Goal: Task Accomplishment & Management: Manage account settings

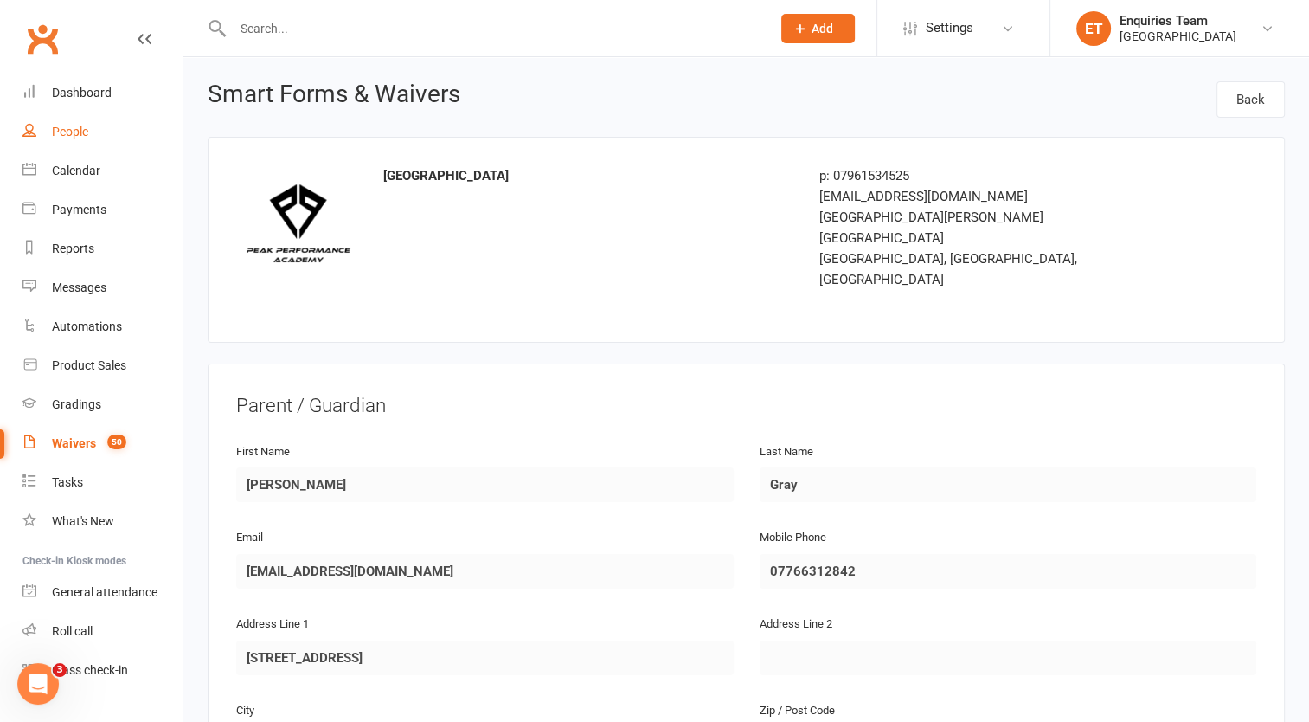
click at [74, 128] on div "People" at bounding box center [70, 132] width 36 height 14
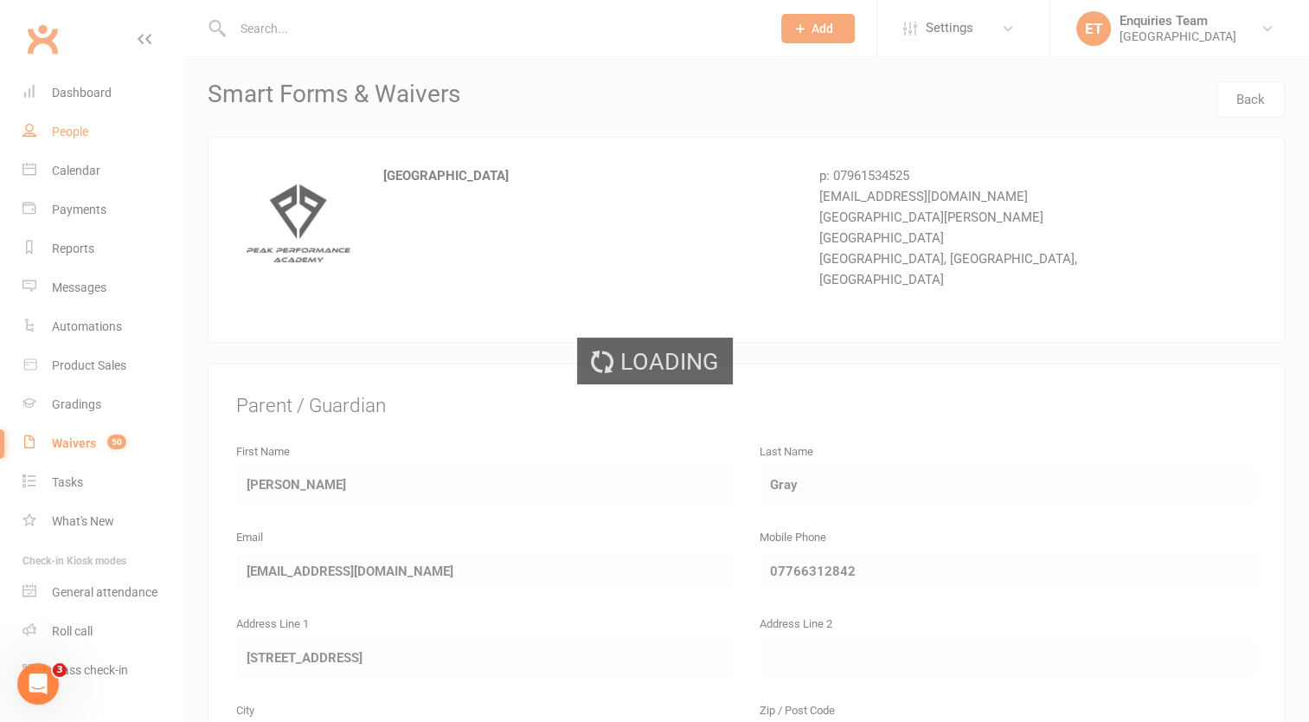
select select "100"
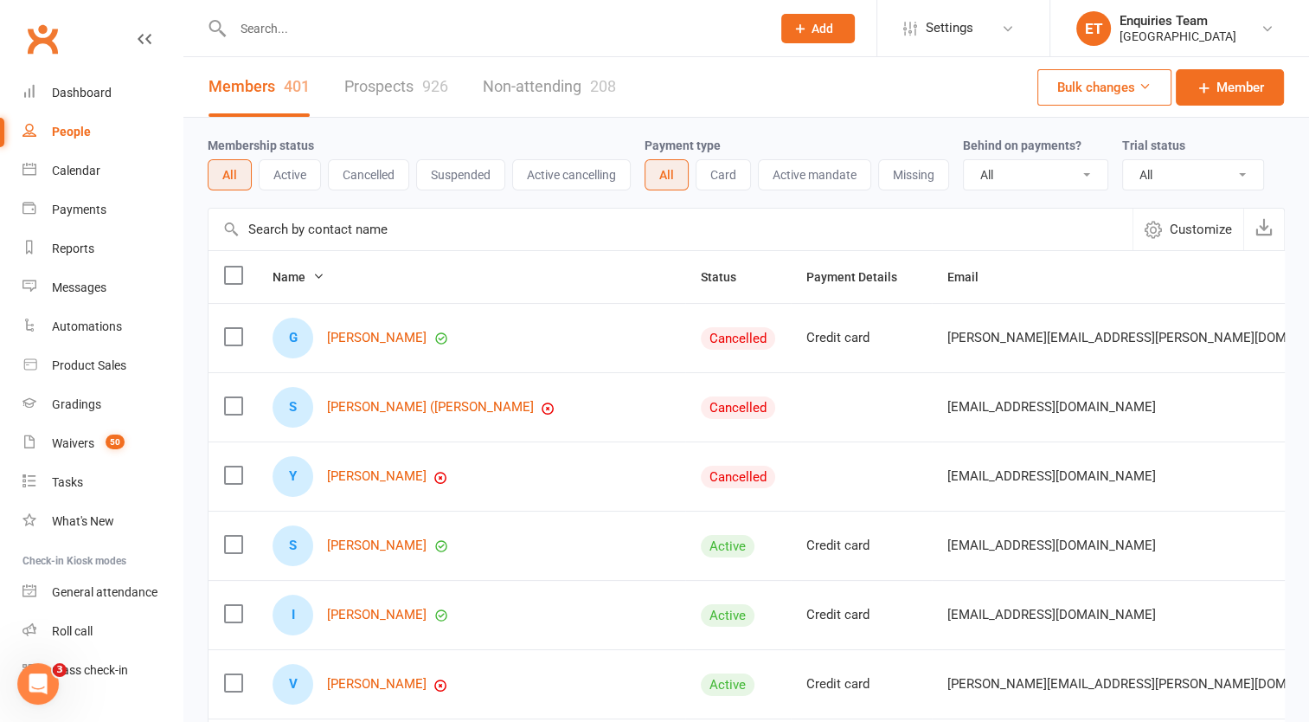
click at [311, 26] on input "text" at bounding box center [493, 28] width 531 height 24
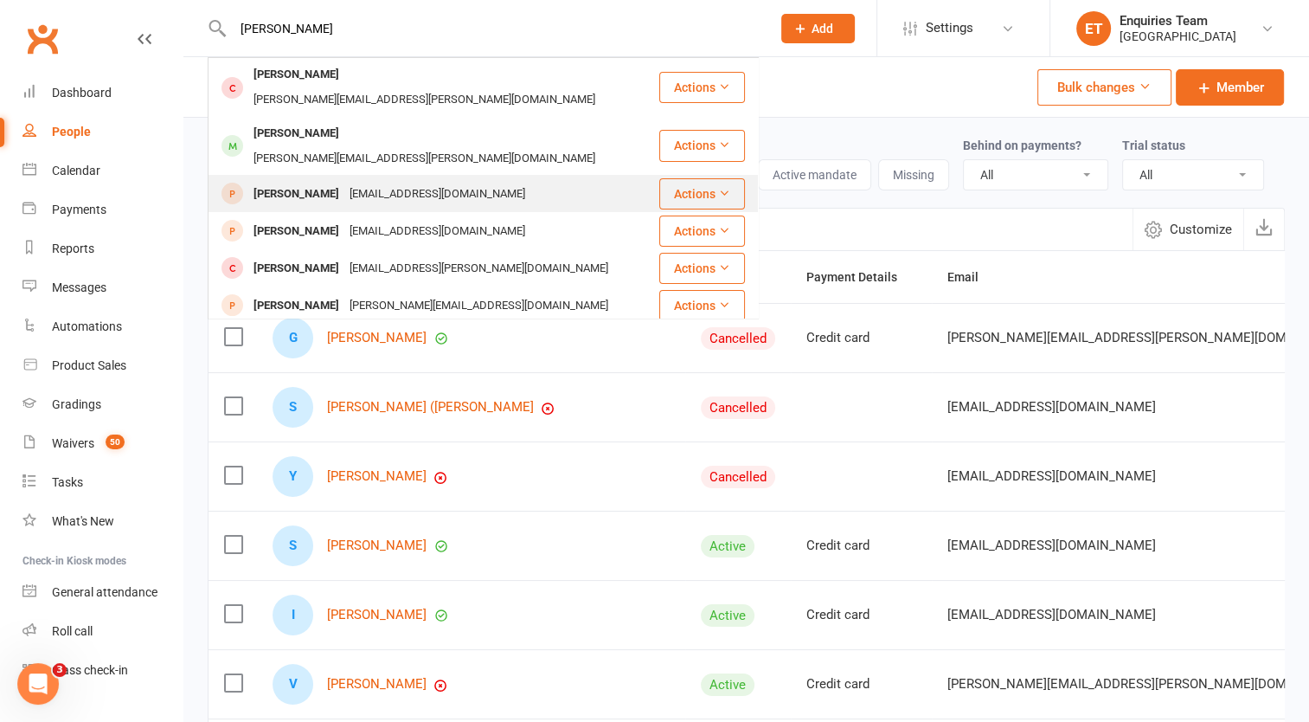
type input "[PERSON_NAME]"
click at [366, 182] on div "[EMAIL_ADDRESS][DOMAIN_NAME]" at bounding box center [437, 194] width 186 height 25
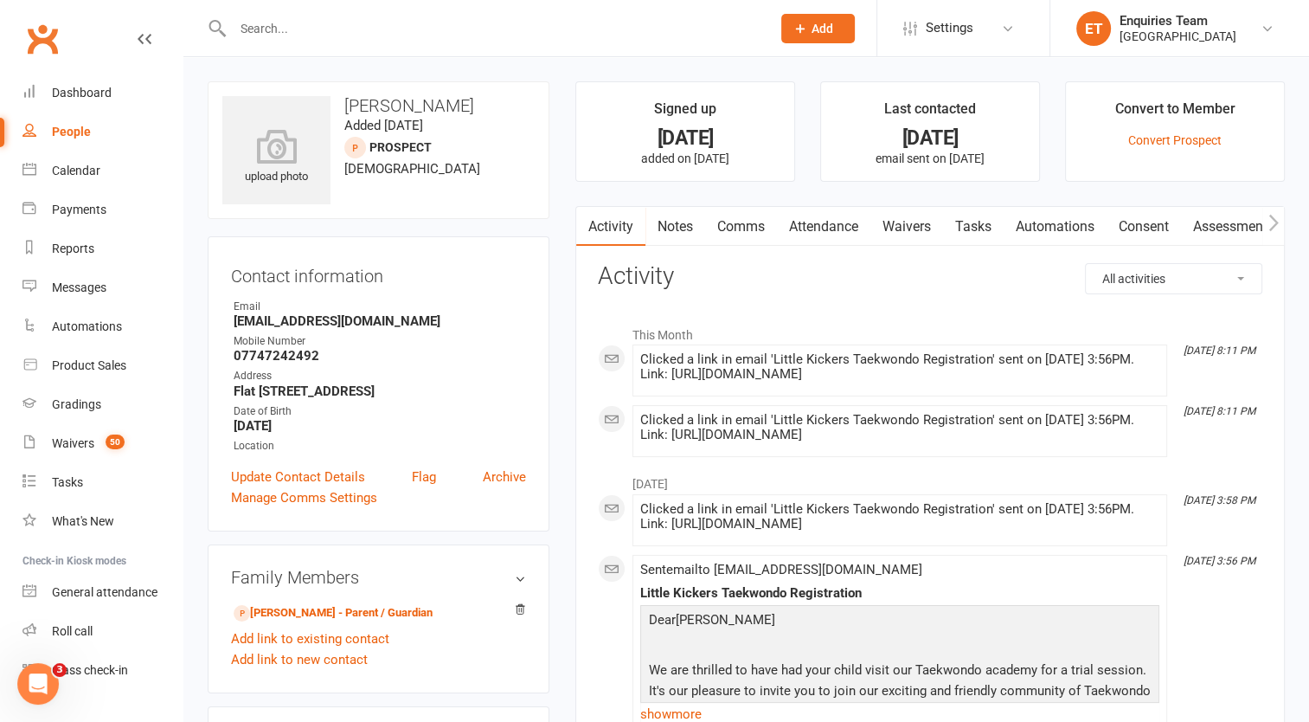
click at [746, 222] on link "Comms" at bounding box center [741, 227] width 72 height 40
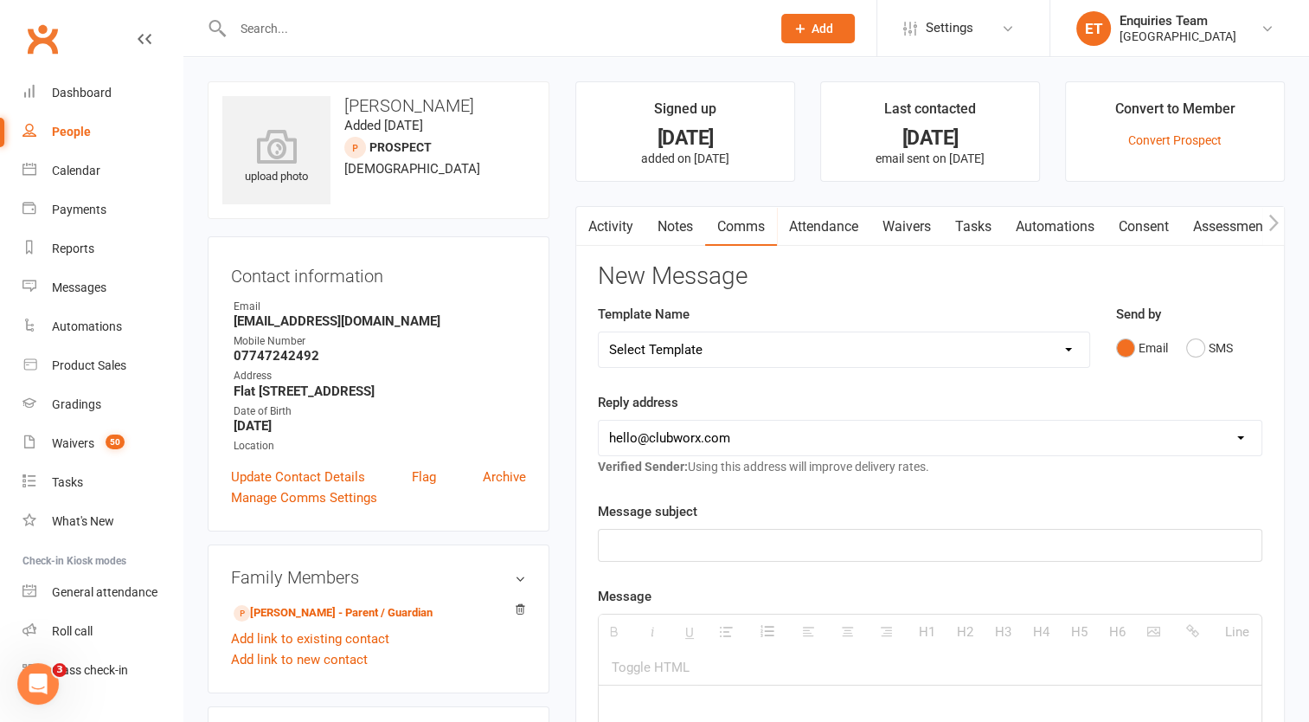
click at [700, 351] on select "Select Template [Email] Welcome to Peak Performance – Your Trial Class Is Booke…" at bounding box center [844, 349] width 491 height 35
select select "10"
click at [599, 332] on select "Select Template [Email] Welcome to Peak Performance – Your Trial Class Is Booke…" at bounding box center [844, 349] width 491 height 35
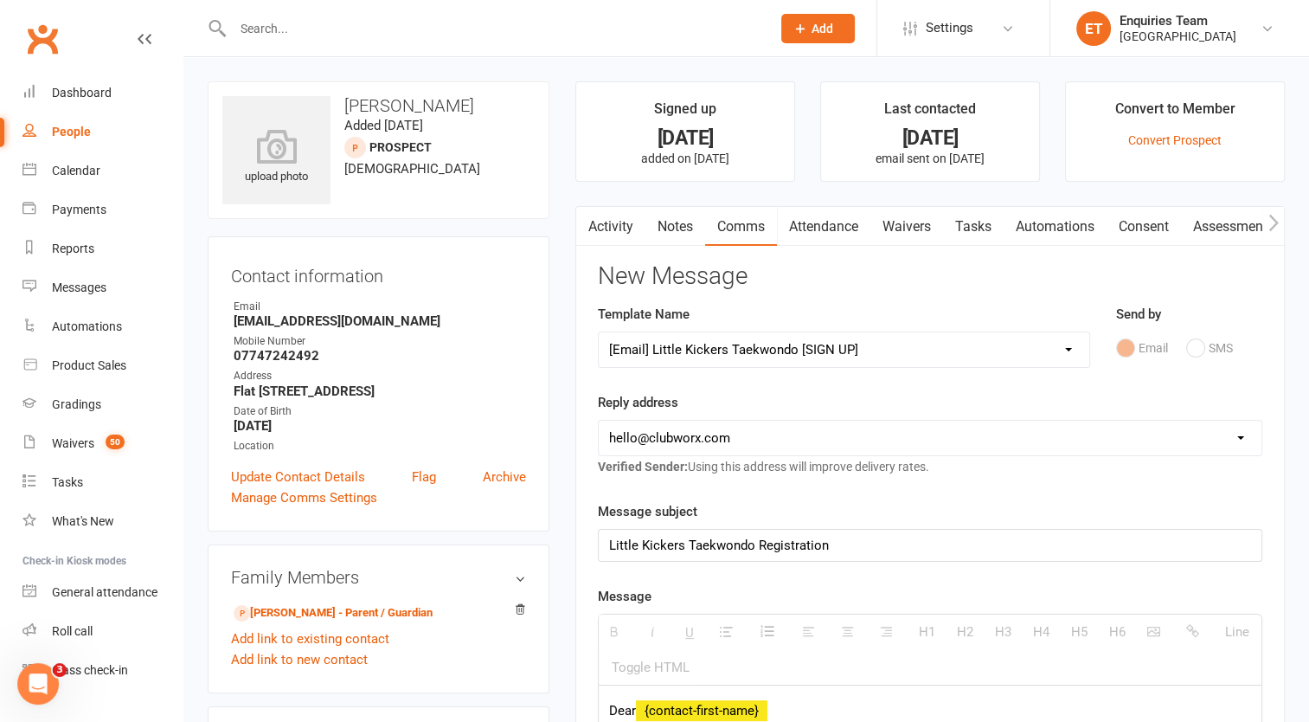
click at [734, 425] on select "[EMAIL_ADDRESS][DOMAIN_NAME] [EMAIL_ADDRESS][DOMAIN_NAME] [EMAIL_ADDRESS][DOMAI…" at bounding box center [930, 437] width 663 height 35
select select "2"
click at [599, 420] on select "[EMAIL_ADDRESS][DOMAIN_NAME] [EMAIL_ADDRESS][DOMAIN_NAME] [EMAIL_ADDRESS][DOMAI…" at bounding box center [930, 437] width 663 height 35
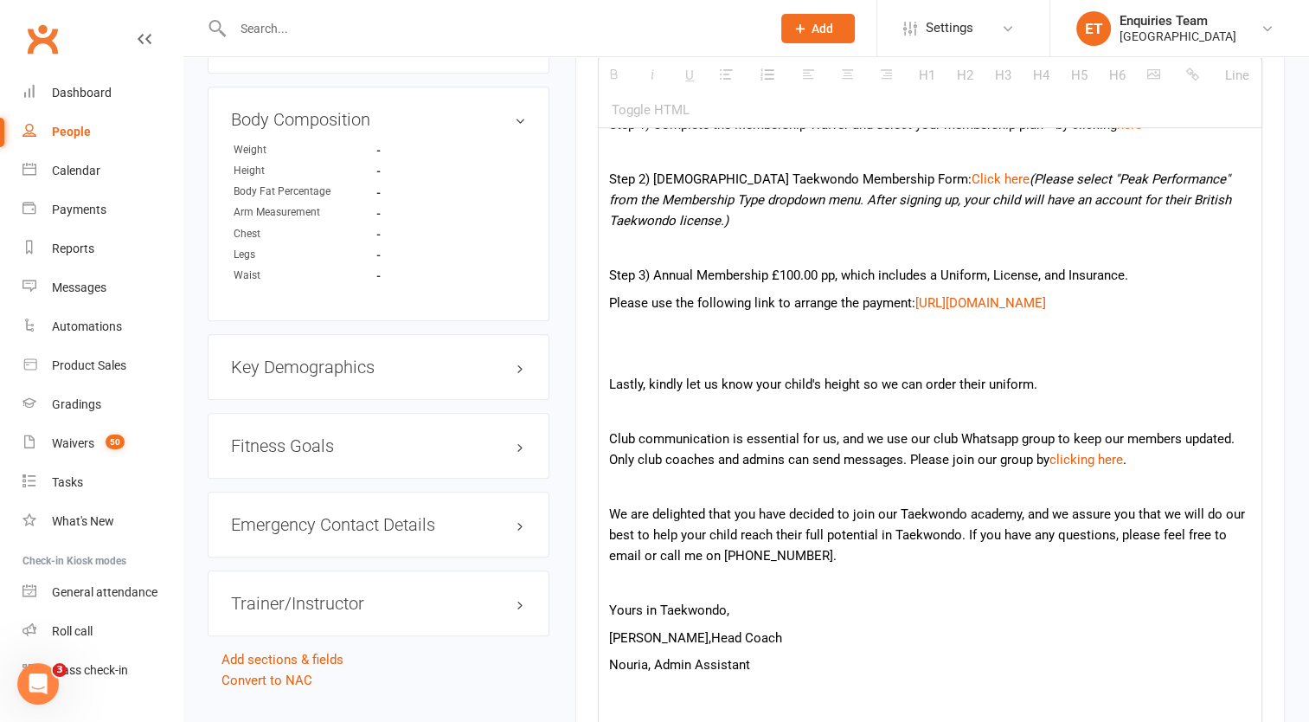
scroll to position [927, 0]
drag, startPoint x: 650, startPoint y: 178, endPoint x: 696, endPoint y: 223, distance: 64.2
click at [696, 223] on p "Step 2) [DEMOGRAPHIC_DATA] Taekwondo Membership Form: Click here (Please select…" at bounding box center [930, 199] width 642 height 62
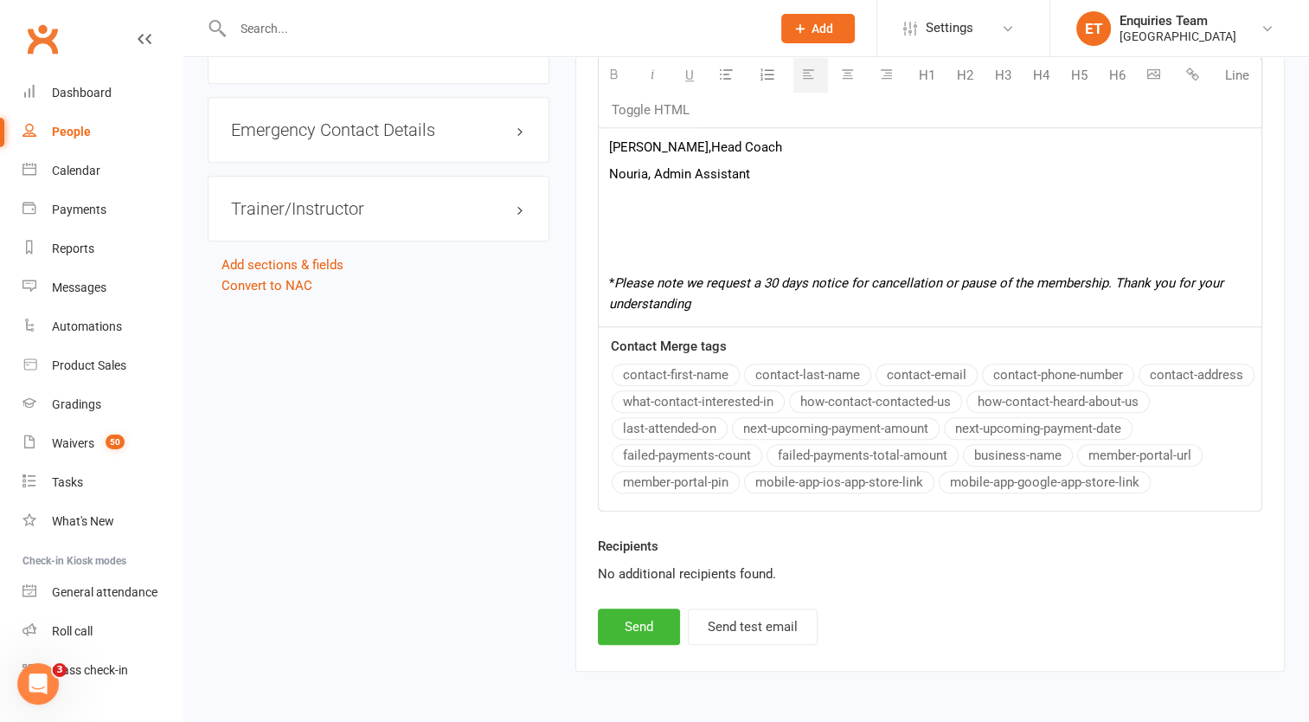
scroll to position [1376, 0]
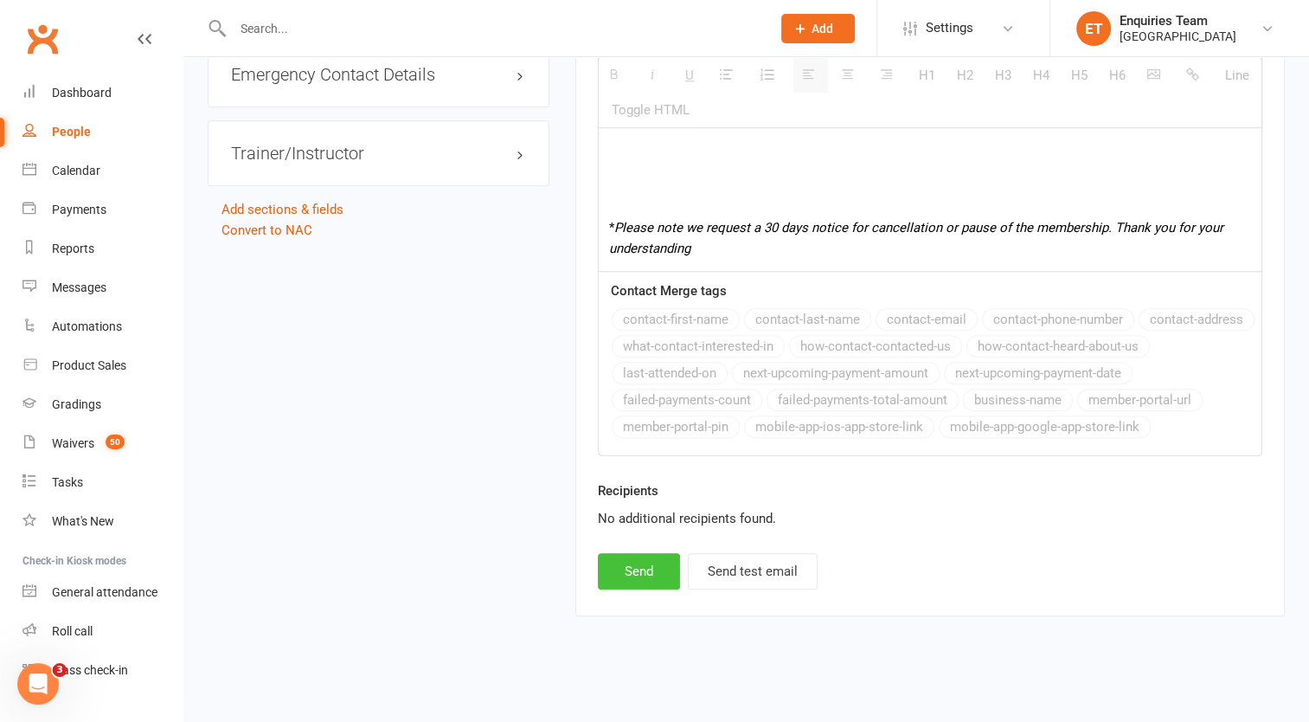
click at [649, 568] on button "Send" at bounding box center [639, 571] width 82 height 36
select select
select select "0"
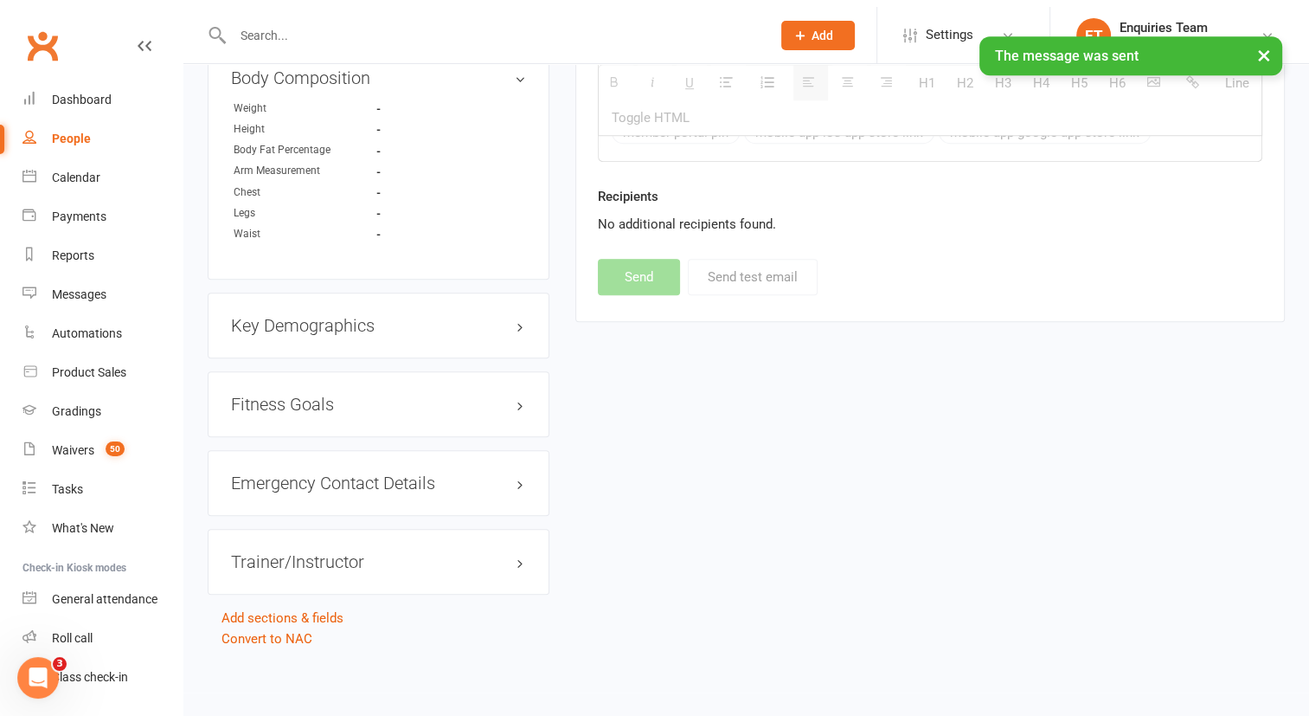
scroll to position [962, 0]
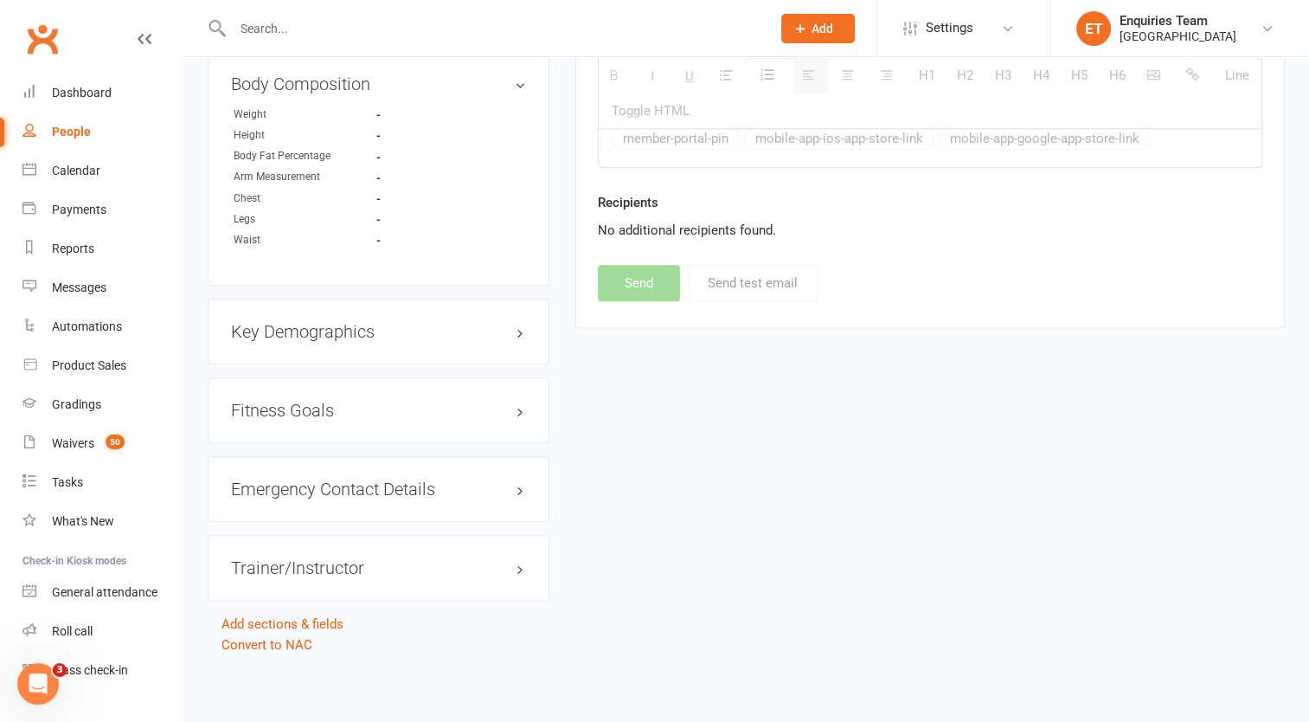
click at [425, 16] on input "text" at bounding box center [493, 28] width 531 height 24
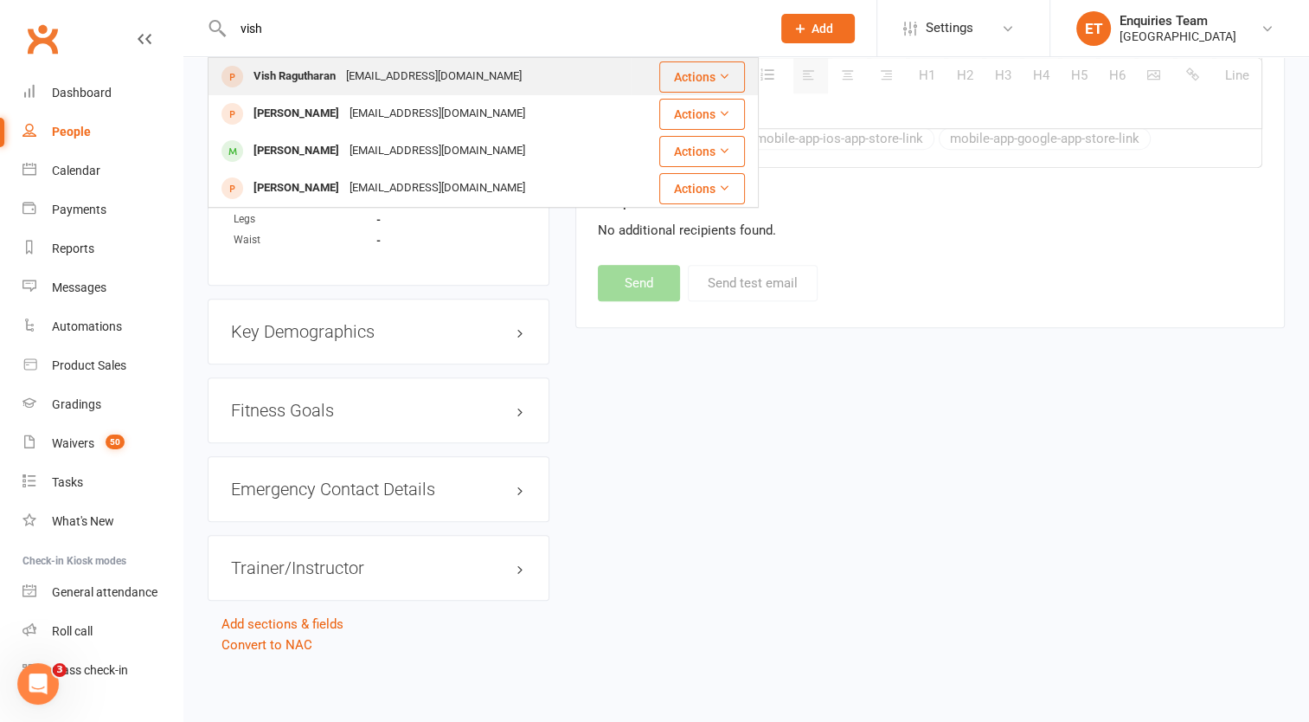
type input "vish"
click at [365, 72] on div "[EMAIL_ADDRESS][DOMAIN_NAME]" at bounding box center [434, 76] width 186 height 25
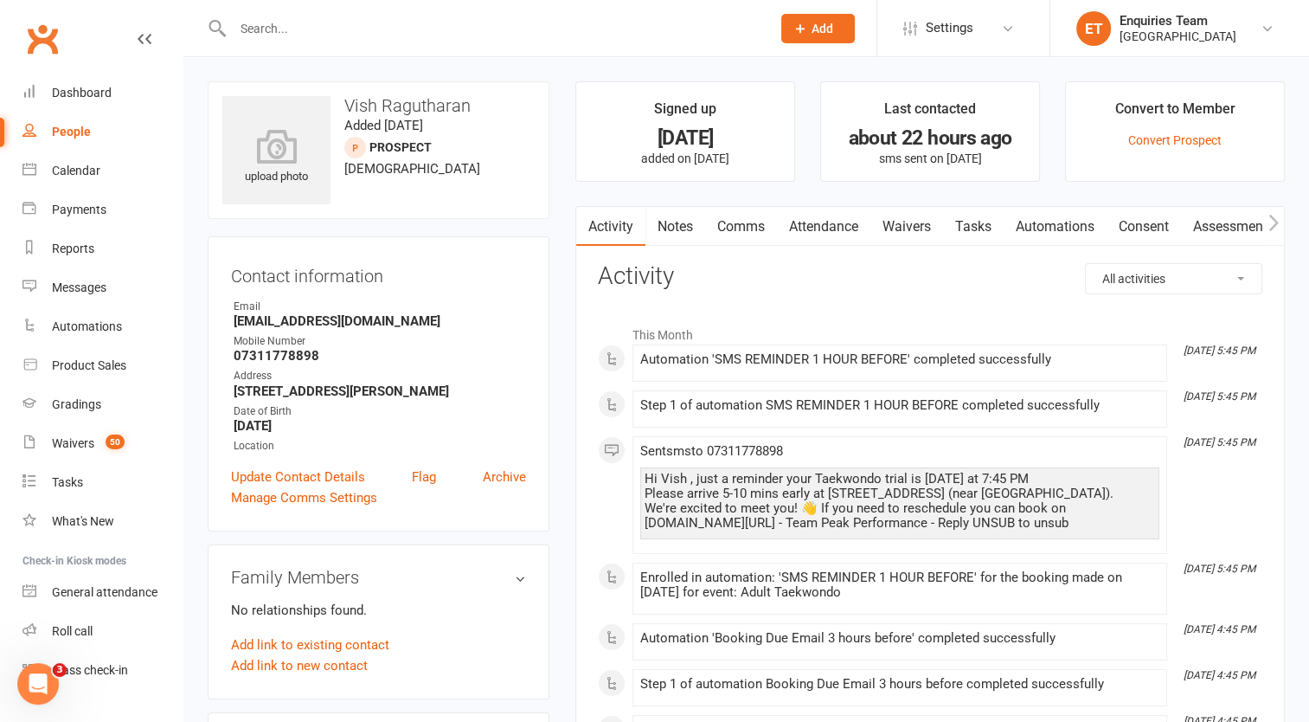
click at [740, 218] on link "Comms" at bounding box center [741, 227] width 72 height 40
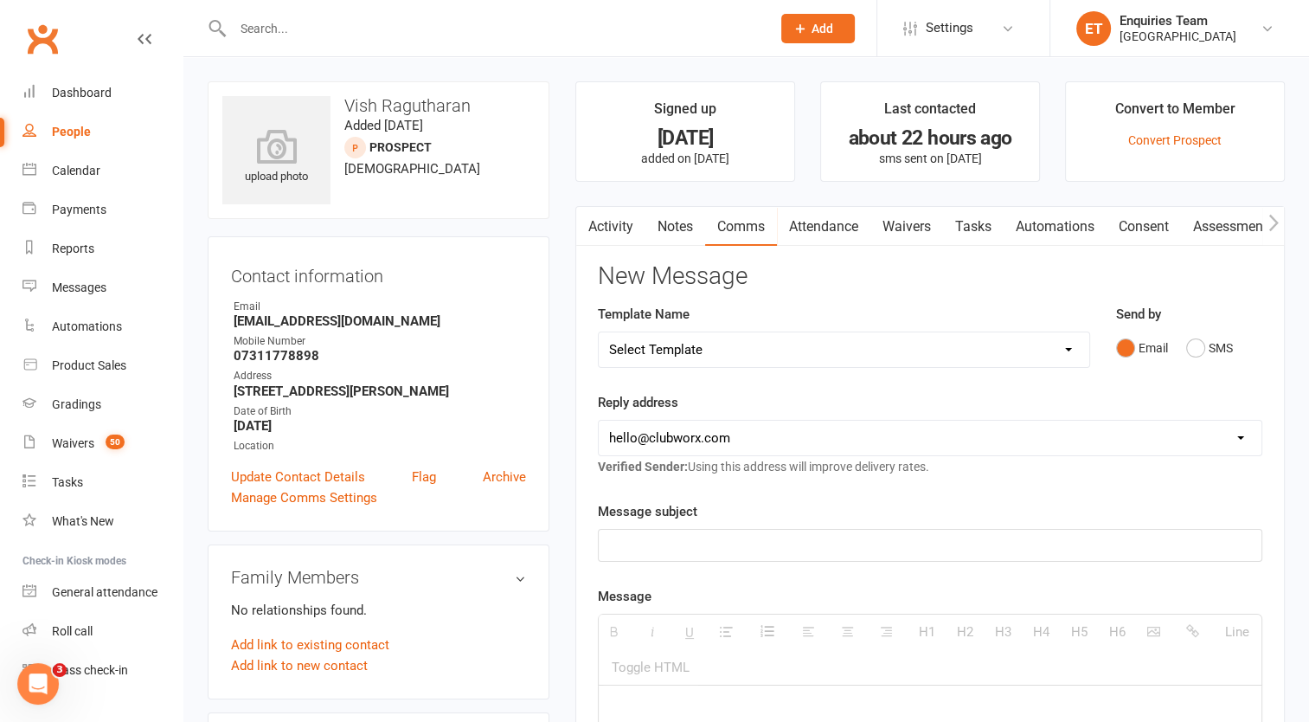
click at [751, 347] on select "Select Template [Email] Welcome to Peak Performance – Your Trial Class Is Booke…" at bounding box center [844, 349] width 491 height 35
select select "1"
click at [599, 332] on select "Select Template [Email] Welcome to Peak Performance – Your Trial Class Is Booke…" at bounding box center [844, 349] width 491 height 35
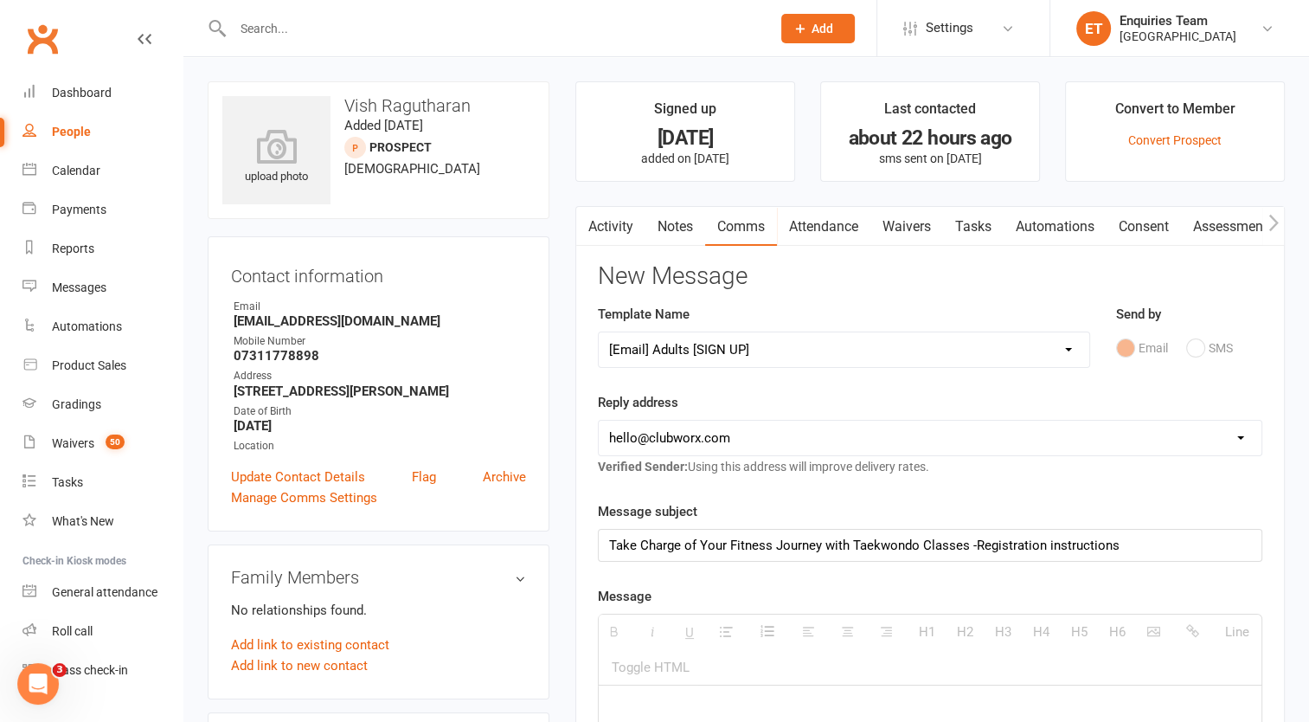
click at [723, 435] on select "[EMAIL_ADDRESS][DOMAIN_NAME] [EMAIL_ADDRESS][DOMAIN_NAME] [EMAIL_ADDRESS][DOMAI…" at bounding box center [930, 437] width 663 height 35
select select "2"
click at [599, 420] on select "[EMAIL_ADDRESS][DOMAIN_NAME] [EMAIL_ADDRESS][DOMAIN_NAME] [EMAIL_ADDRESS][DOMAI…" at bounding box center [930, 437] width 663 height 35
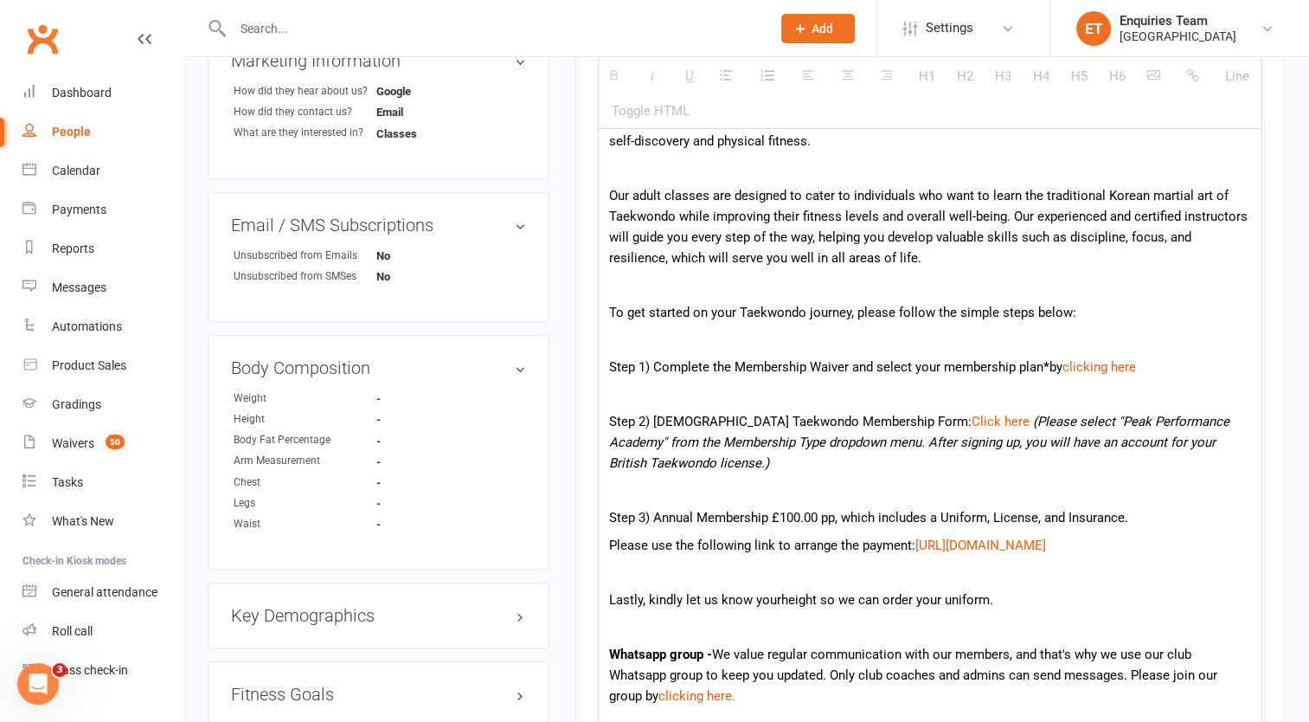
scroll to position [734, 0]
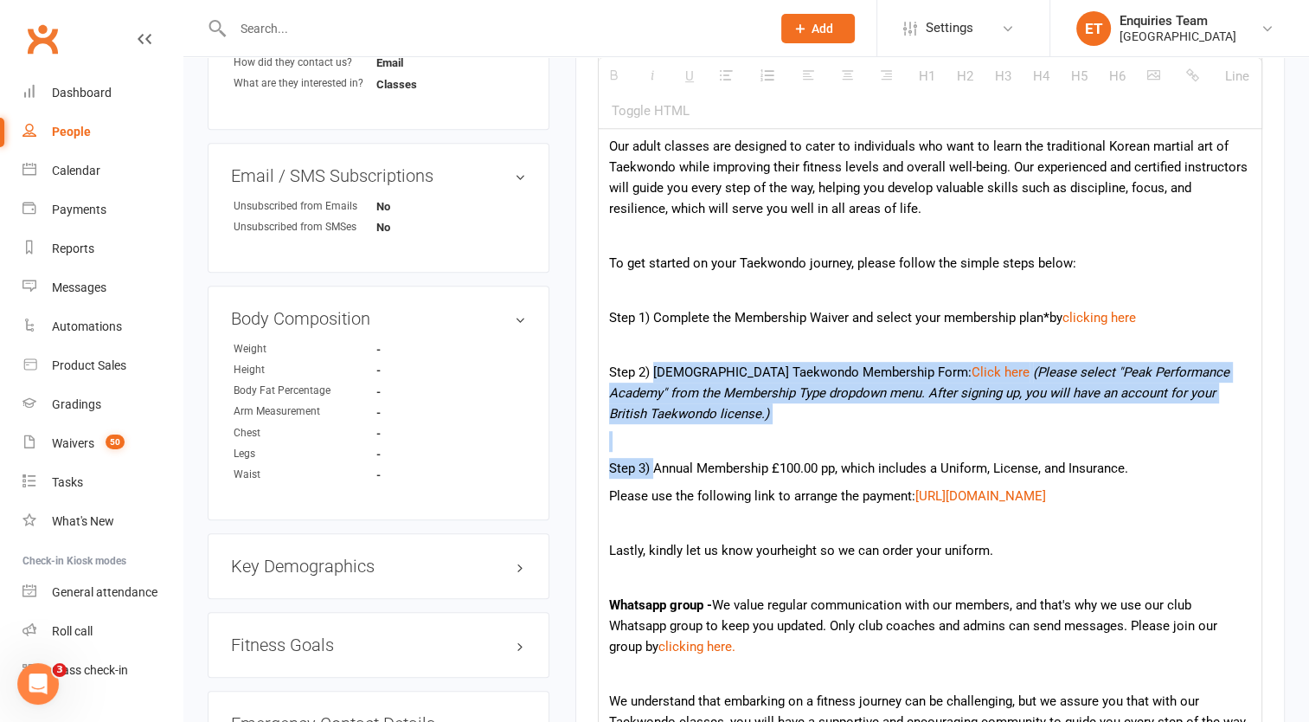
drag, startPoint x: 652, startPoint y: 369, endPoint x: 655, endPoint y: 466, distance: 97.8
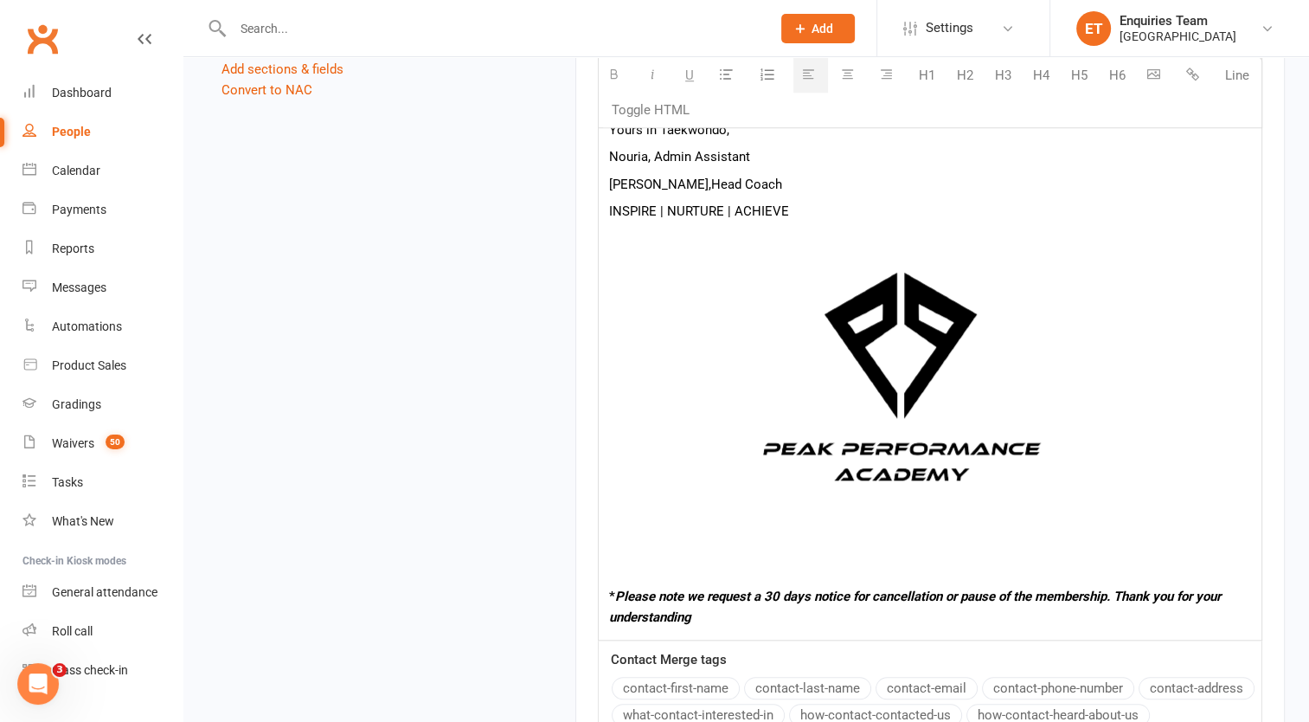
scroll to position [1891, 0]
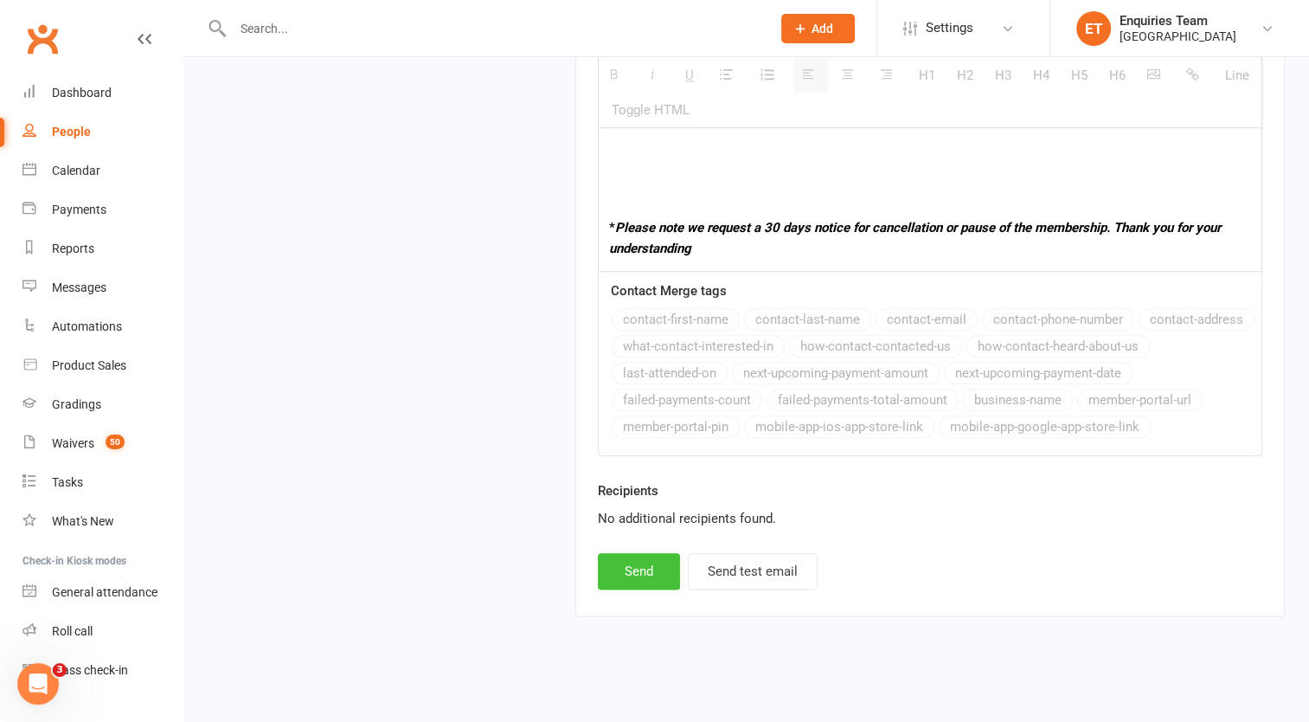
click at [630, 555] on button "Send" at bounding box center [639, 571] width 82 height 36
select select
select select "0"
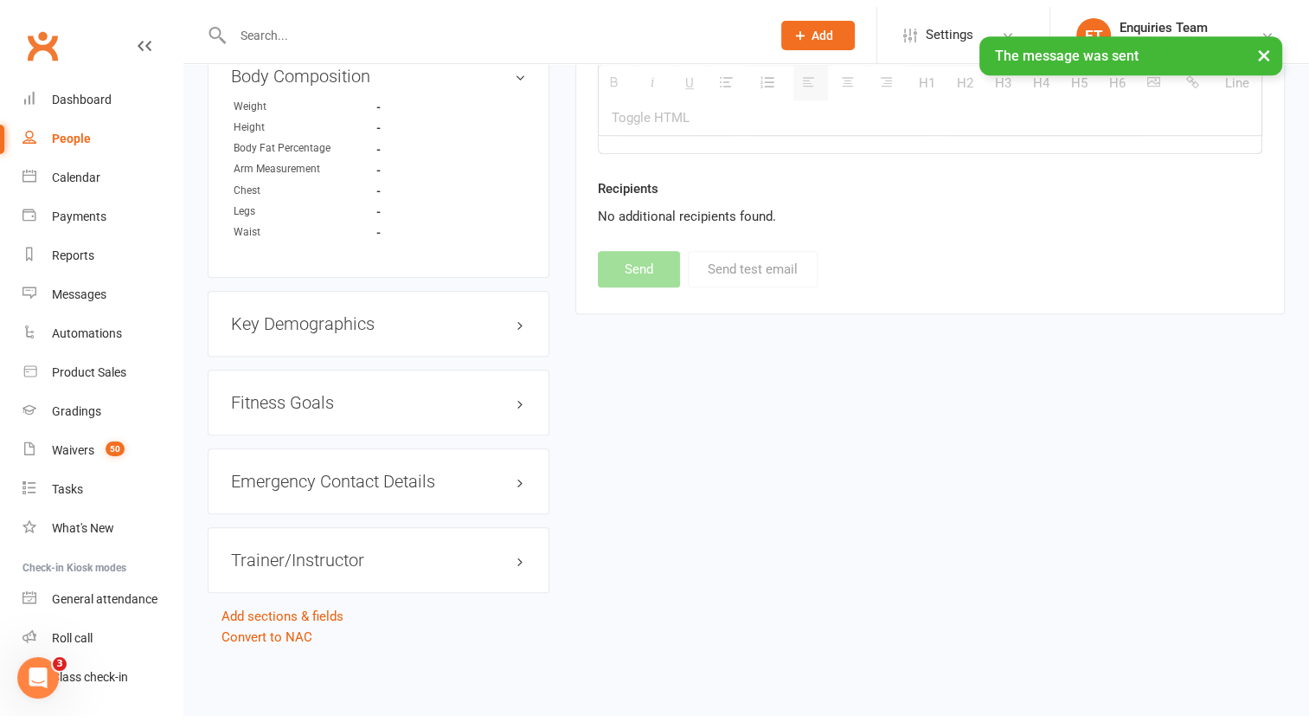
scroll to position [983, 0]
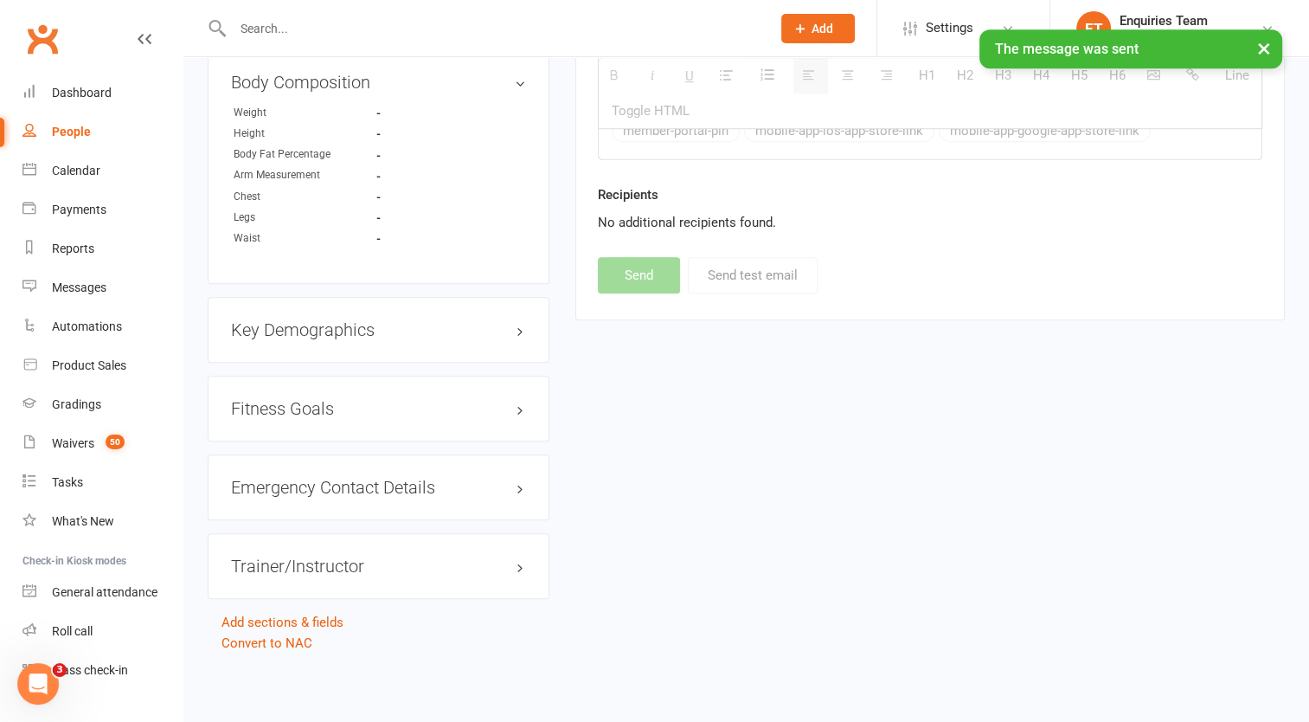
click at [263, 29] on div "× The message was sent" at bounding box center [643, 29] width 1286 height 0
click at [257, 28] on input "text" at bounding box center [493, 28] width 531 height 24
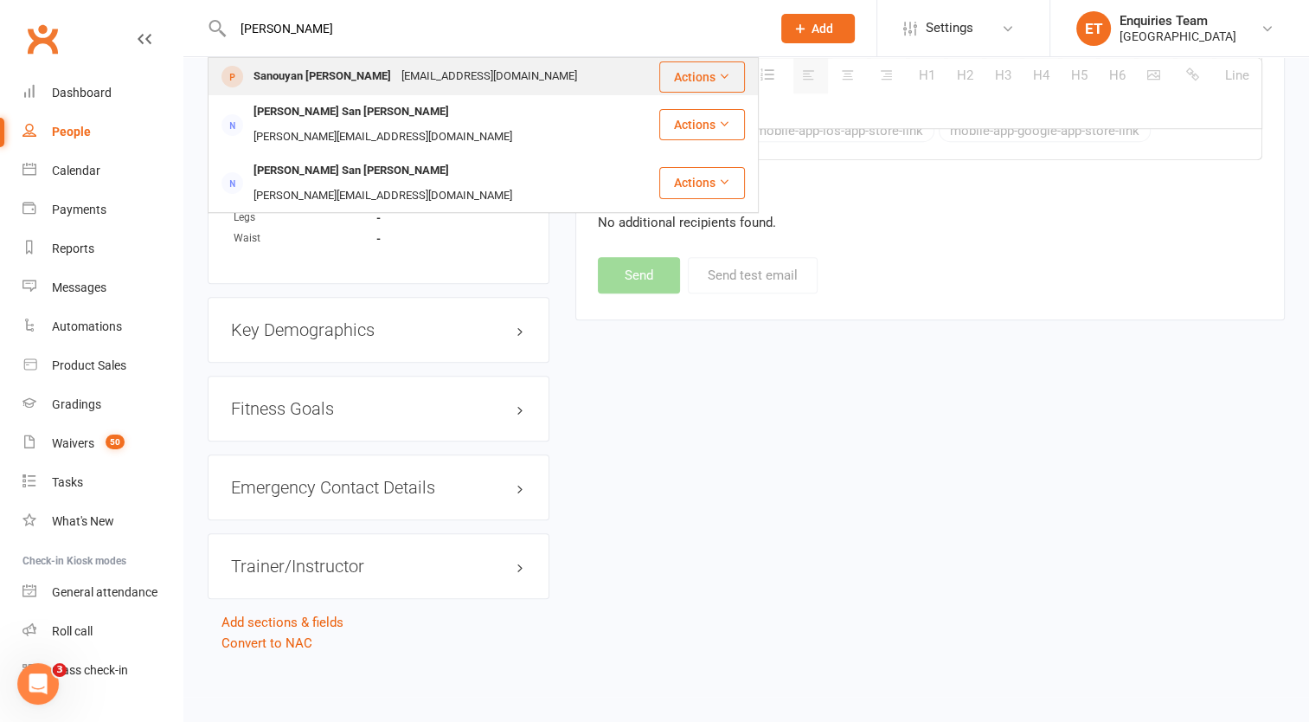
type input "[PERSON_NAME]"
click at [317, 71] on div "Sanouyan [PERSON_NAME]" at bounding box center [322, 76] width 148 height 25
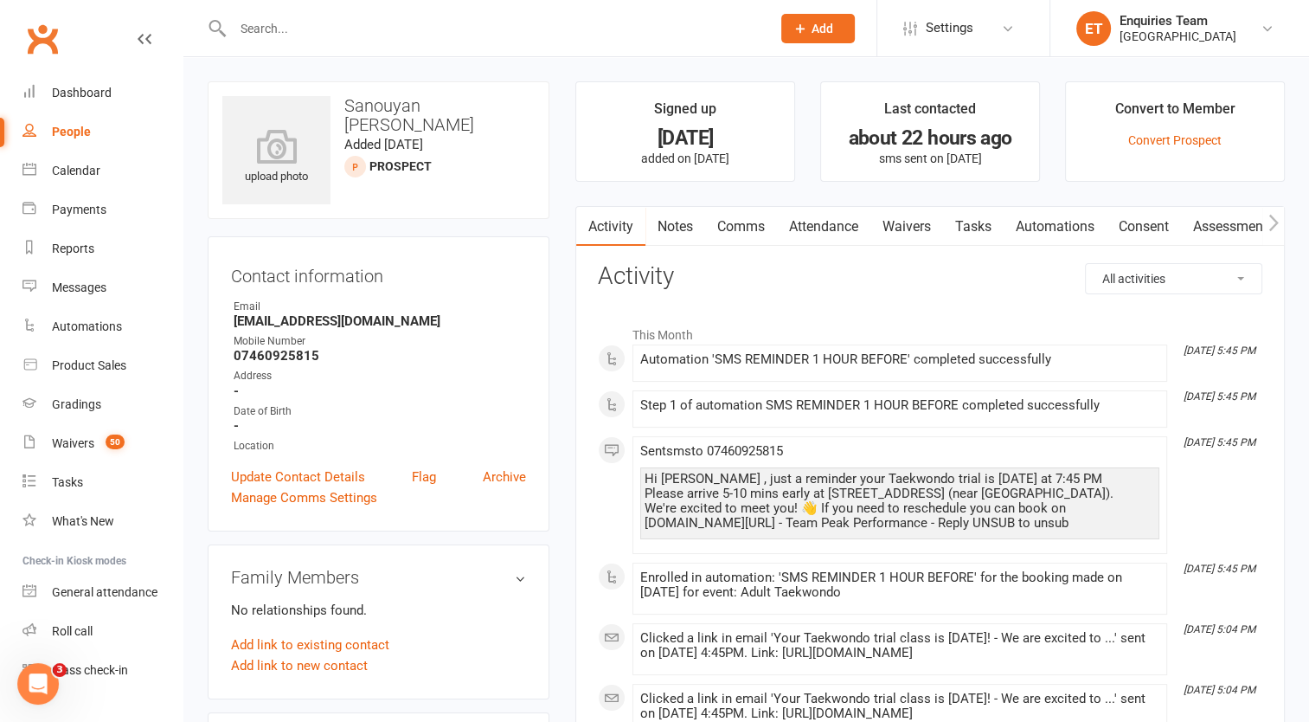
click at [758, 231] on link "Comms" at bounding box center [741, 227] width 72 height 40
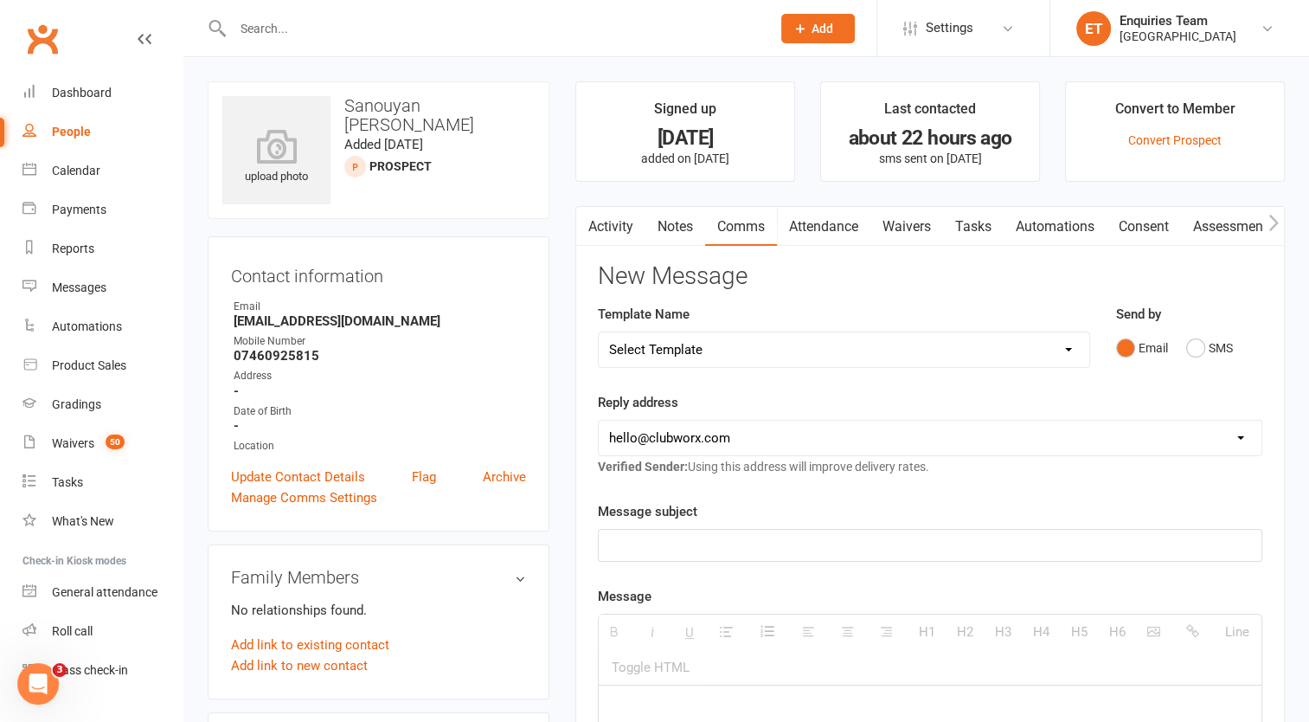
click at [762, 347] on select "Select Template [Email] Welcome to Peak Performance – Your Trial Class Is Booke…" at bounding box center [844, 349] width 491 height 35
select select "1"
click at [599, 332] on select "Select Template [Email] Welcome to Peak Performance – Your Trial Class Is Booke…" at bounding box center [844, 349] width 491 height 35
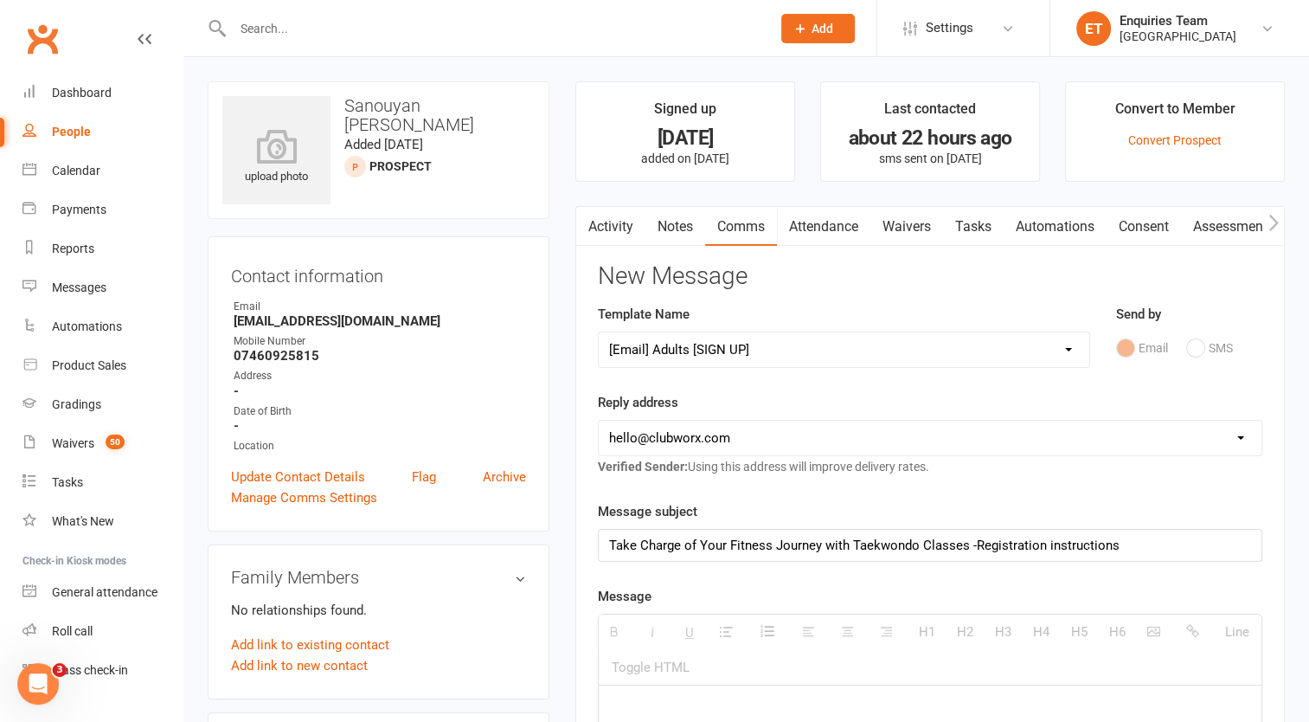
click at [686, 434] on select "[EMAIL_ADDRESS][DOMAIN_NAME] [EMAIL_ADDRESS][DOMAIN_NAME] [EMAIL_ADDRESS][DOMAI…" at bounding box center [930, 437] width 663 height 35
select select "2"
click at [599, 420] on select "[EMAIL_ADDRESS][DOMAIN_NAME] [EMAIL_ADDRESS][DOMAIN_NAME] [EMAIL_ADDRESS][DOMAI…" at bounding box center [930, 437] width 663 height 35
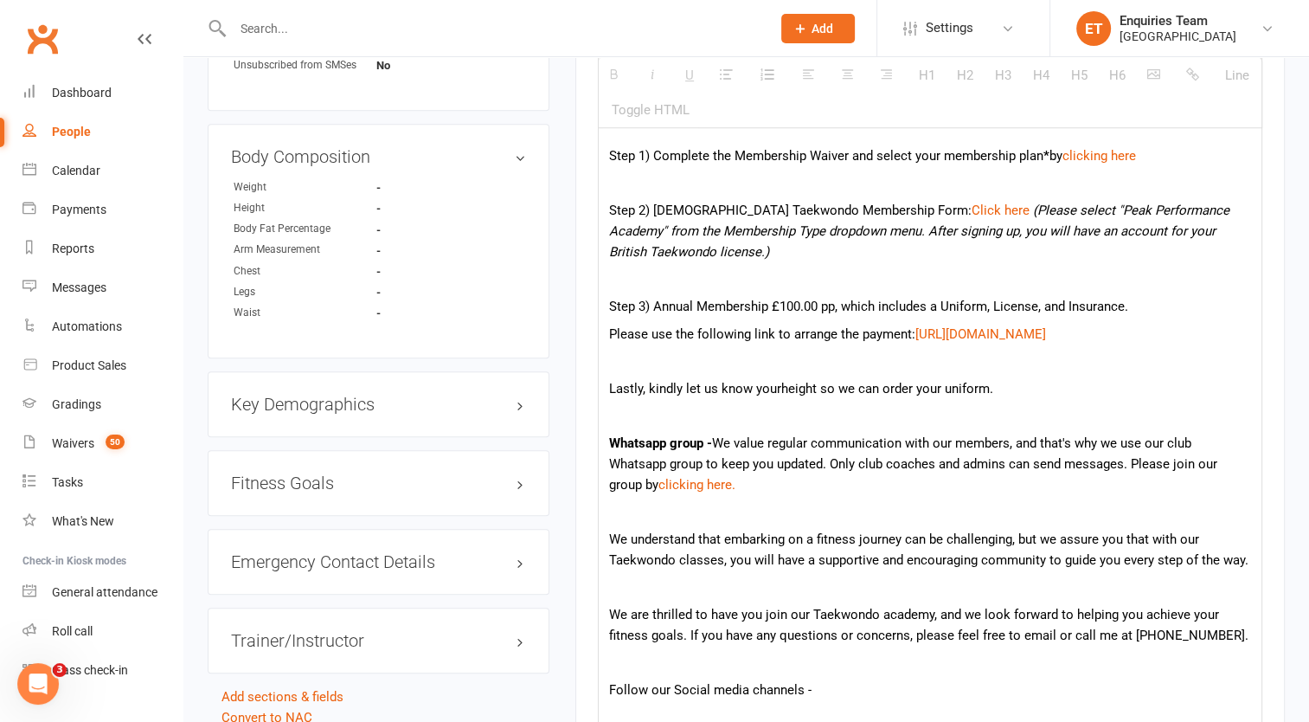
scroll to position [889, 0]
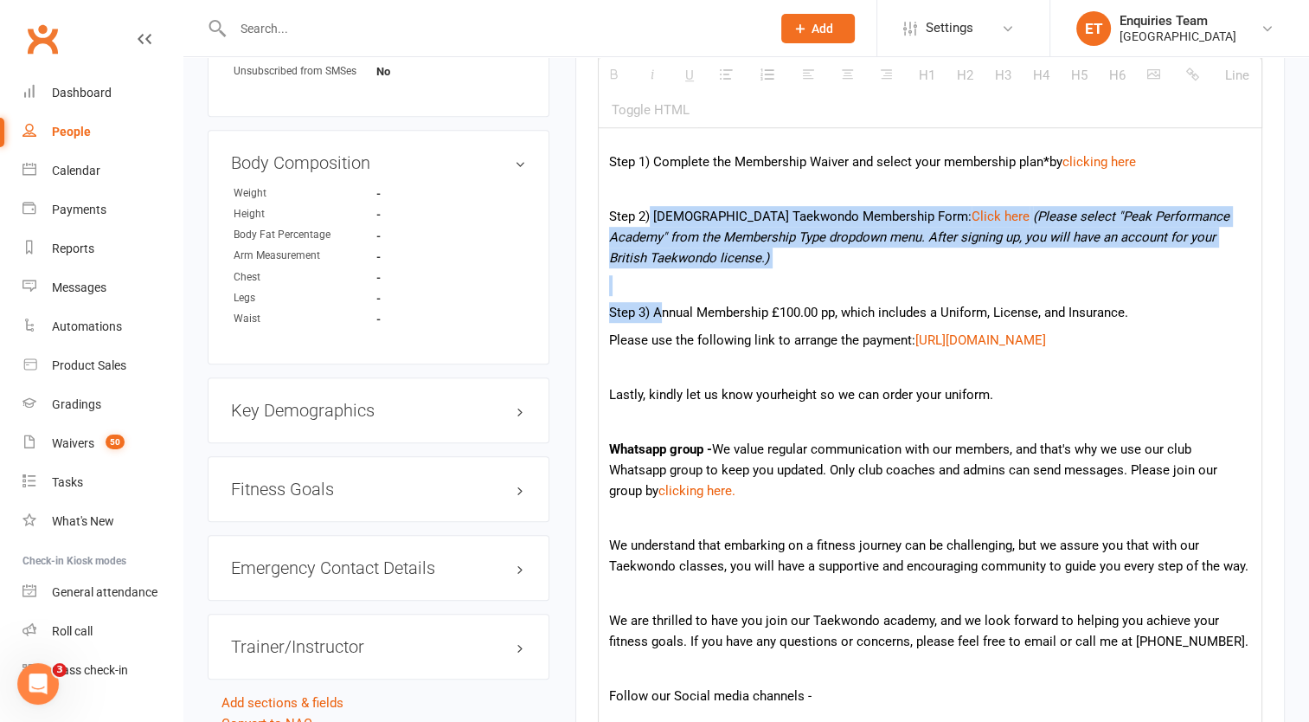
drag, startPoint x: 651, startPoint y: 210, endPoint x: 658, endPoint y: 311, distance: 101.5
click at [658, 311] on div "Dear {contact-first-name} We are delighted to introduce you to our Taekwondo ac…" at bounding box center [930, 588] width 663 height 1561
click at [655, 310] on span "Step 3) Annual Membership £100.00 pp, which includes a Uniform, License, and In…" at bounding box center [868, 313] width 519 height 16
drag, startPoint x: 655, startPoint y: 209, endPoint x: 650, endPoint y: 308, distance: 98.8
click at [650, 308] on div "Dear {contact-first-name} We are delighted to introduce you to our Taekwondo ac…" at bounding box center [930, 588] width 663 height 1561
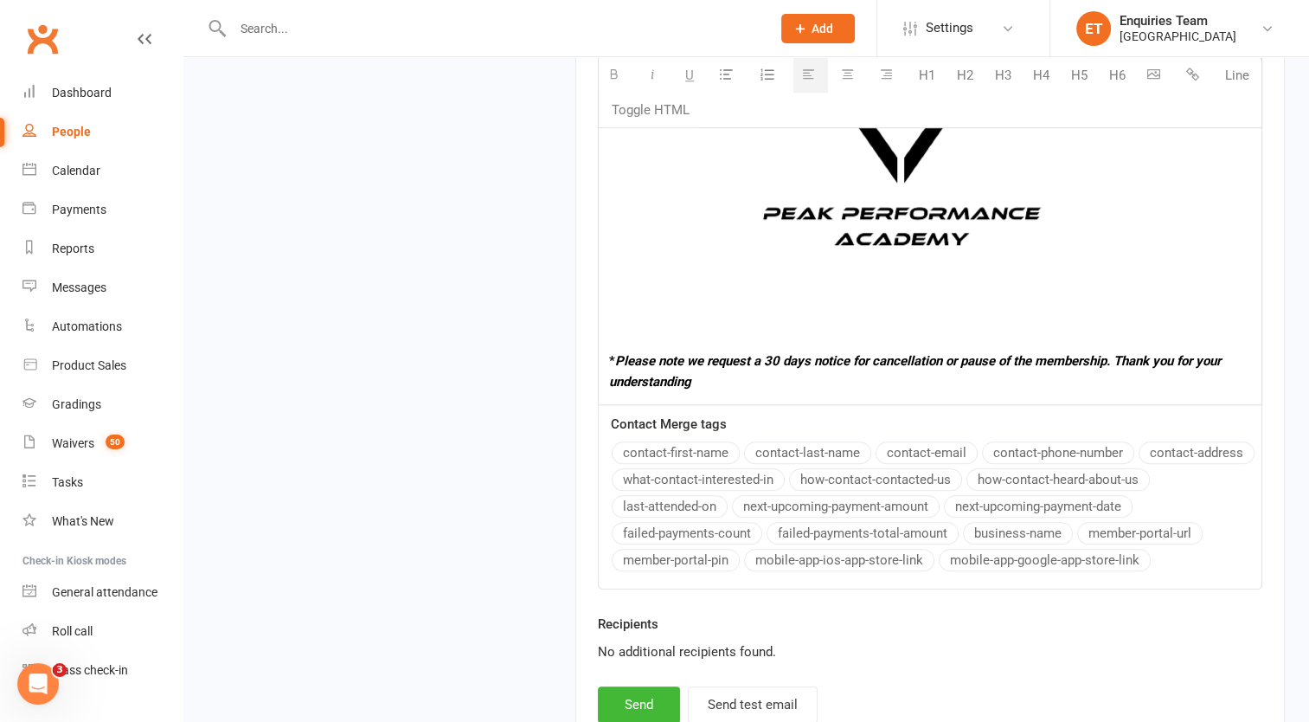
scroll to position [1891, 0]
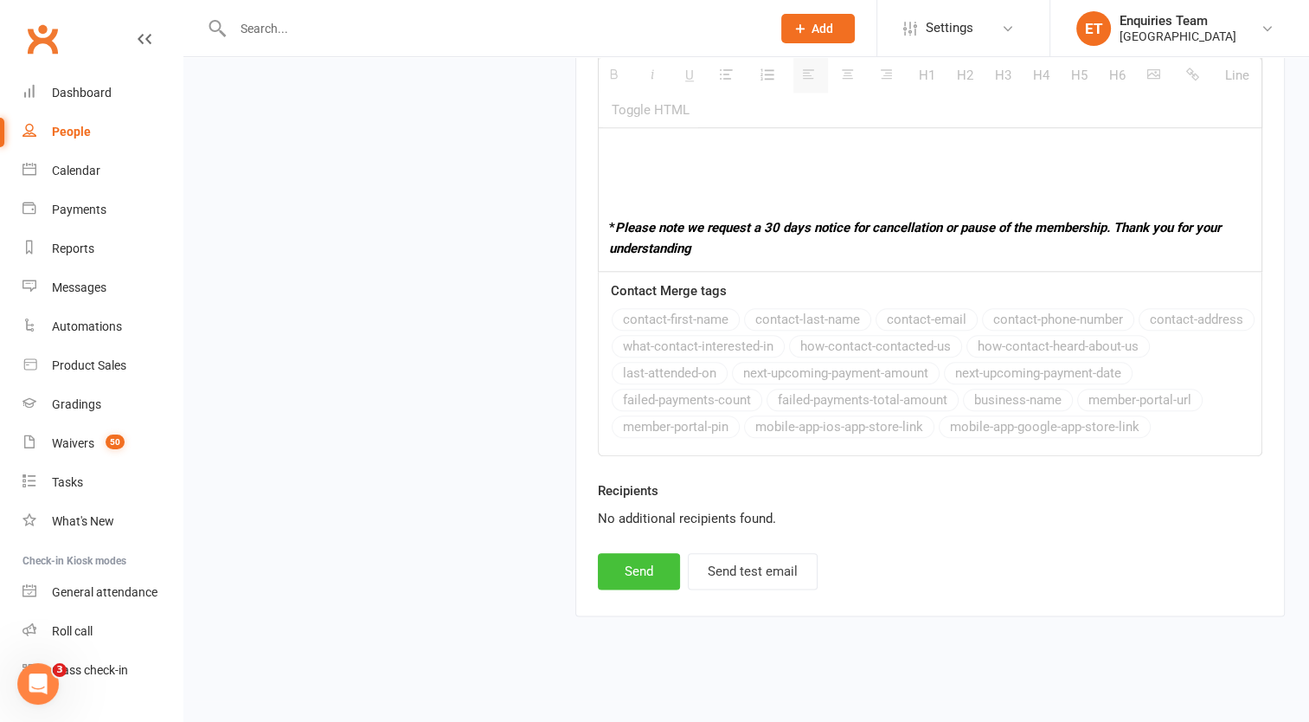
click at [635, 559] on button "Send" at bounding box center [639, 571] width 82 height 36
select select
select select "0"
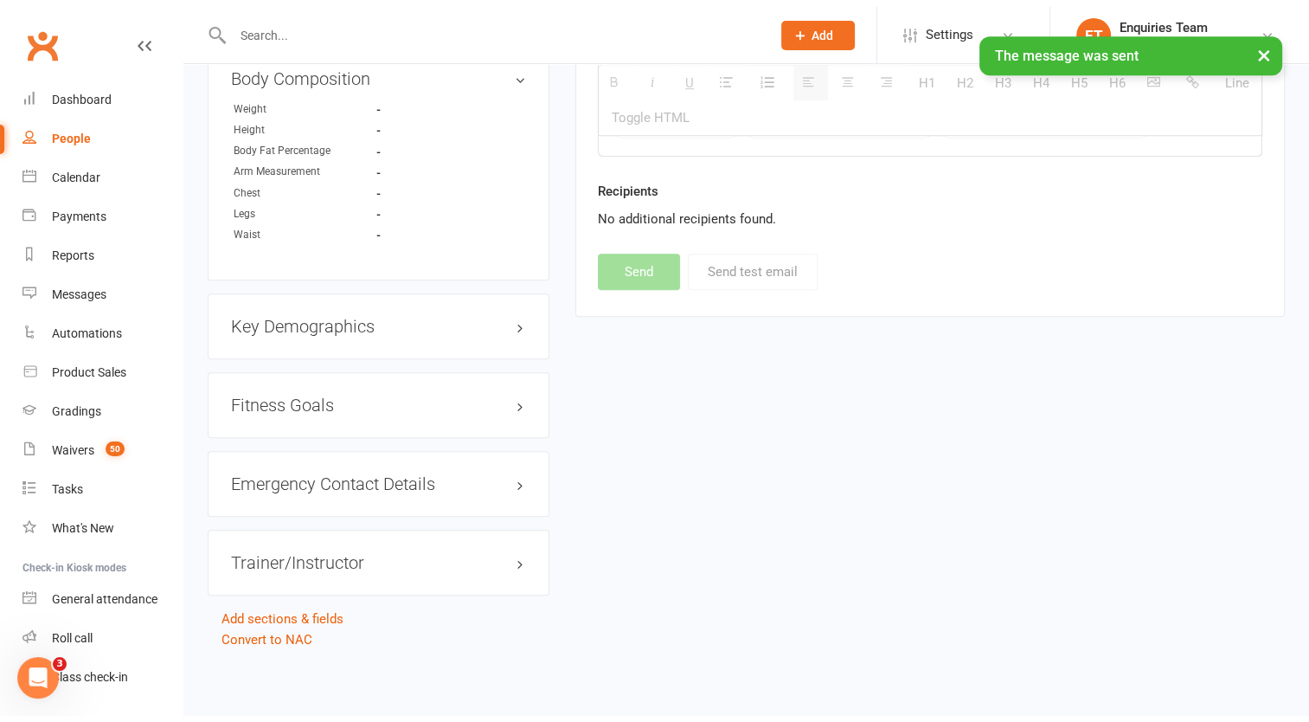
scroll to position [967, 0]
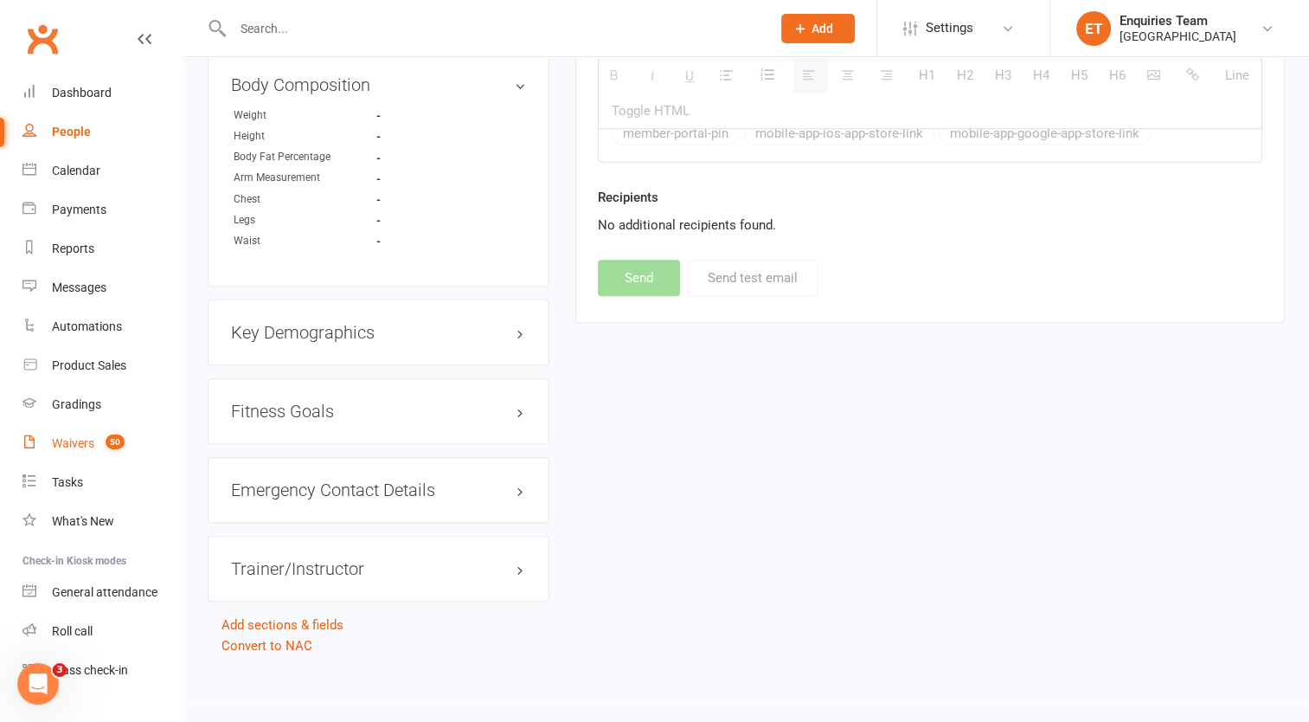
click at [87, 436] on div "Waivers" at bounding box center [73, 443] width 42 height 14
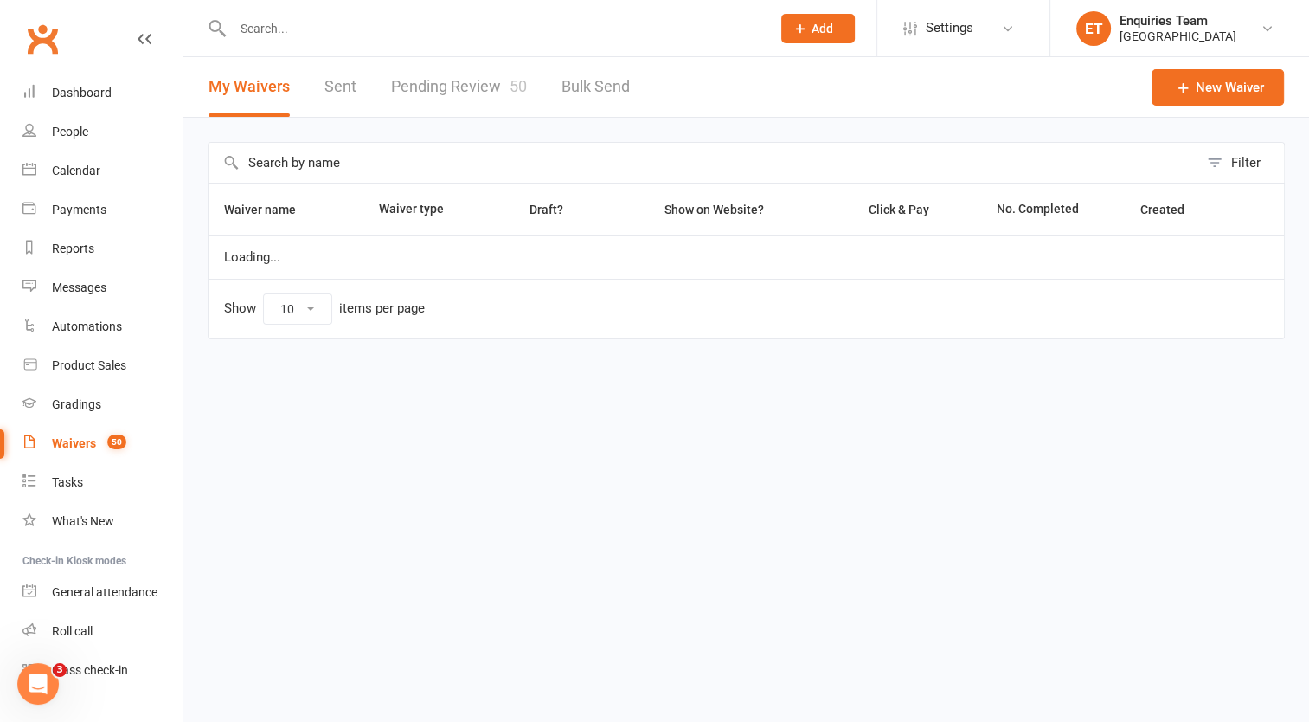
select select "100"
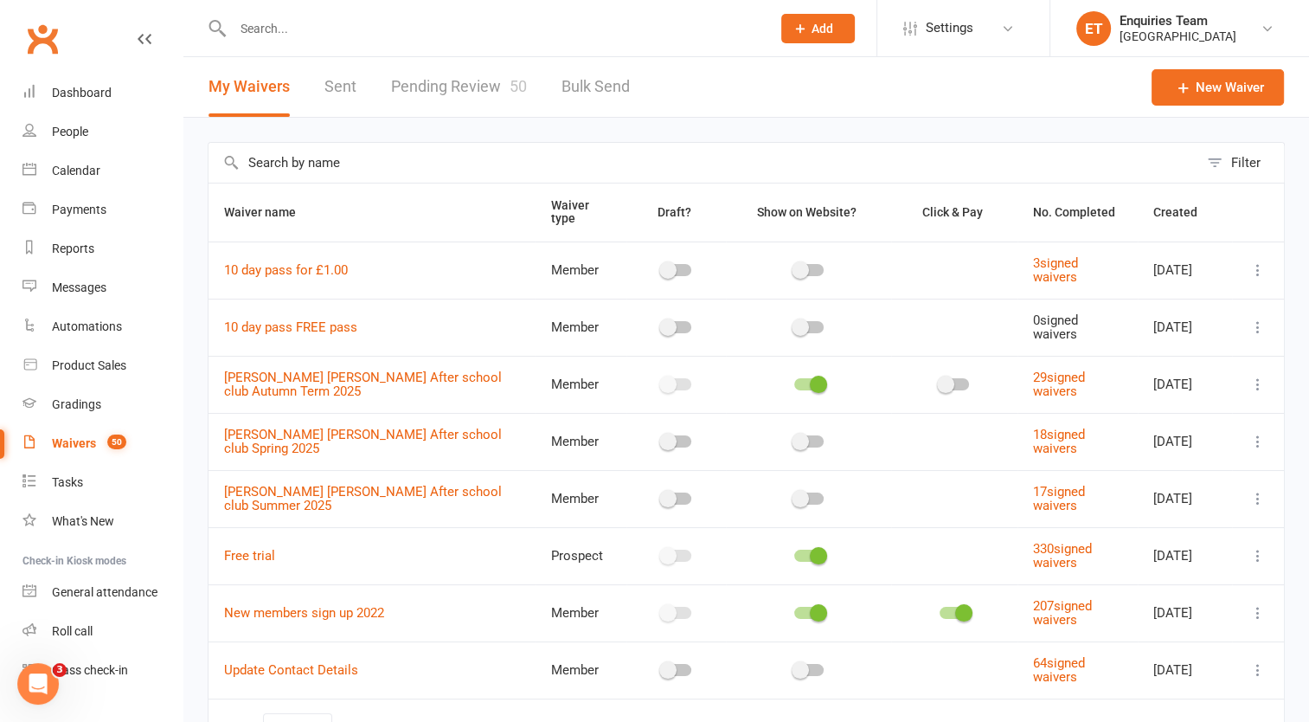
click at [470, 83] on link "Pending Review 50" at bounding box center [459, 87] width 136 height 60
select select "50"
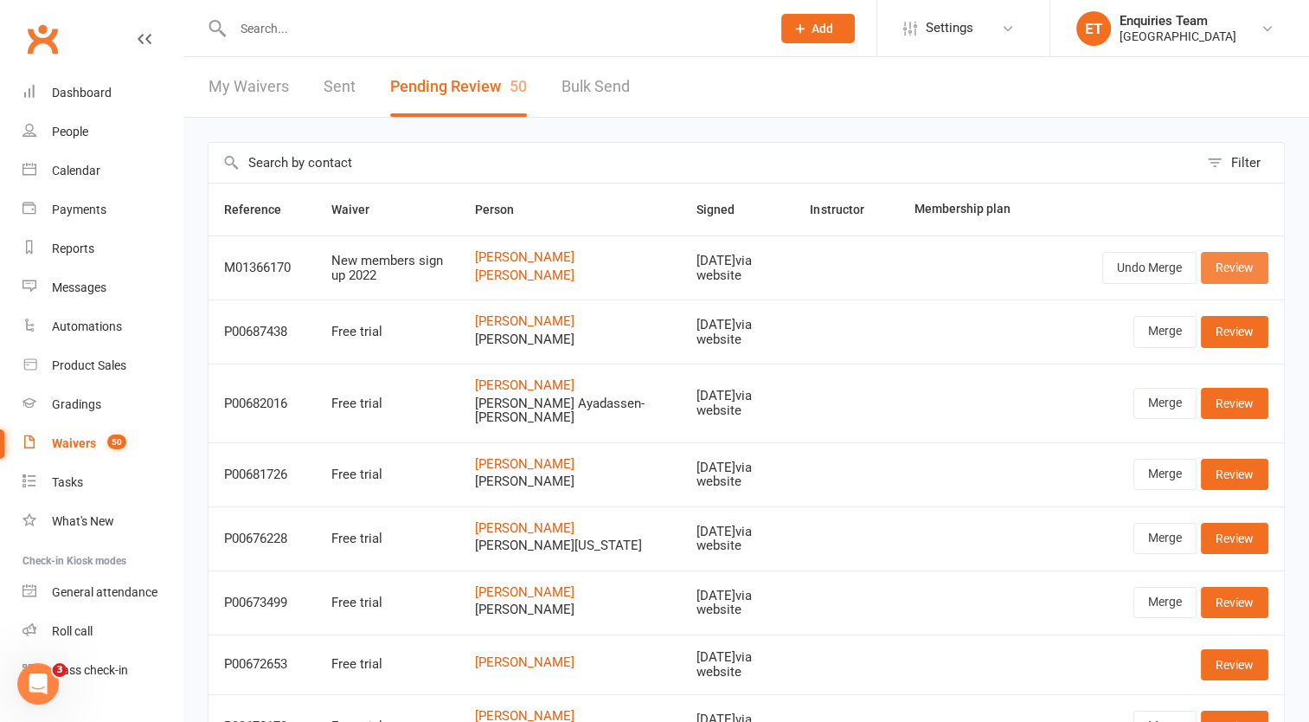
click at [1223, 263] on link "Review" at bounding box center [1234, 267] width 67 height 31
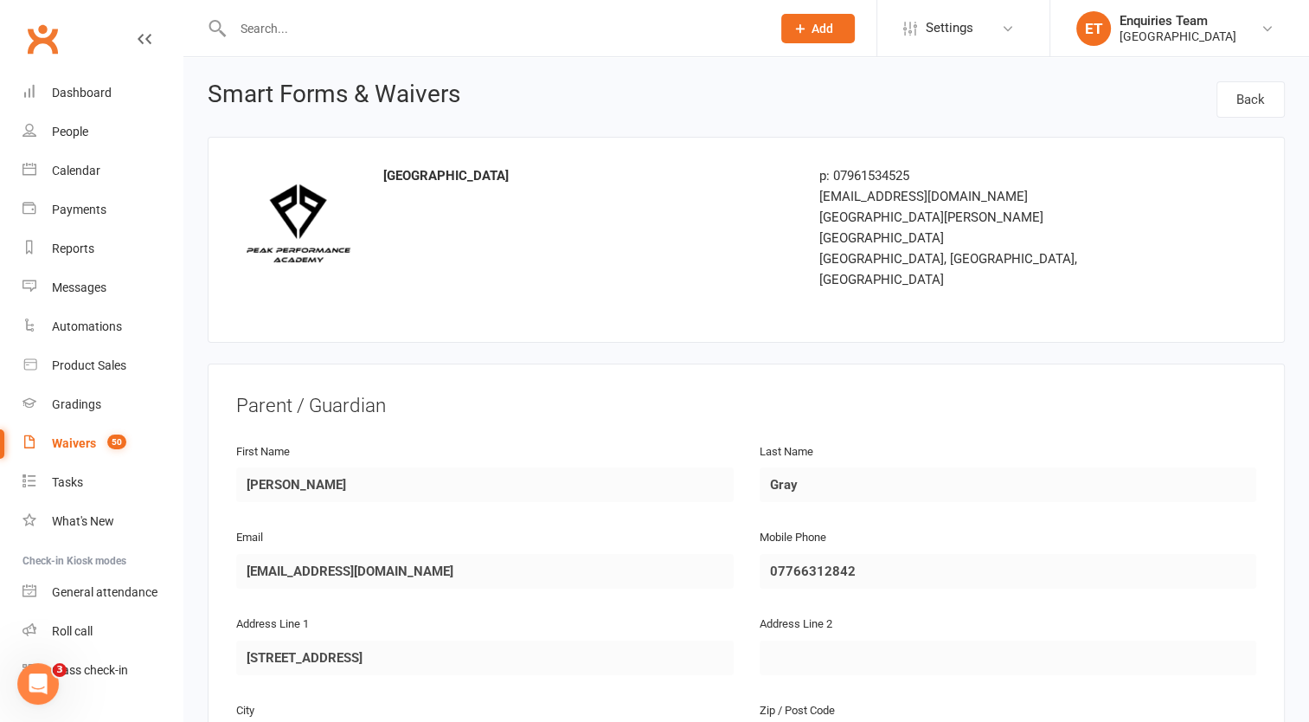
select select "50"
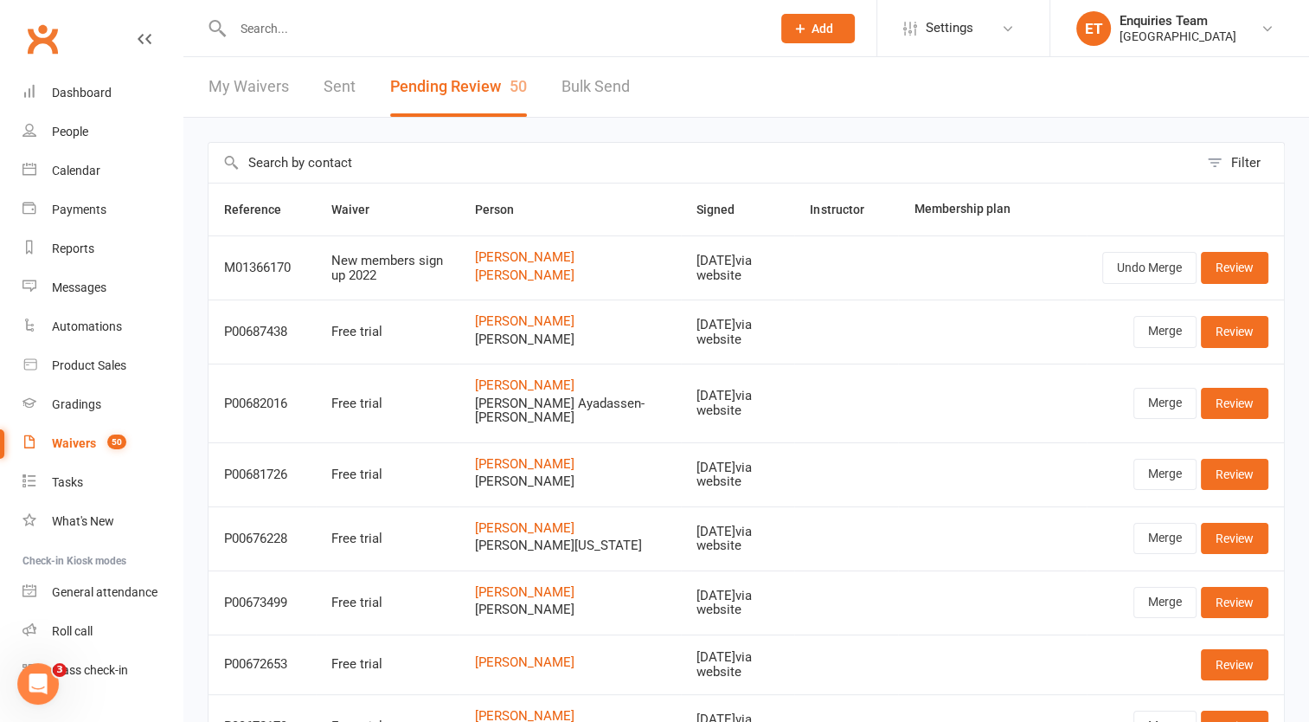
click at [317, 25] on input "text" at bounding box center [493, 28] width 531 height 24
click at [1238, 263] on link "Review" at bounding box center [1234, 267] width 67 height 31
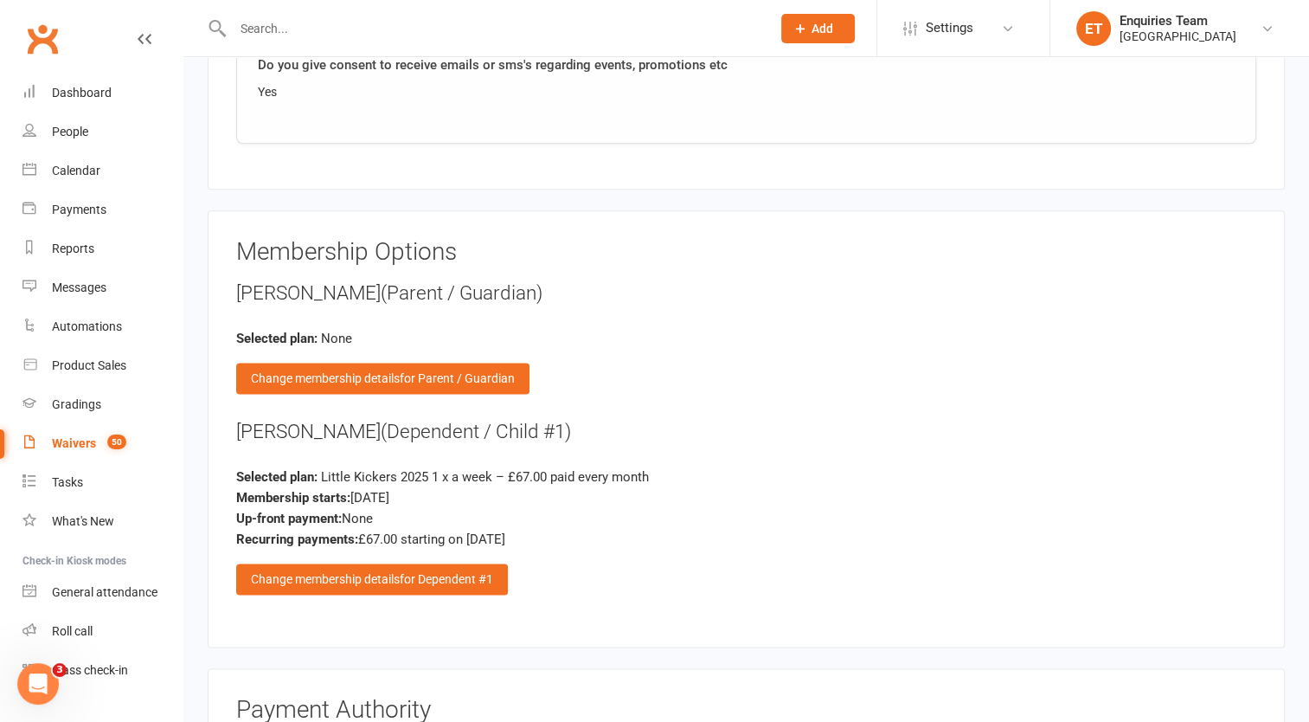
scroll to position [2422, 0]
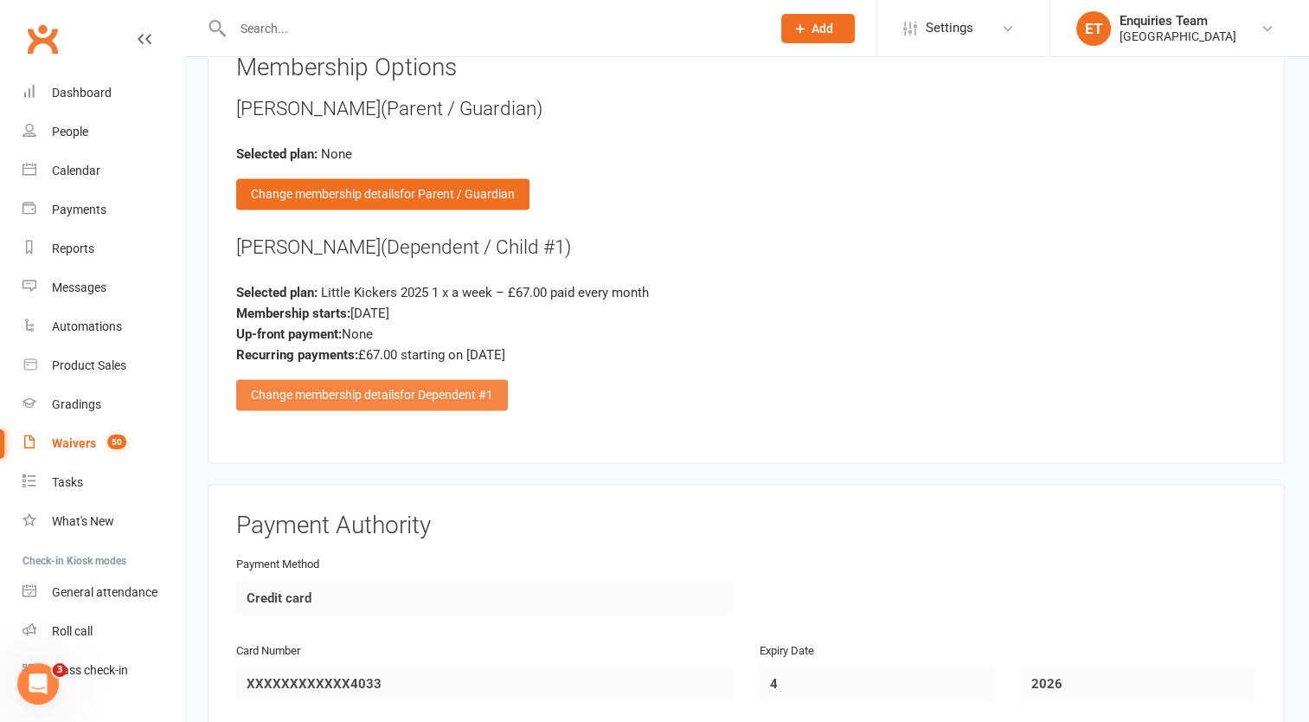
click at [387, 379] on div "Change membership details for Dependent #1" at bounding box center [372, 394] width 272 height 31
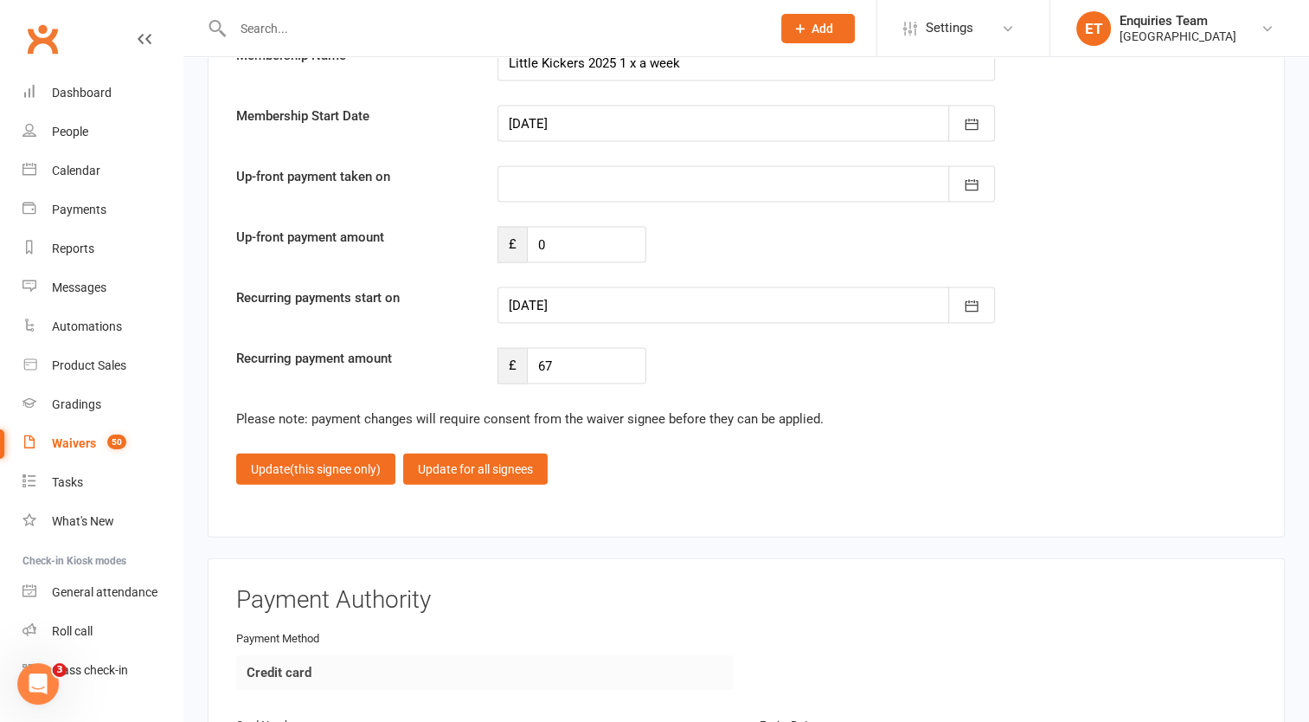
scroll to position [3461, 0]
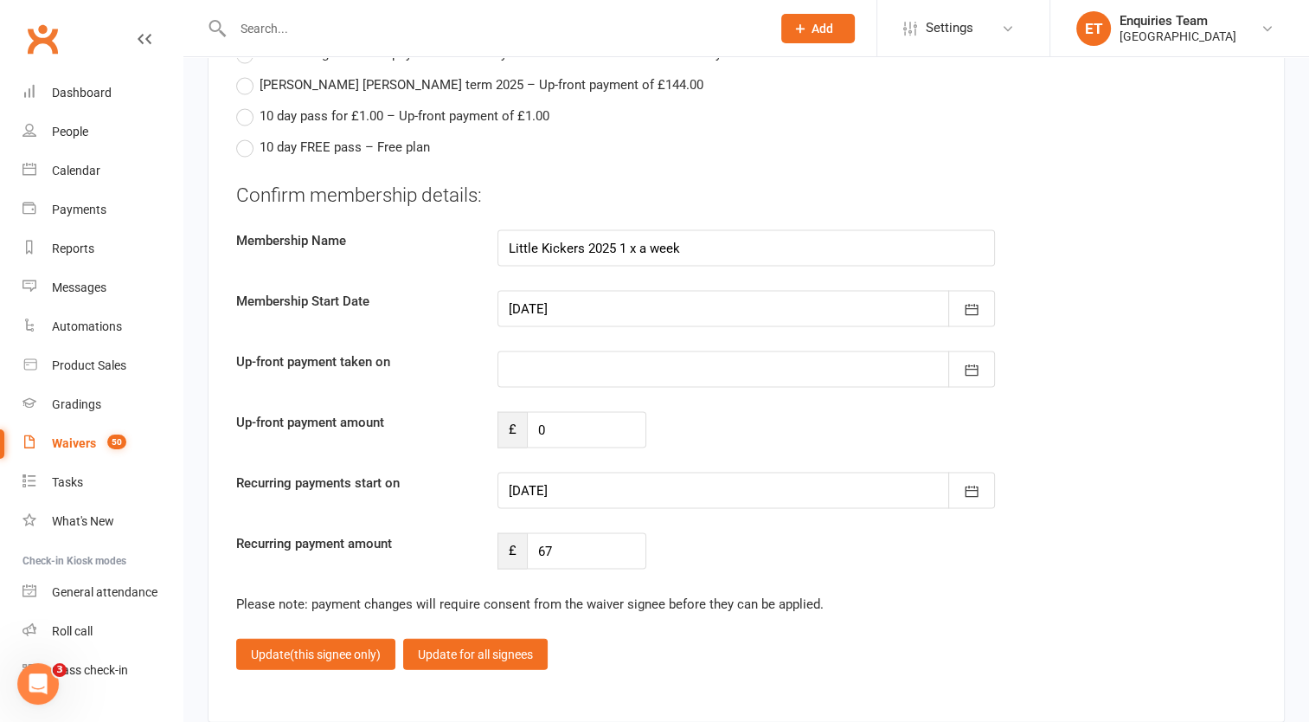
click at [533, 351] on div at bounding box center [745, 369] width 497 height 36
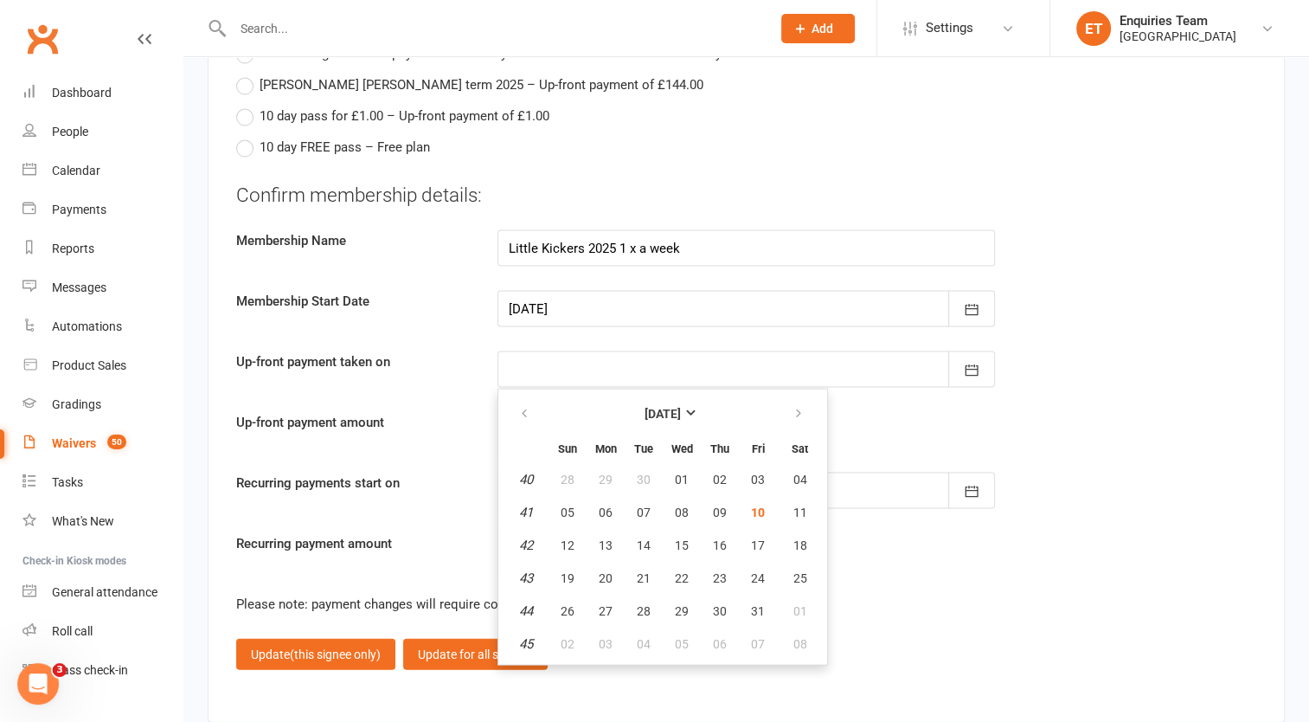
click at [533, 351] on div at bounding box center [745, 369] width 497 height 36
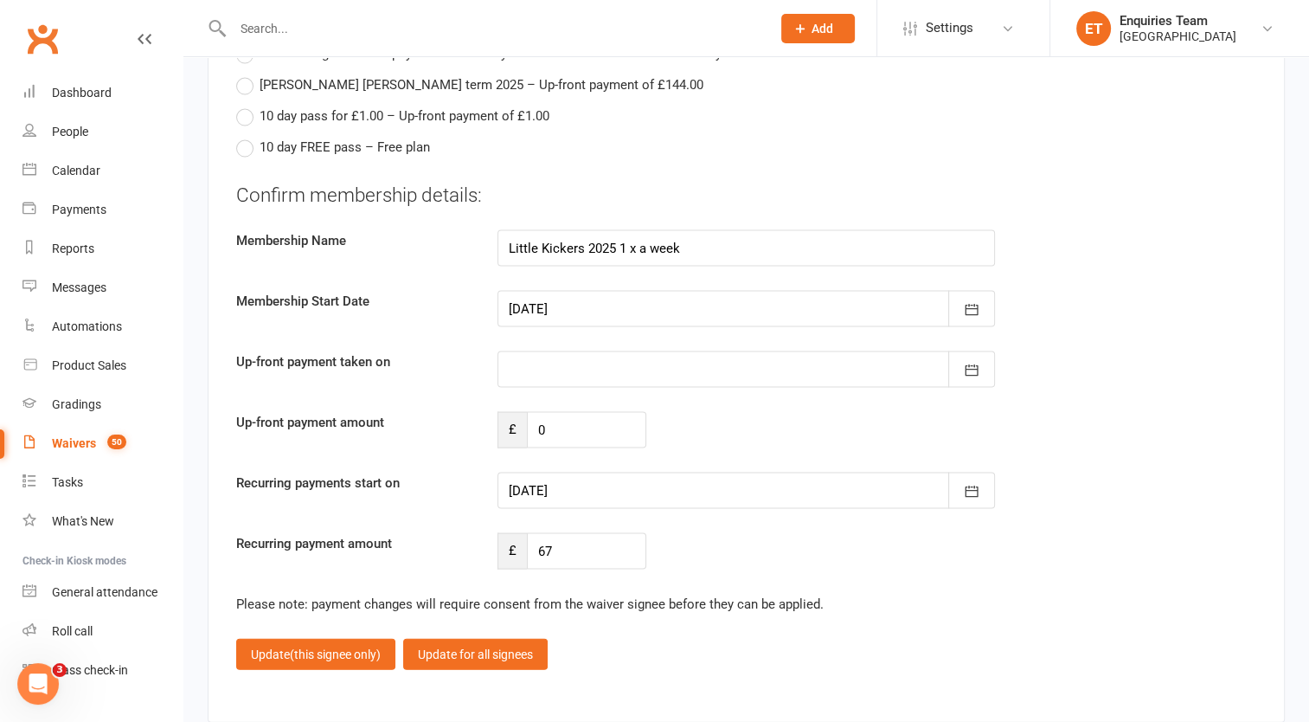
click at [545, 351] on div at bounding box center [745, 369] width 497 height 36
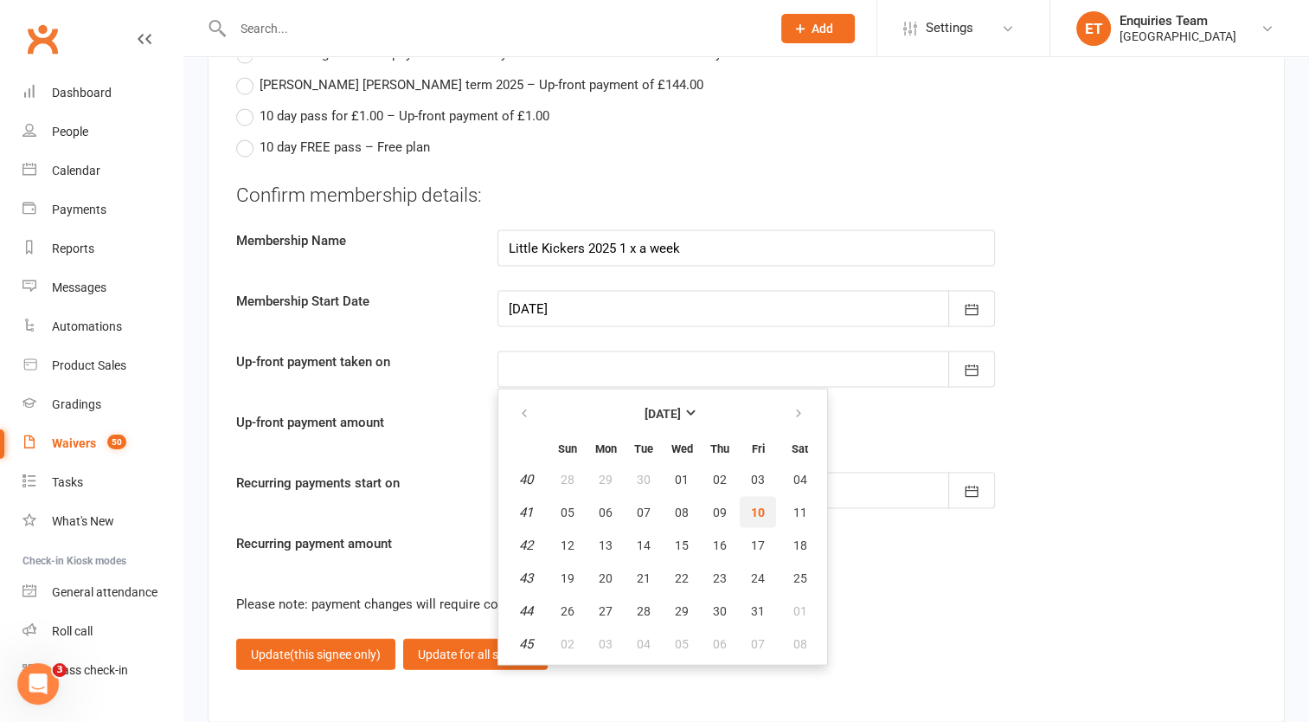
click at [751, 505] on span "10" at bounding box center [758, 512] width 14 height 14
type input "[DATE]"
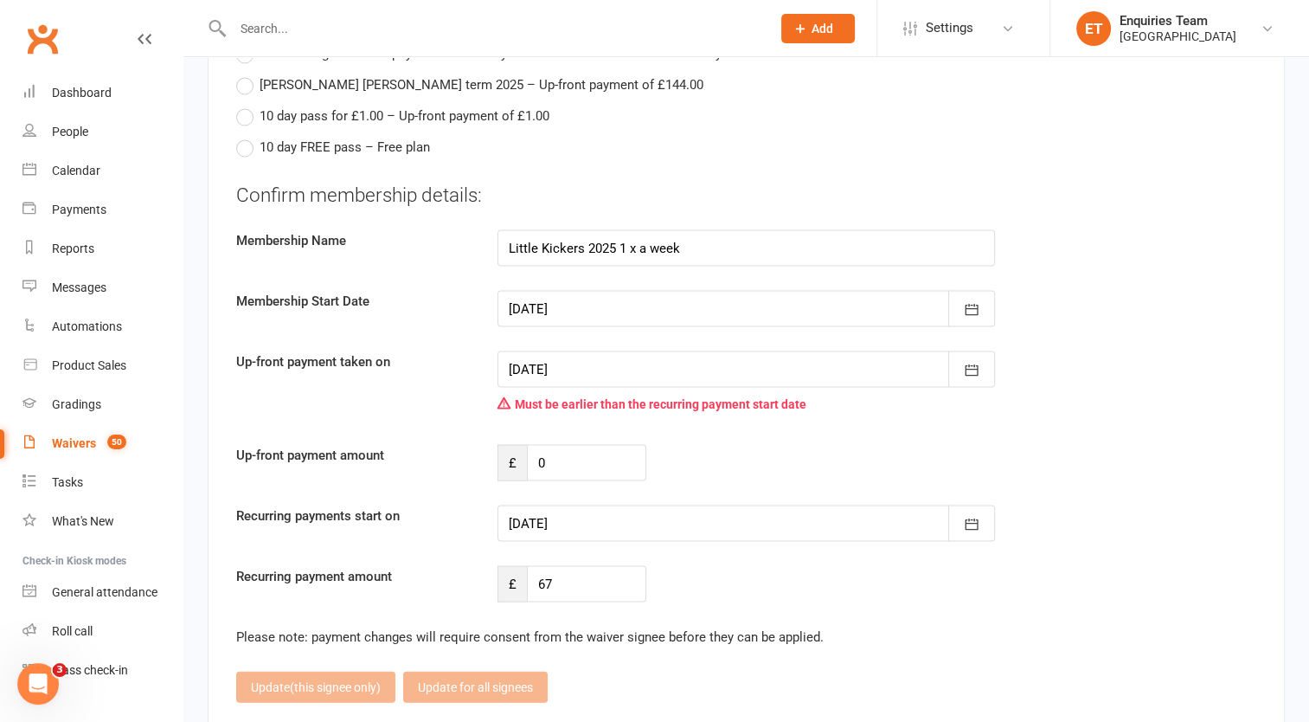
click at [574, 291] on div at bounding box center [745, 309] width 497 height 36
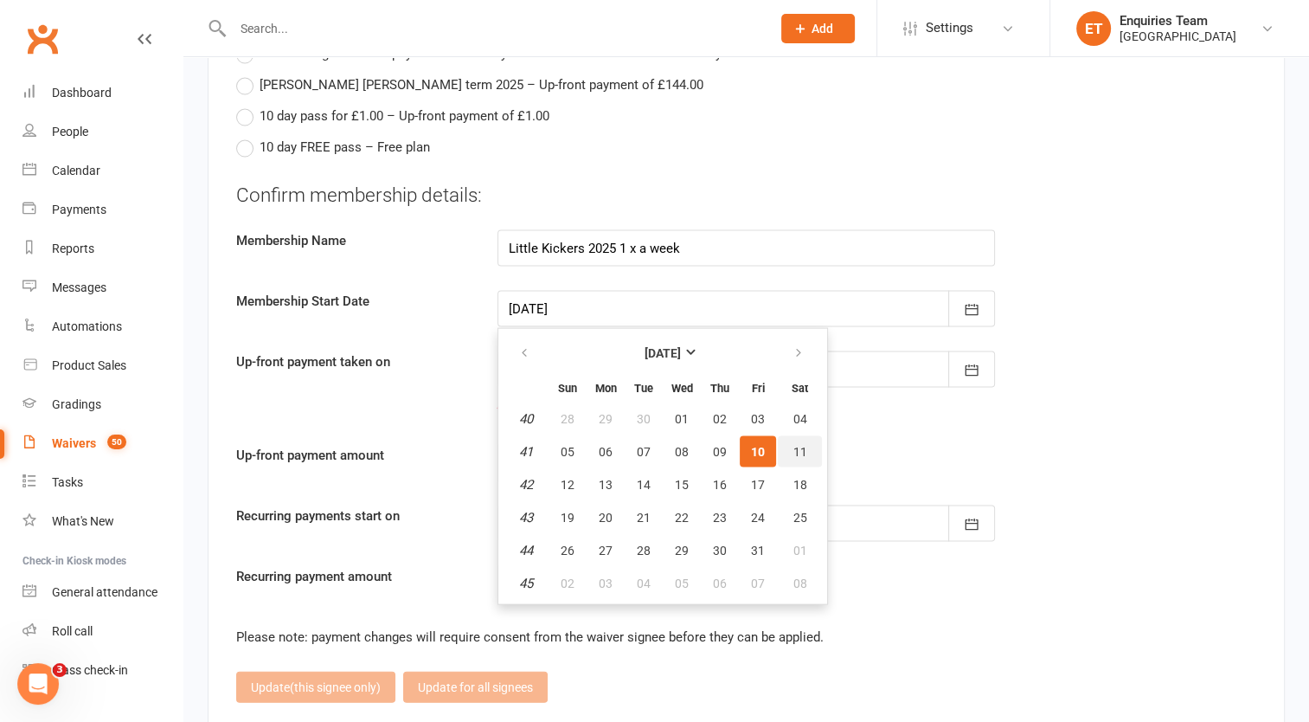
click at [785, 436] on button "11" at bounding box center [800, 451] width 44 height 31
type input "[DATE]"
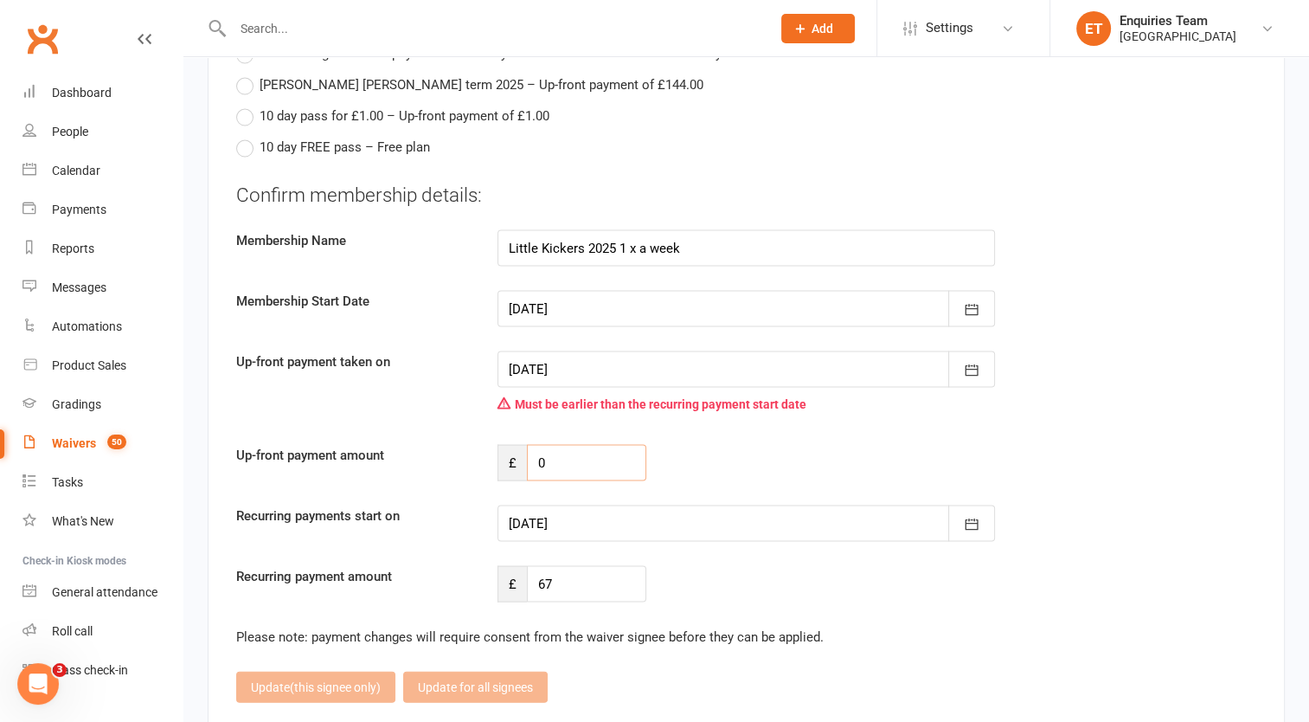
drag, startPoint x: 557, startPoint y: 436, endPoint x: 512, endPoint y: 422, distance: 47.1
click at [517, 445] on div "£ 0" at bounding box center [571, 463] width 149 height 36
type input "50.25"
click at [549, 505] on div at bounding box center [745, 523] width 497 height 36
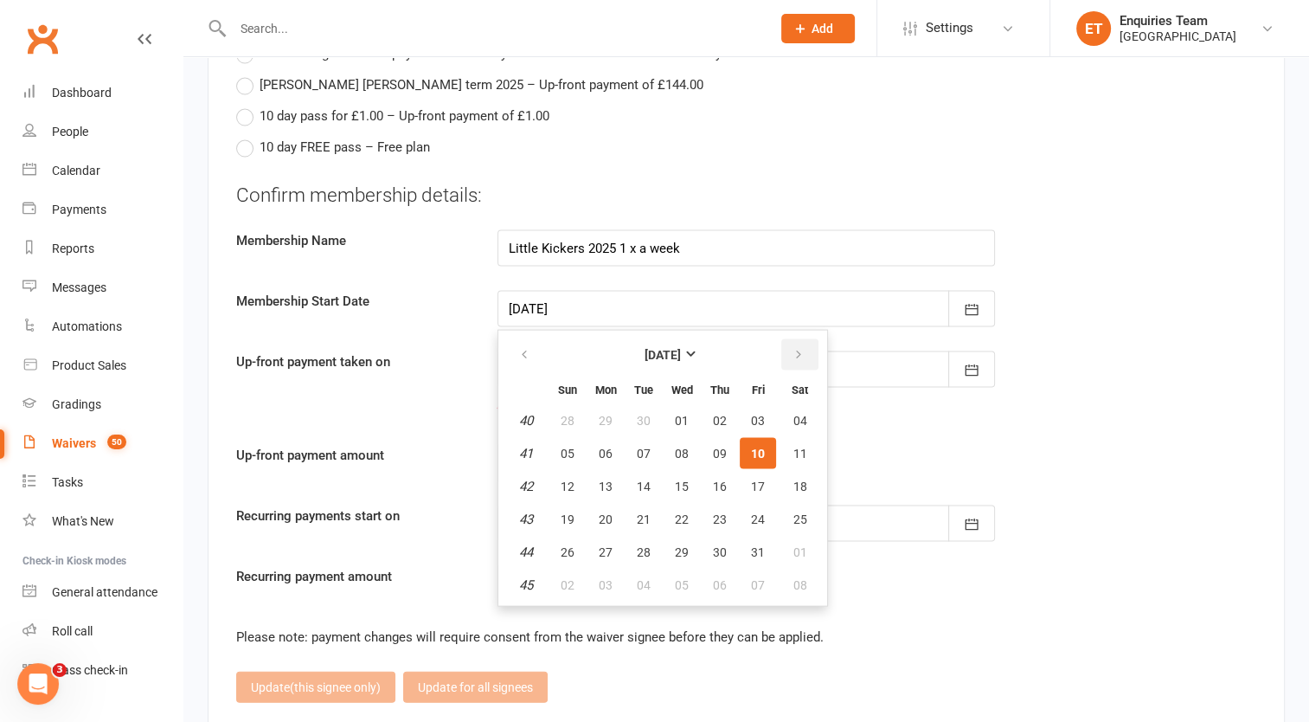
click at [792, 348] on icon "button" at bounding box center [798, 355] width 12 height 14
click at [786, 405] on button "01" at bounding box center [800, 420] width 44 height 31
type input "[DATE]"
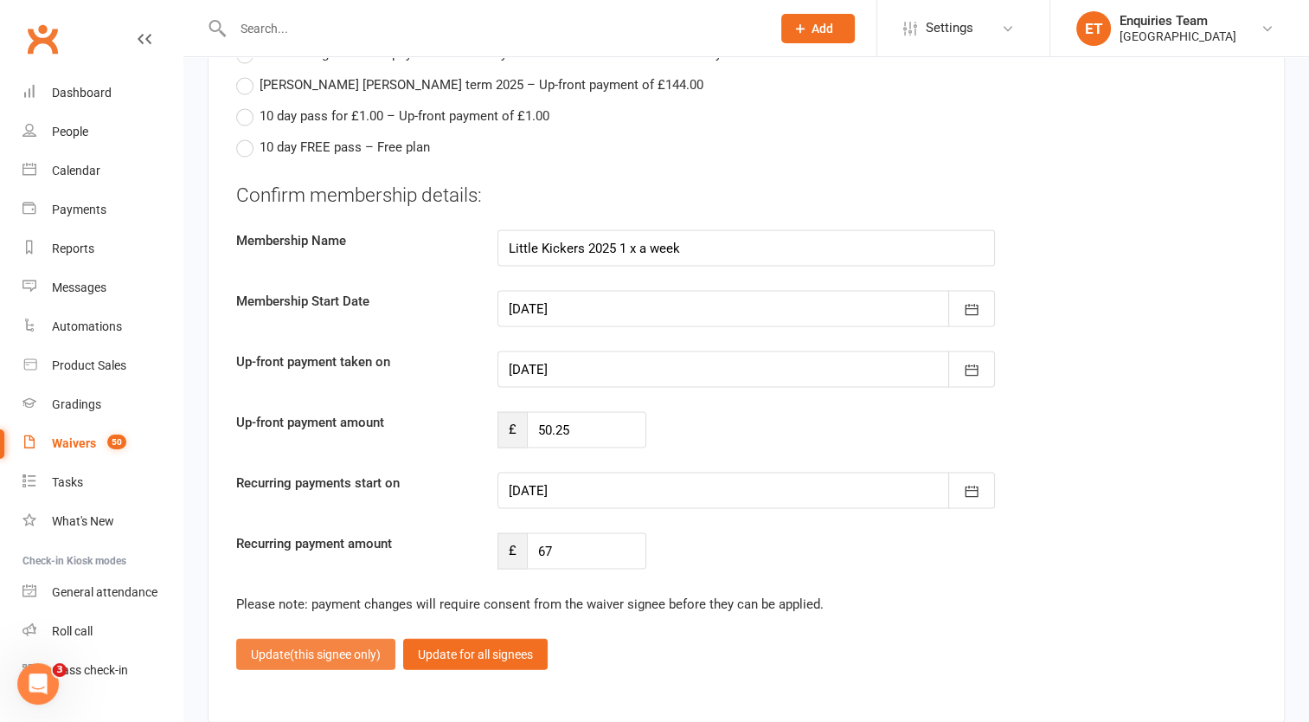
click at [296, 647] on span "(this signee only)" at bounding box center [335, 654] width 91 height 14
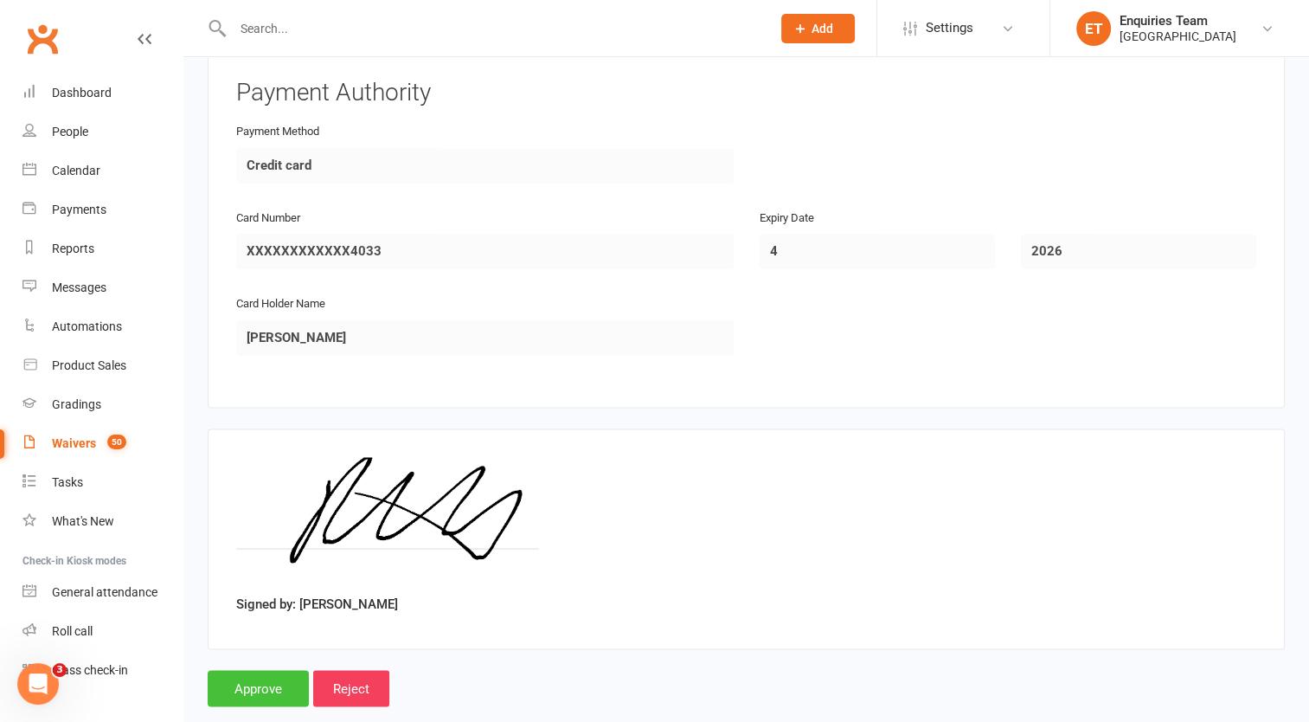
click at [257, 670] on input "Approve" at bounding box center [258, 688] width 101 height 36
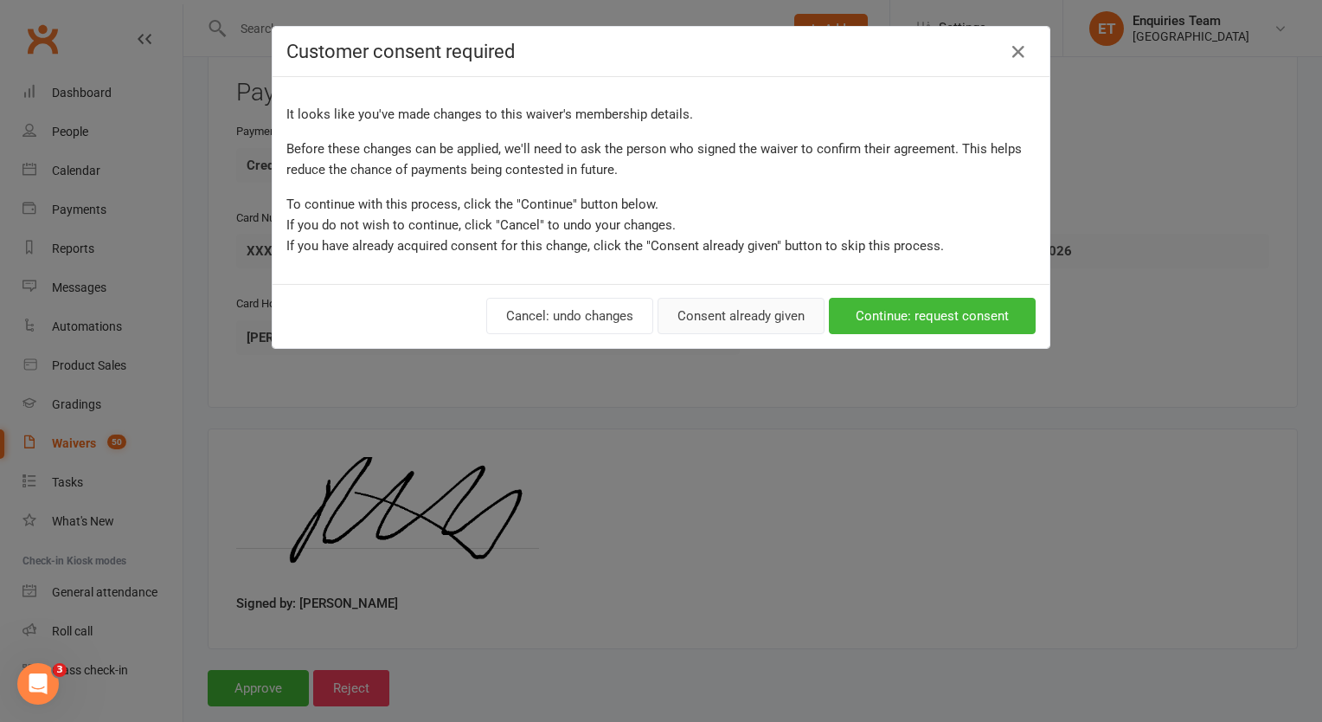
click at [760, 317] on button "Consent already given" at bounding box center [741, 316] width 167 height 36
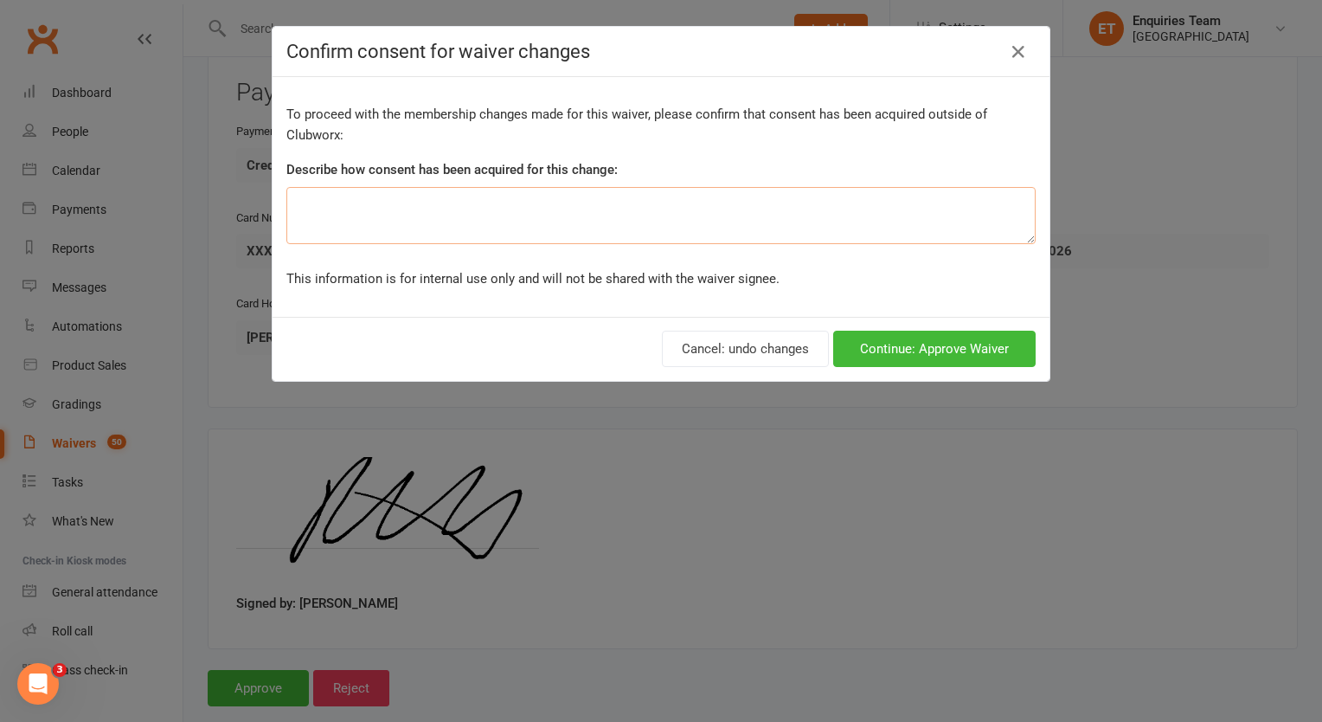
click at [497, 220] on textarea at bounding box center [660, 215] width 749 height 57
type textarea "Given by email/ [GEOGRAPHIC_DATA]"
click at [917, 344] on button "Continue: Approve Waiver" at bounding box center [934, 348] width 202 height 36
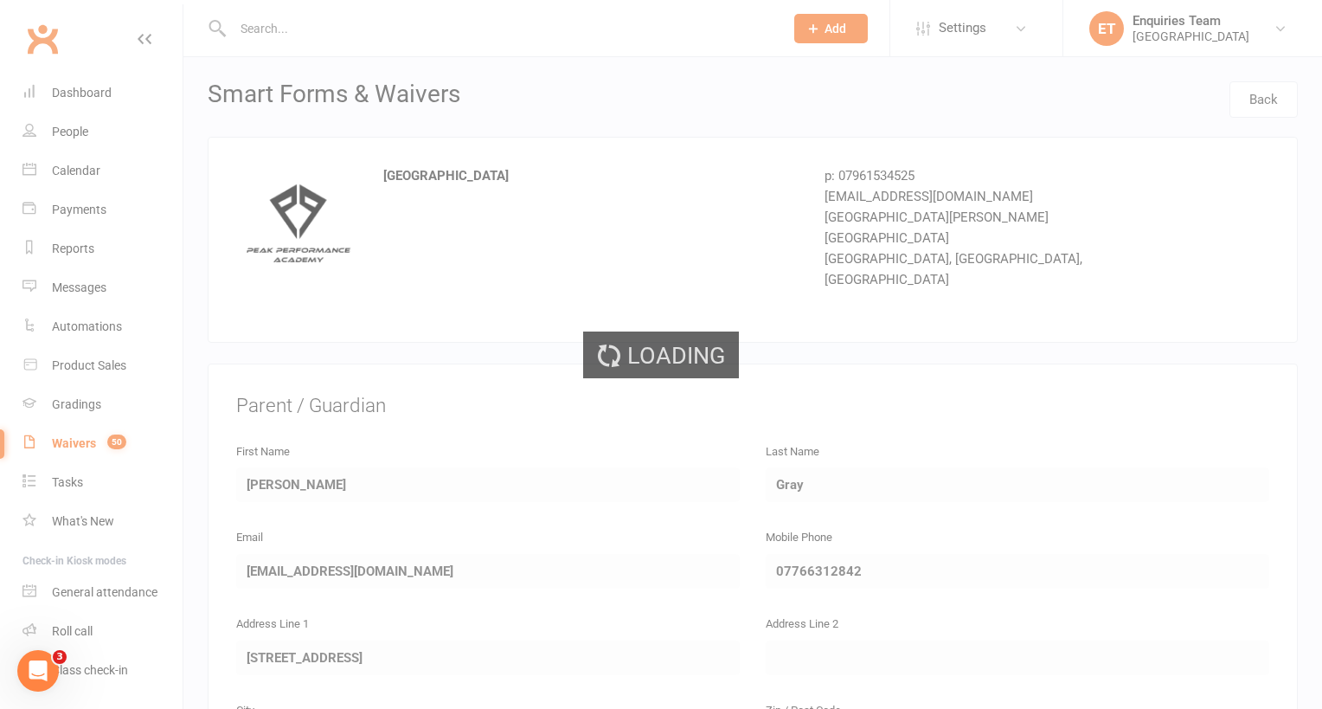
select select "50"
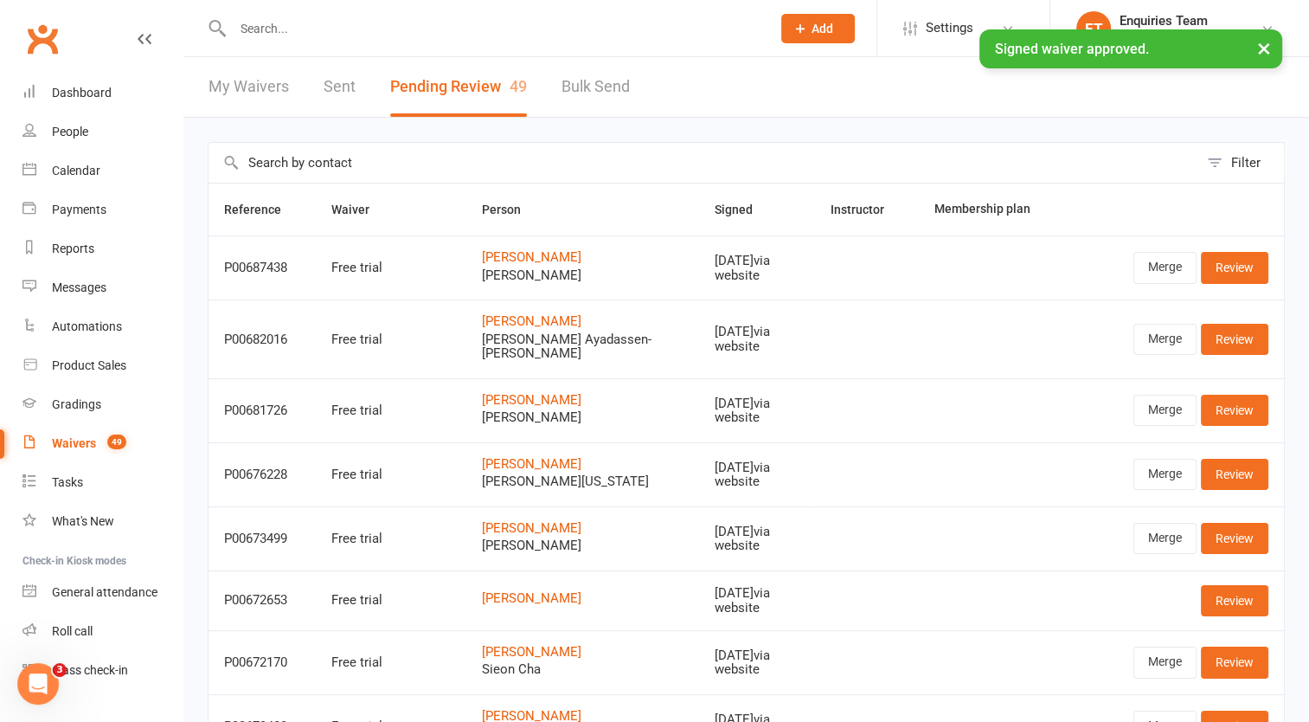
click at [69, 438] on div "Waivers" at bounding box center [74, 443] width 44 height 14
select select "100"
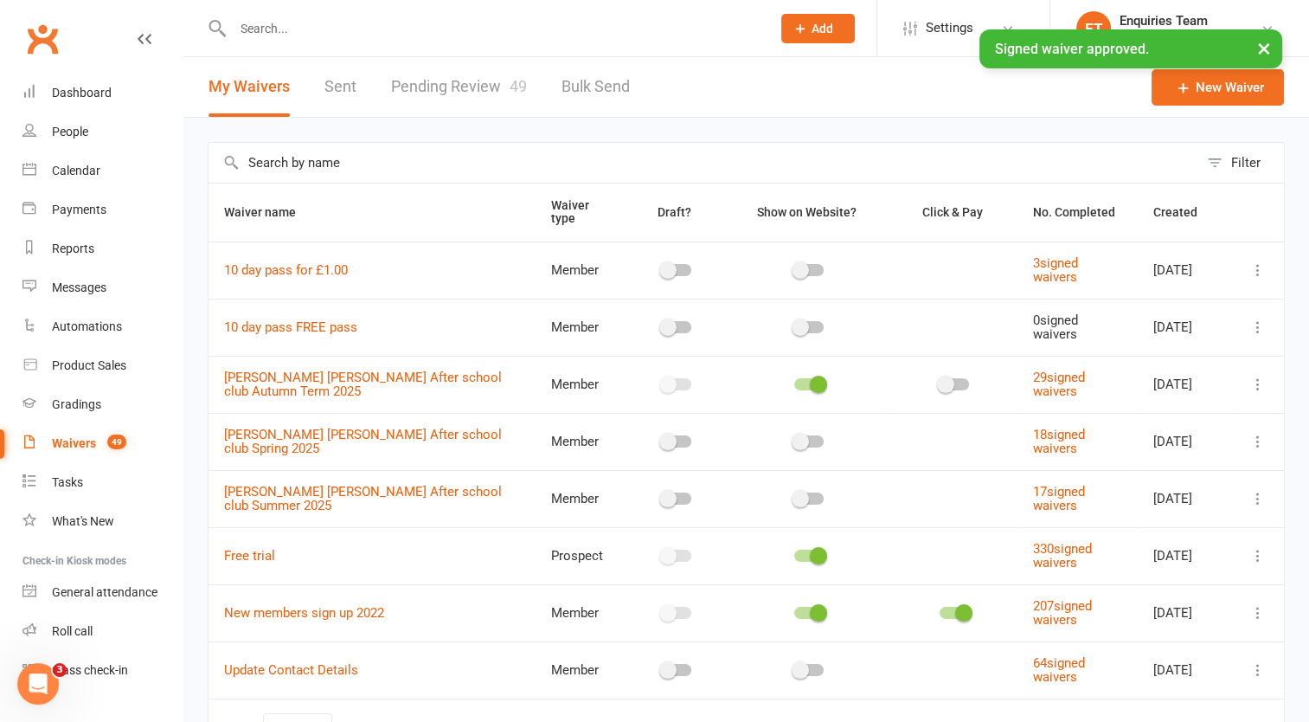
click at [452, 80] on link "Pending Review 49" at bounding box center [459, 87] width 136 height 60
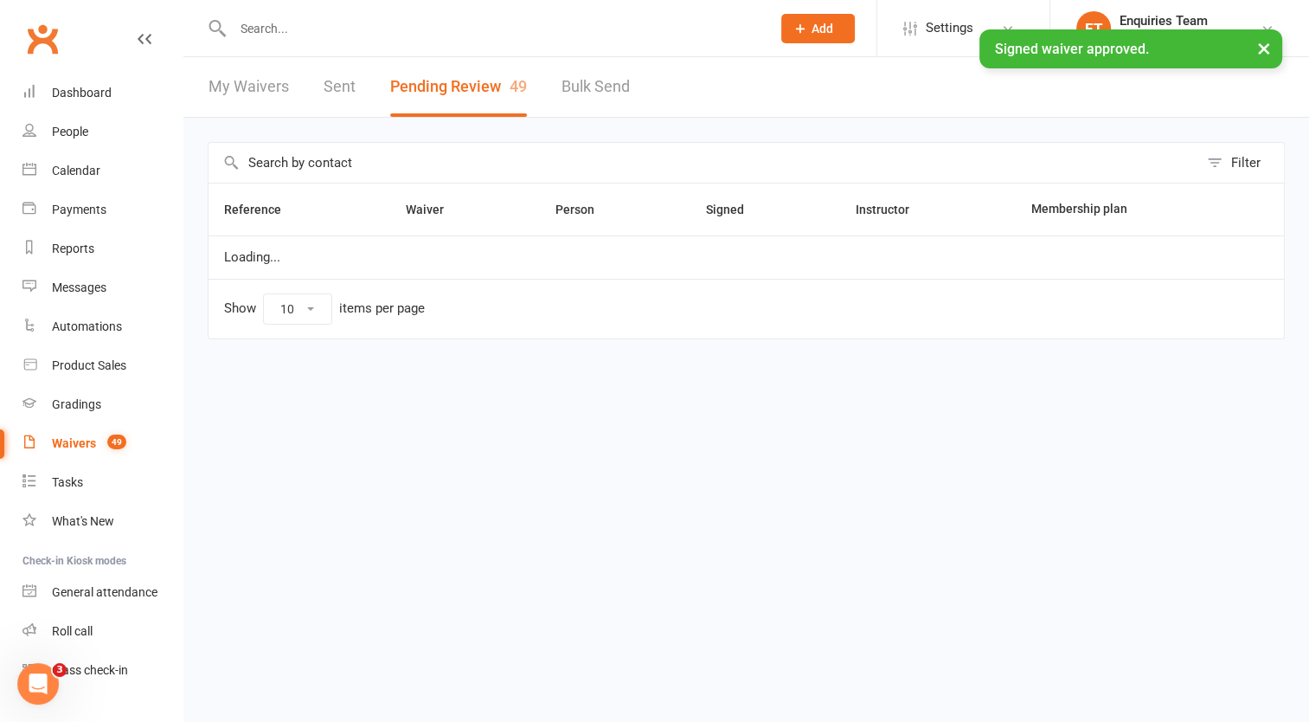
select select "50"
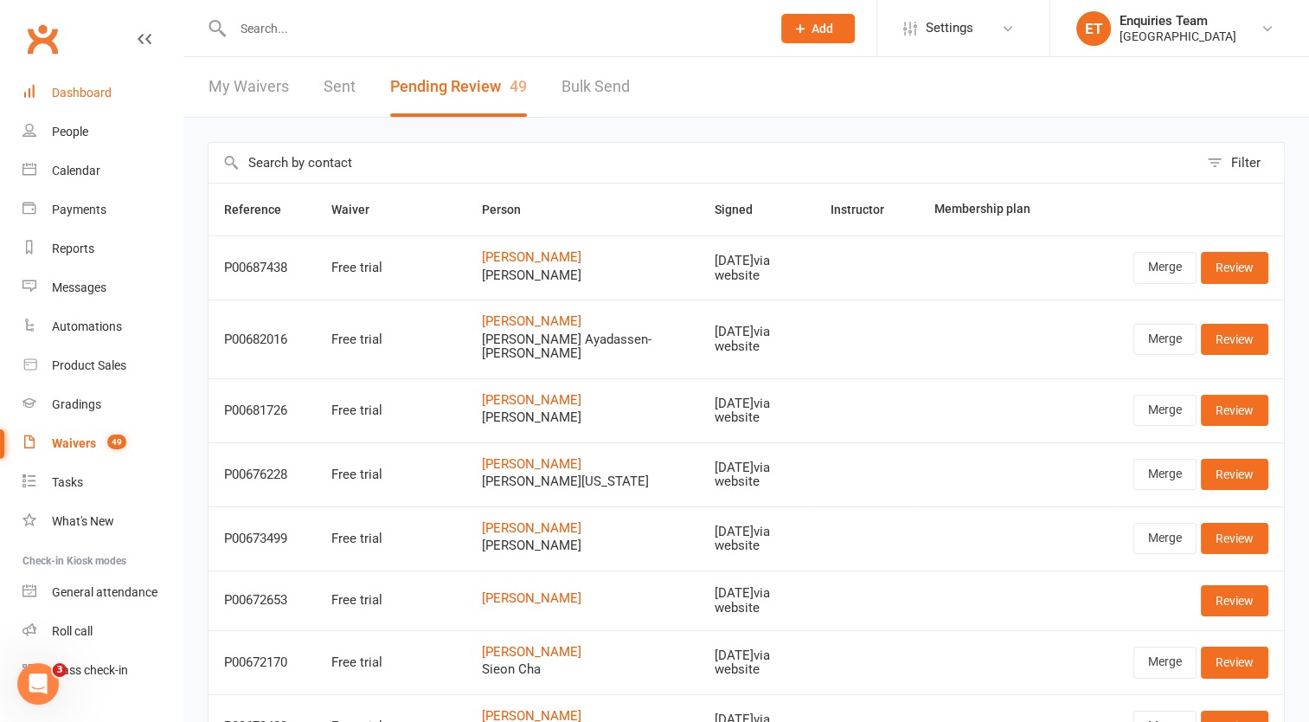
click at [97, 90] on div "Dashboard" at bounding box center [82, 93] width 60 height 14
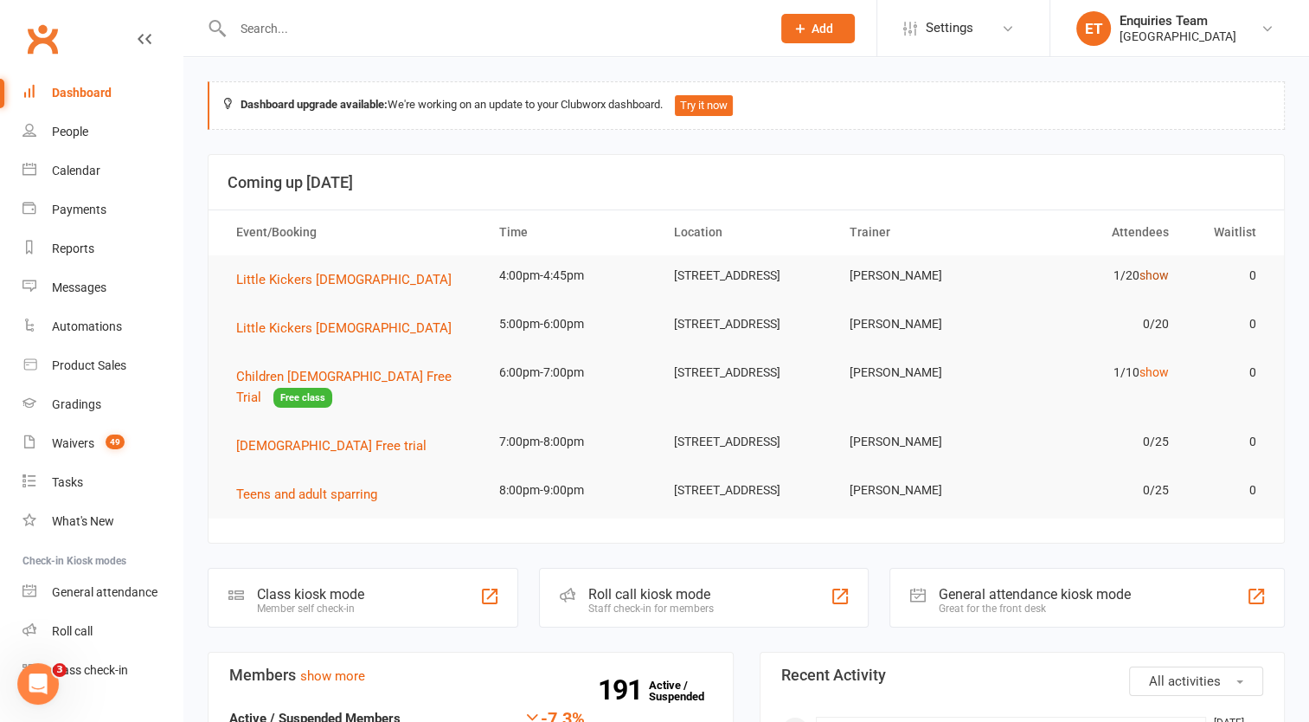
click at [1152, 268] on link "show" at bounding box center [1153, 275] width 29 height 14
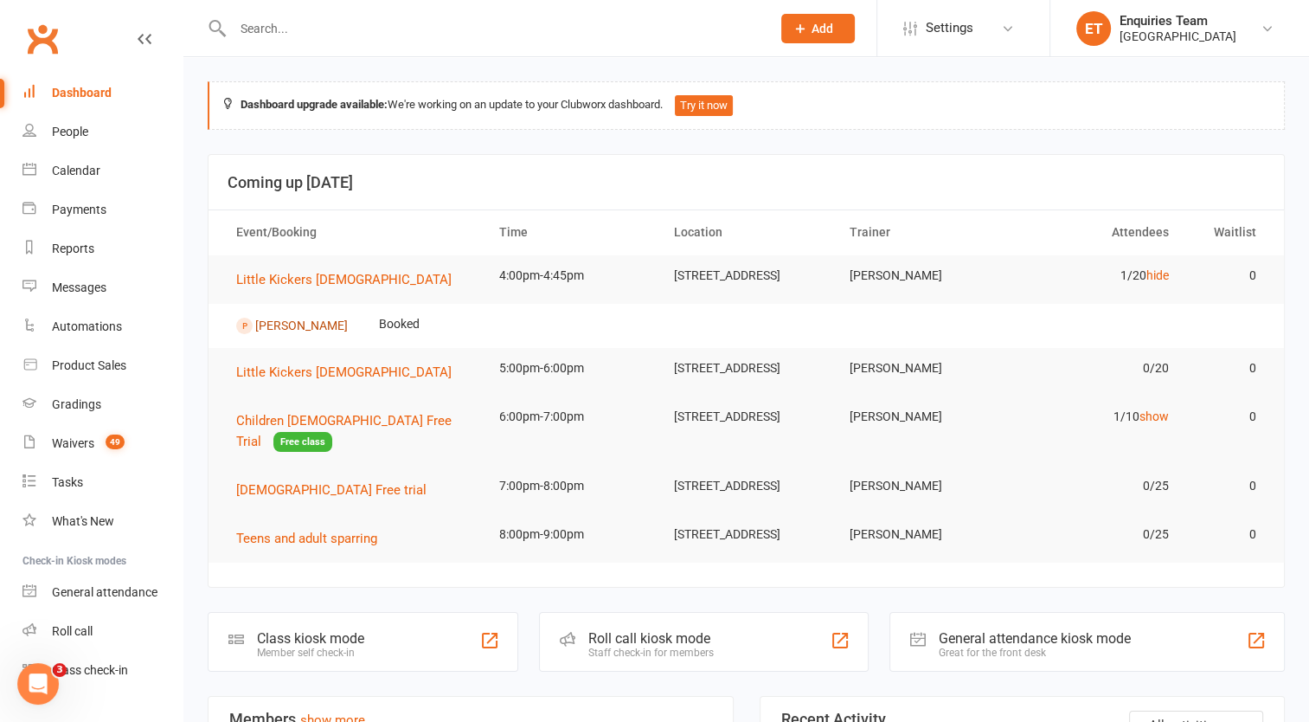
click at [280, 330] on link "[PERSON_NAME]" at bounding box center [301, 325] width 93 height 14
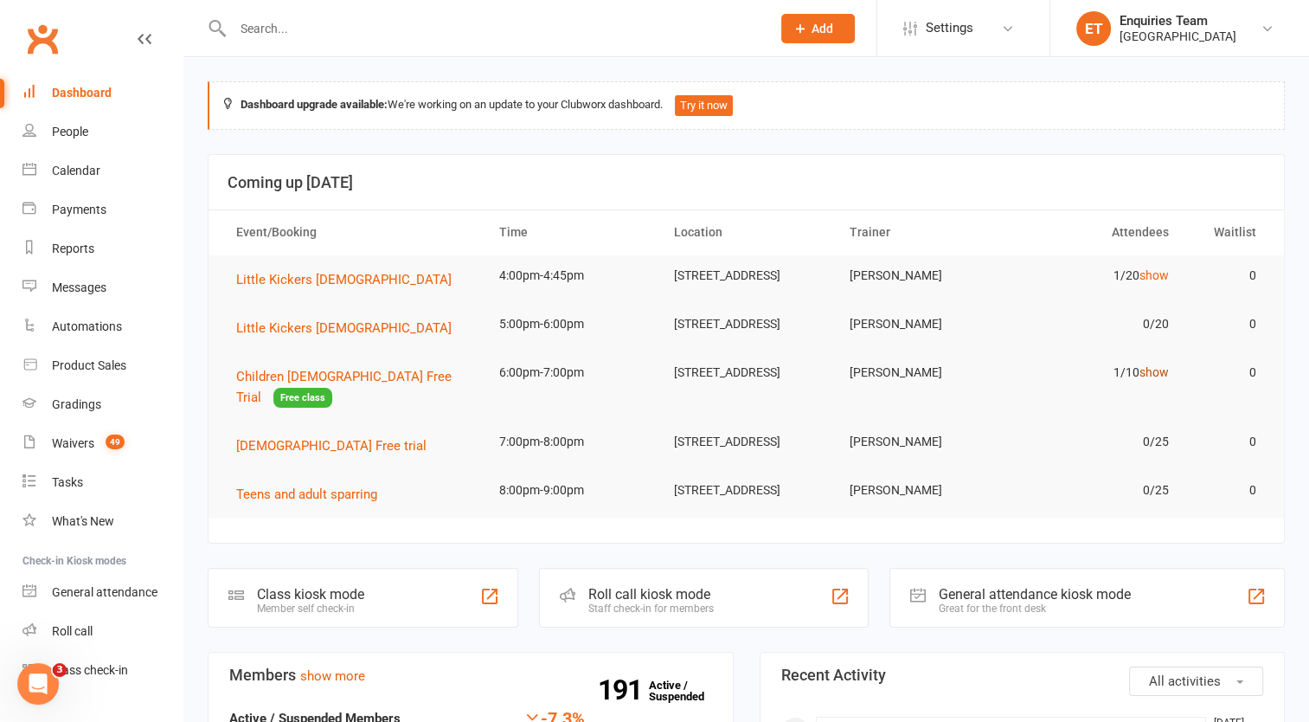
click at [1154, 377] on link "show" at bounding box center [1153, 372] width 29 height 14
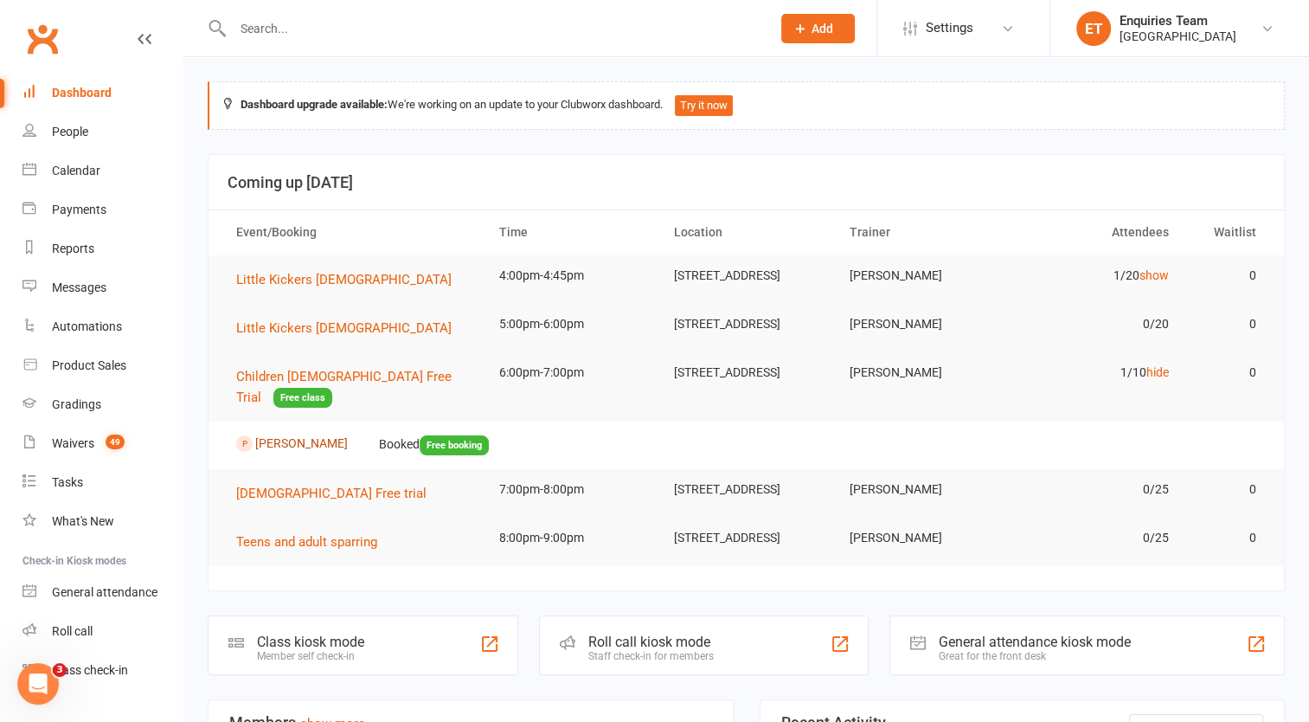
click at [308, 450] on link "[PERSON_NAME]" at bounding box center [301, 443] width 93 height 14
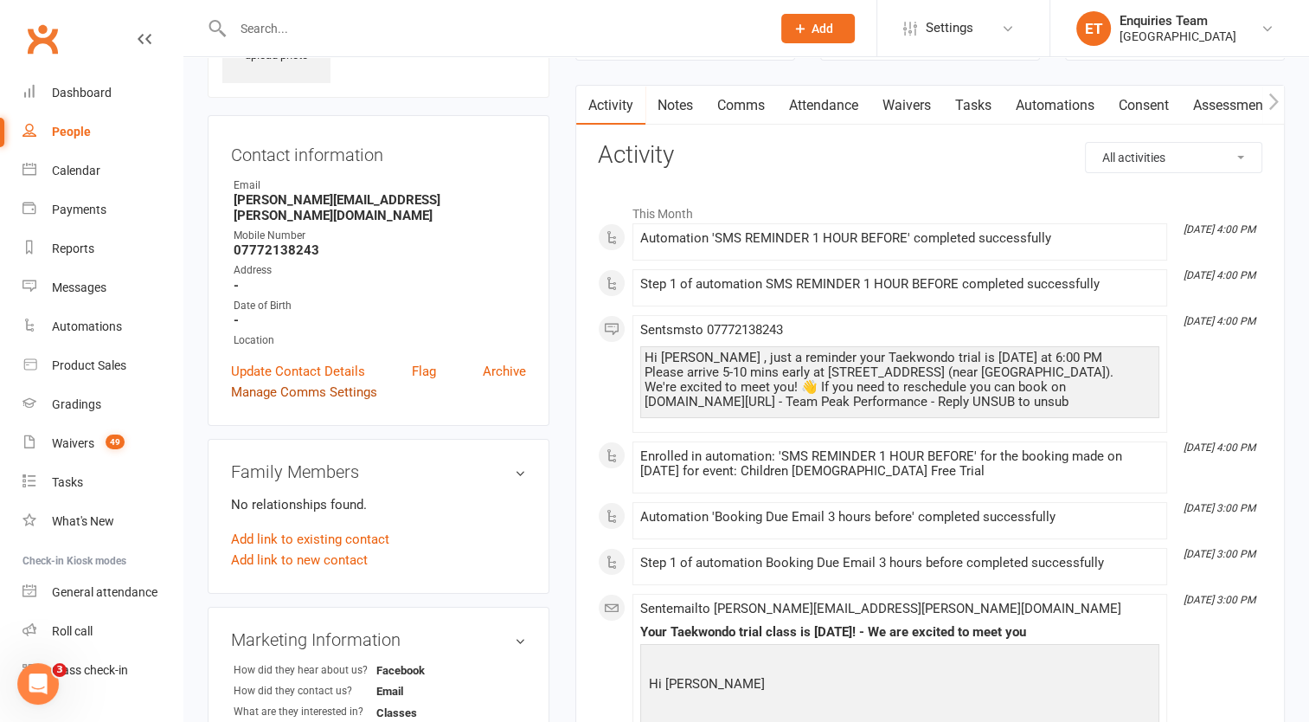
scroll to position [346, 0]
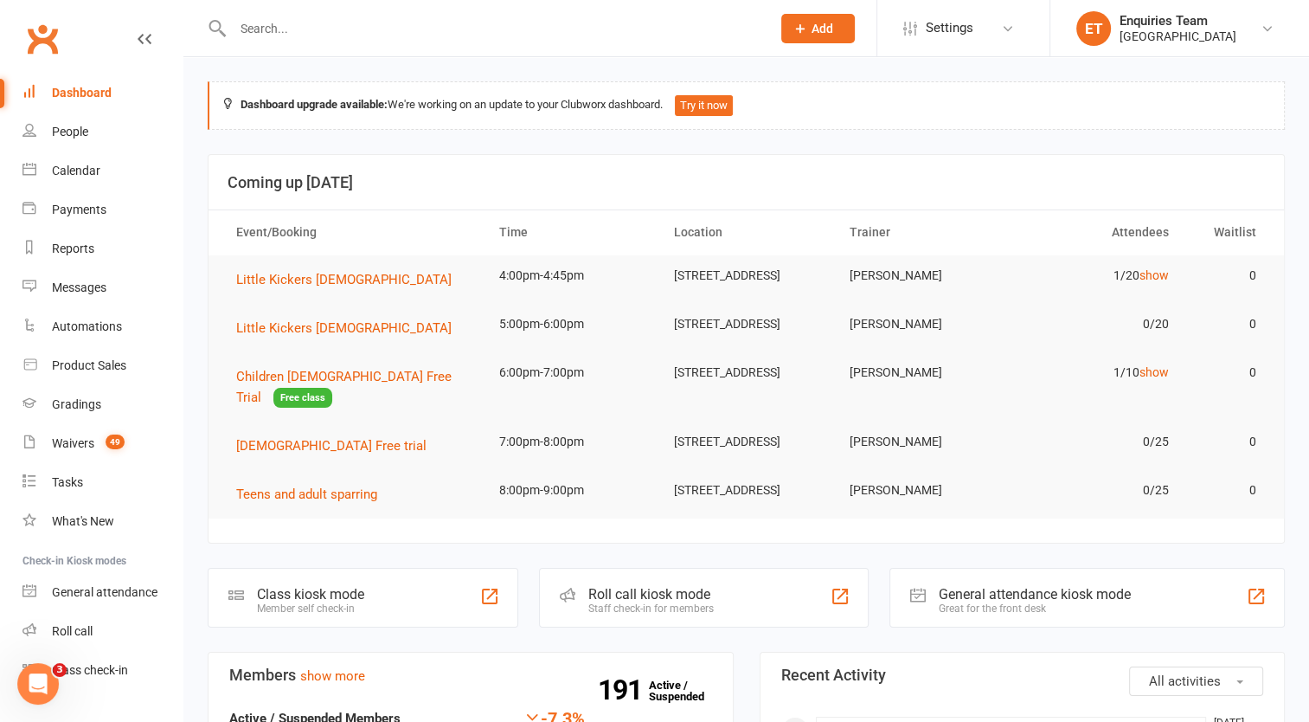
click at [280, 29] on input "text" at bounding box center [493, 28] width 531 height 24
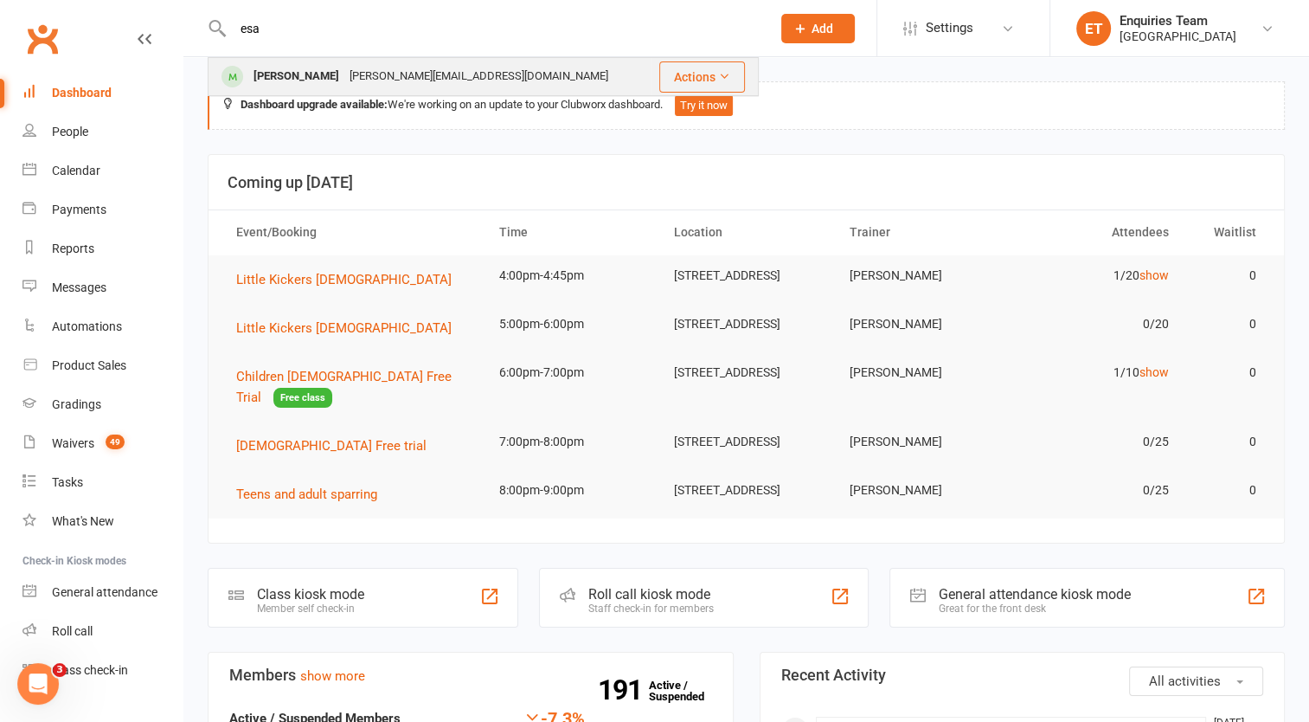
type input "esa"
click at [283, 74] on div "[PERSON_NAME]" at bounding box center [296, 76] width 96 height 25
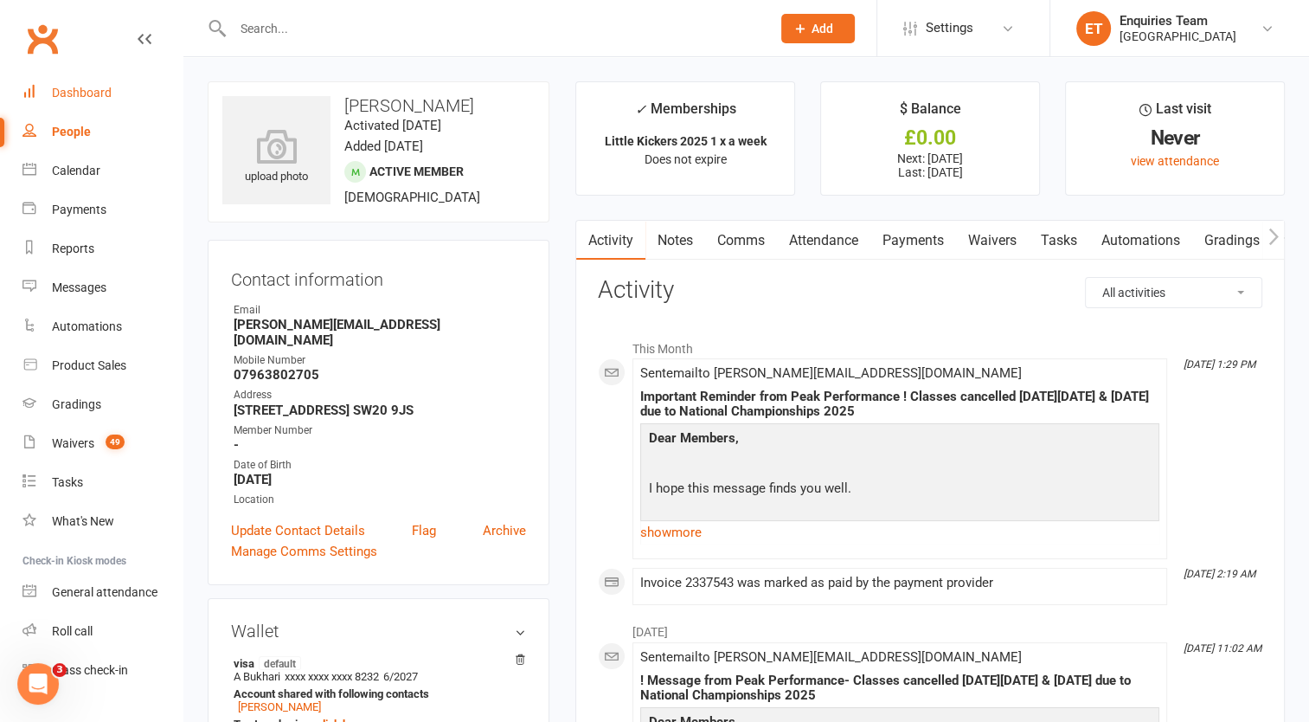
click at [71, 92] on div "Dashboard" at bounding box center [82, 93] width 60 height 14
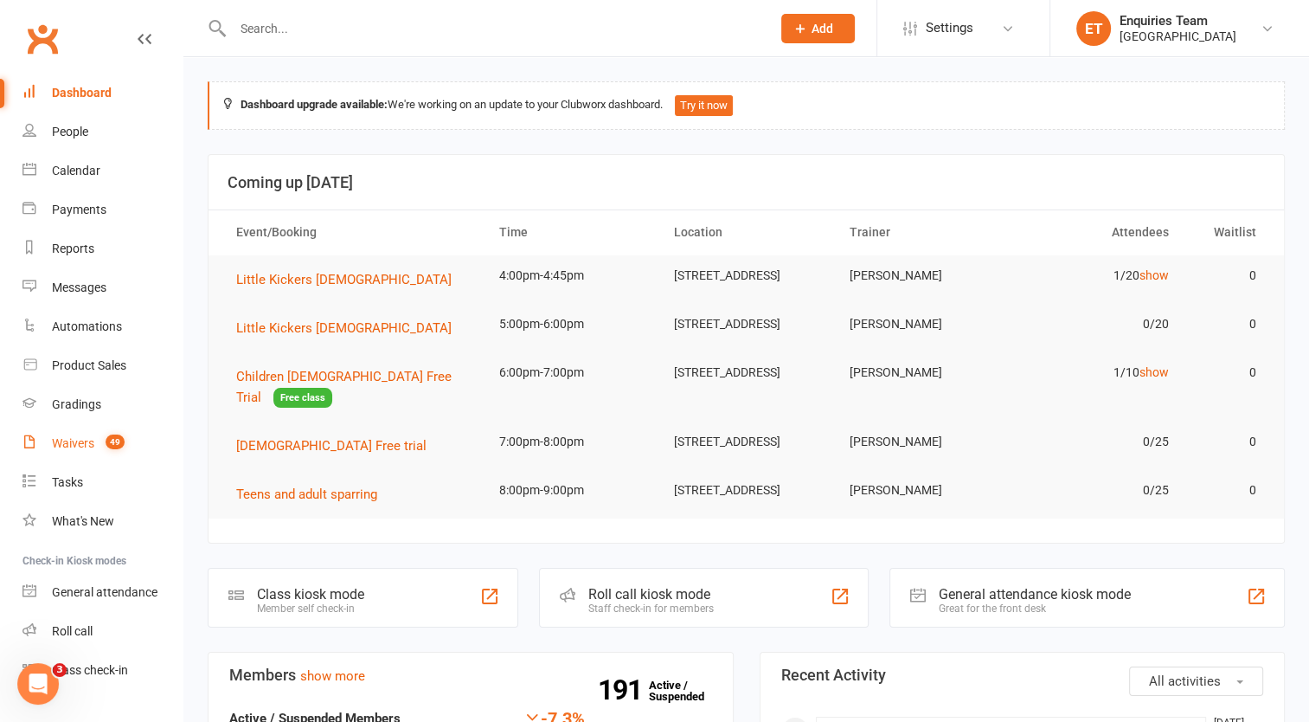
click at [87, 439] on div "Waivers" at bounding box center [73, 443] width 42 height 14
select select "100"
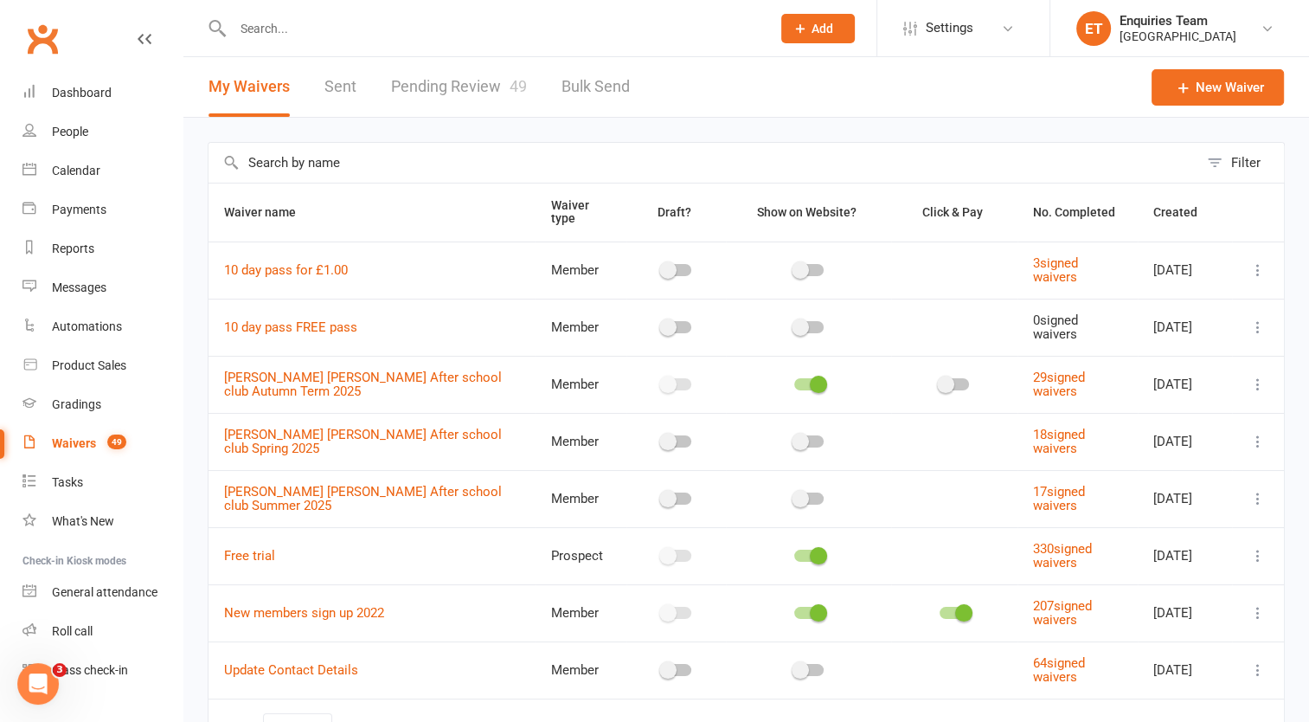
click at [457, 87] on link "Pending Review 49" at bounding box center [459, 87] width 136 height 60
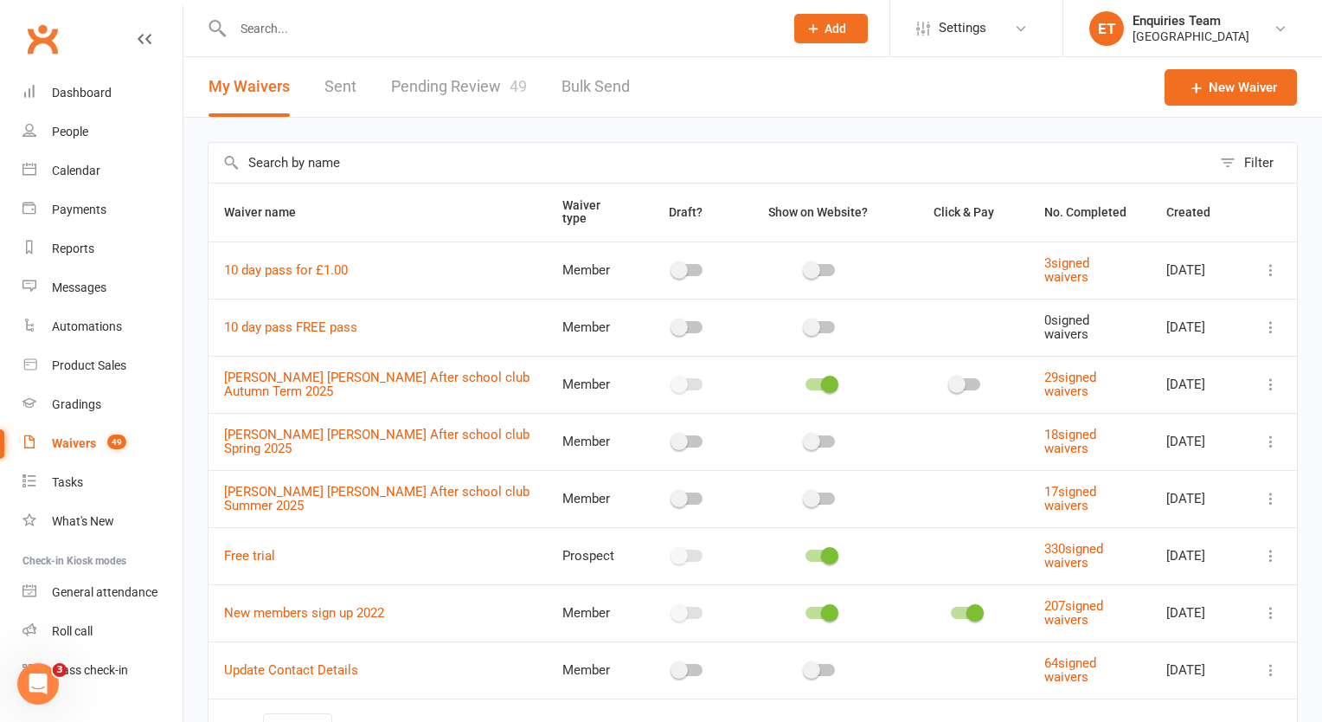
select select "50"
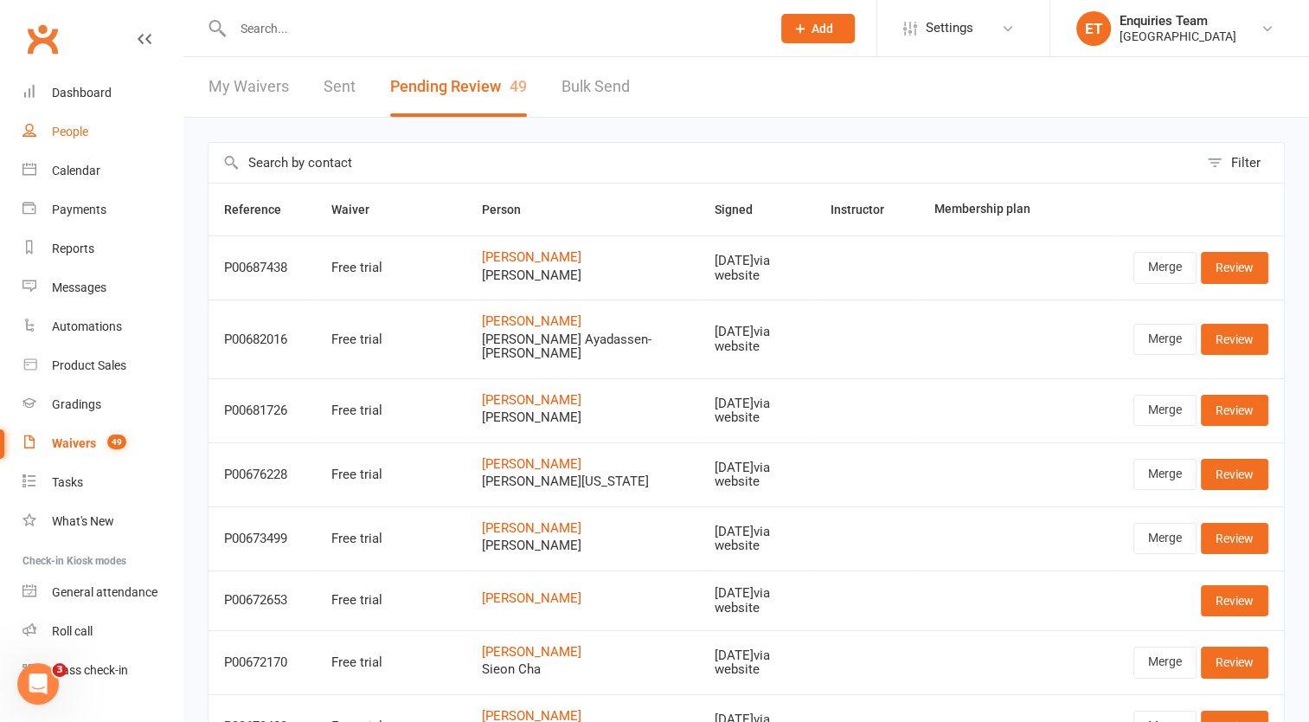
click at [72, 130] on div "People" at bounding box center [70, 132] width 36 height 14
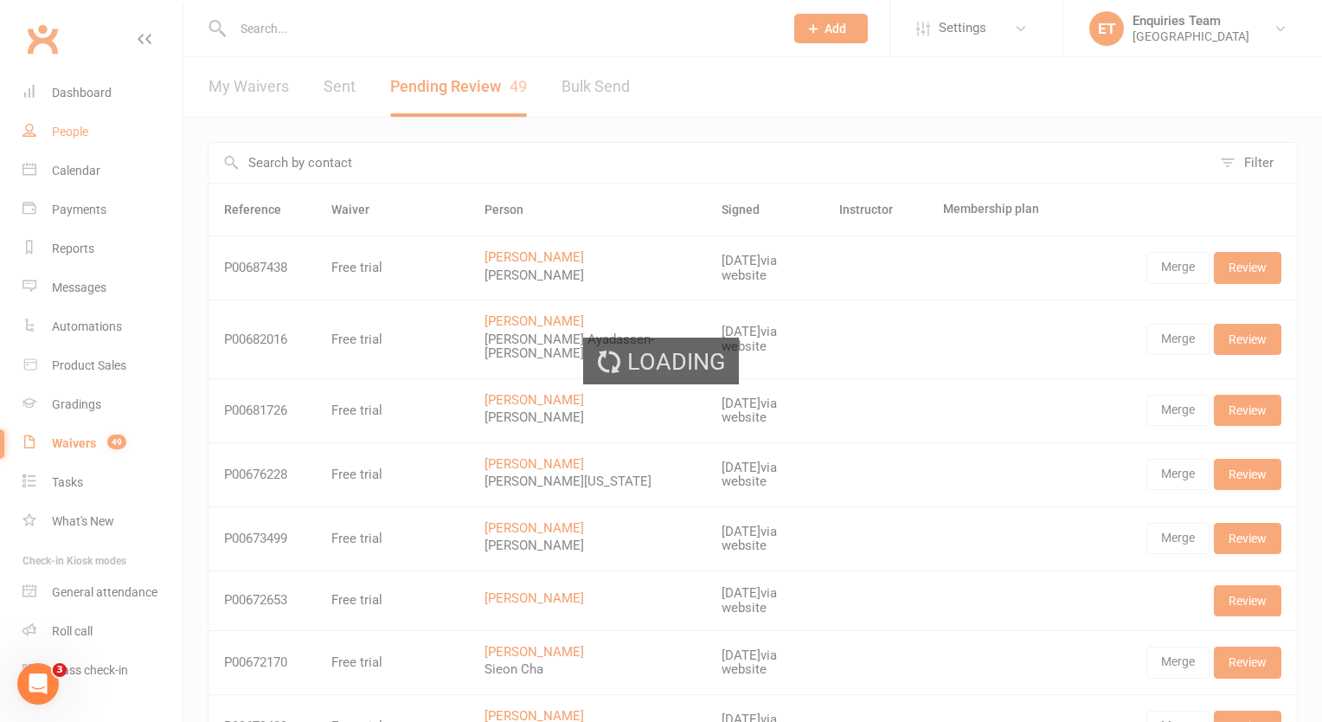
select select "100"
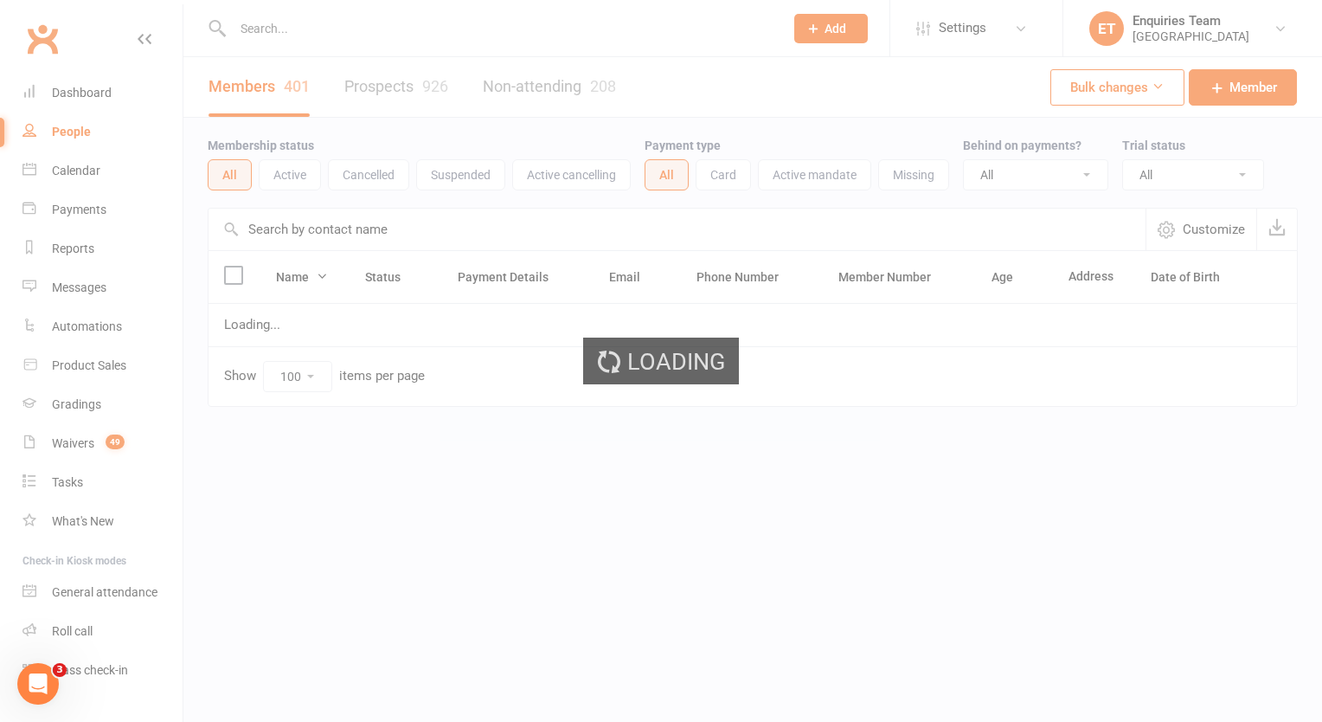
click at [270, 20] on ui-view "Prospect Member Non-attending contact Class / event Appointment Task Membership…" at bounding box center [661, 239] width 1322 height 470
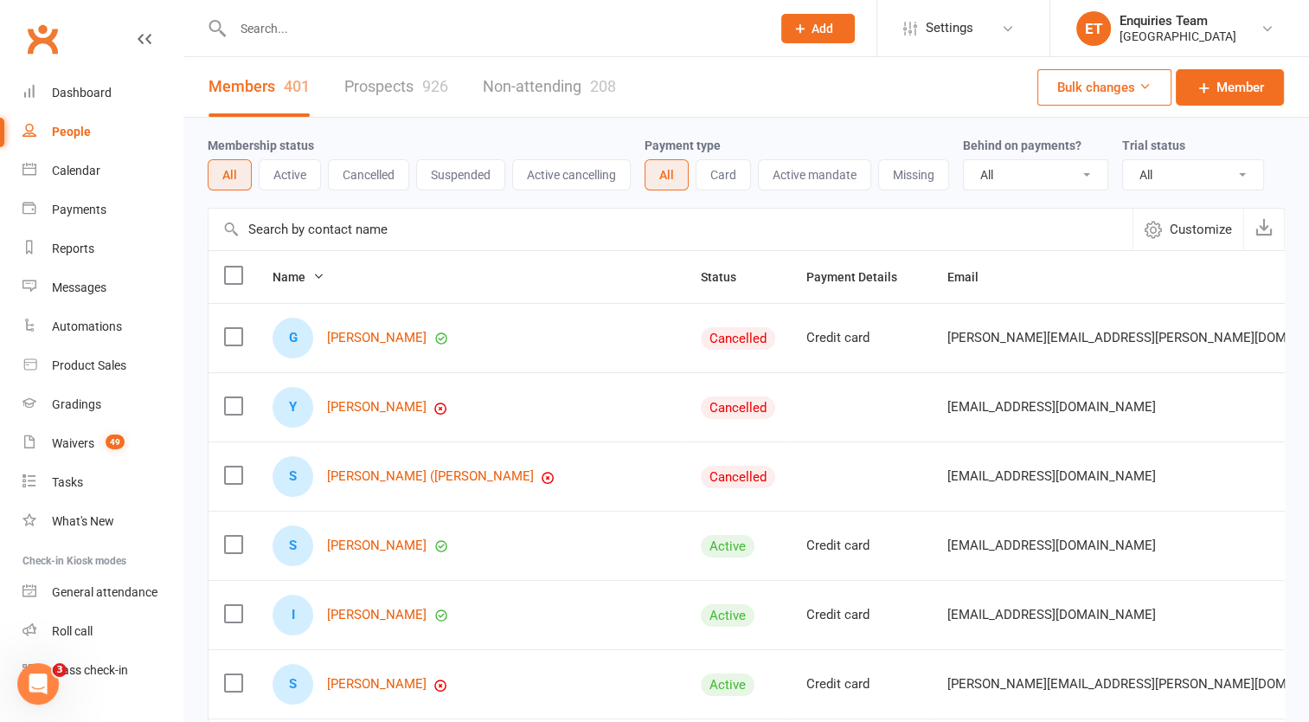
click at [280, 28] on input "text" at bounding box center [493, 28] width 531 height 24
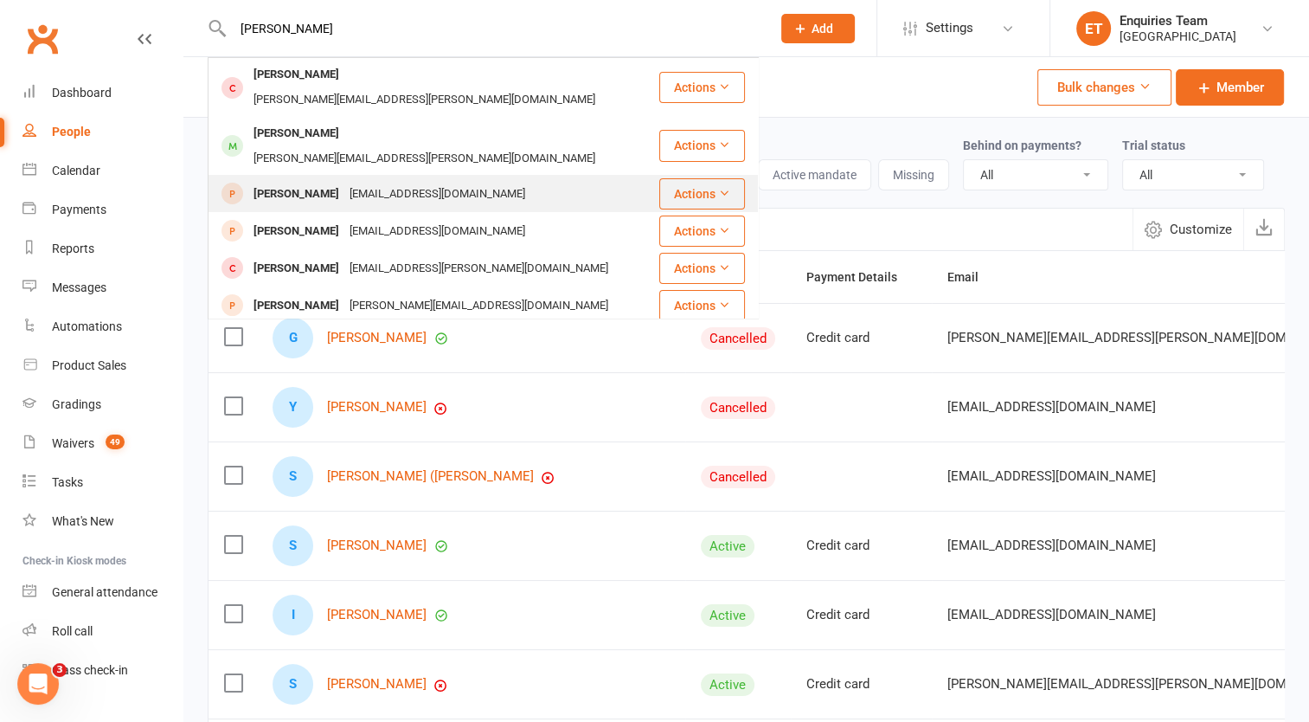
type input "[PERSON_NAME]"
click at [322, 182] on div "[PERSON_NAME]" at bounding box center [296, 194] width 96 height 25
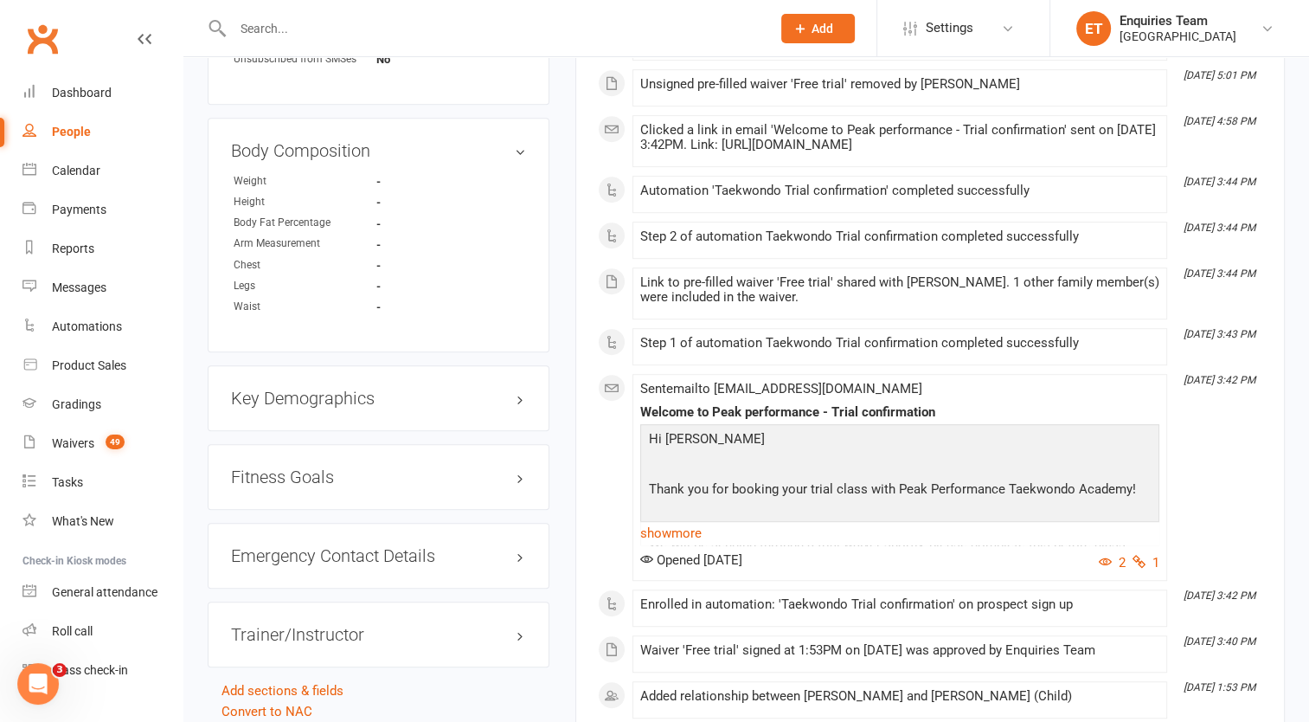
scroll to position [865, 0]
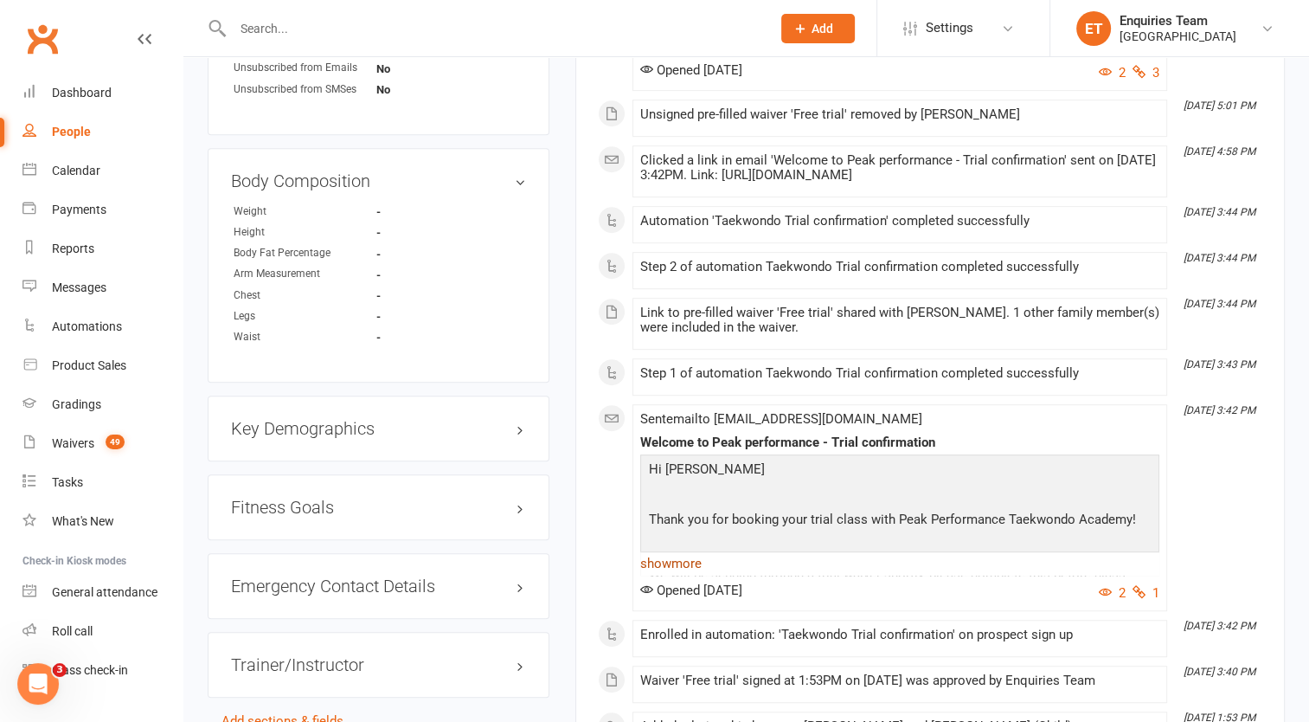
click at [692, 575] on link "show more" at bounding box center [899, 563] width 519 height 24
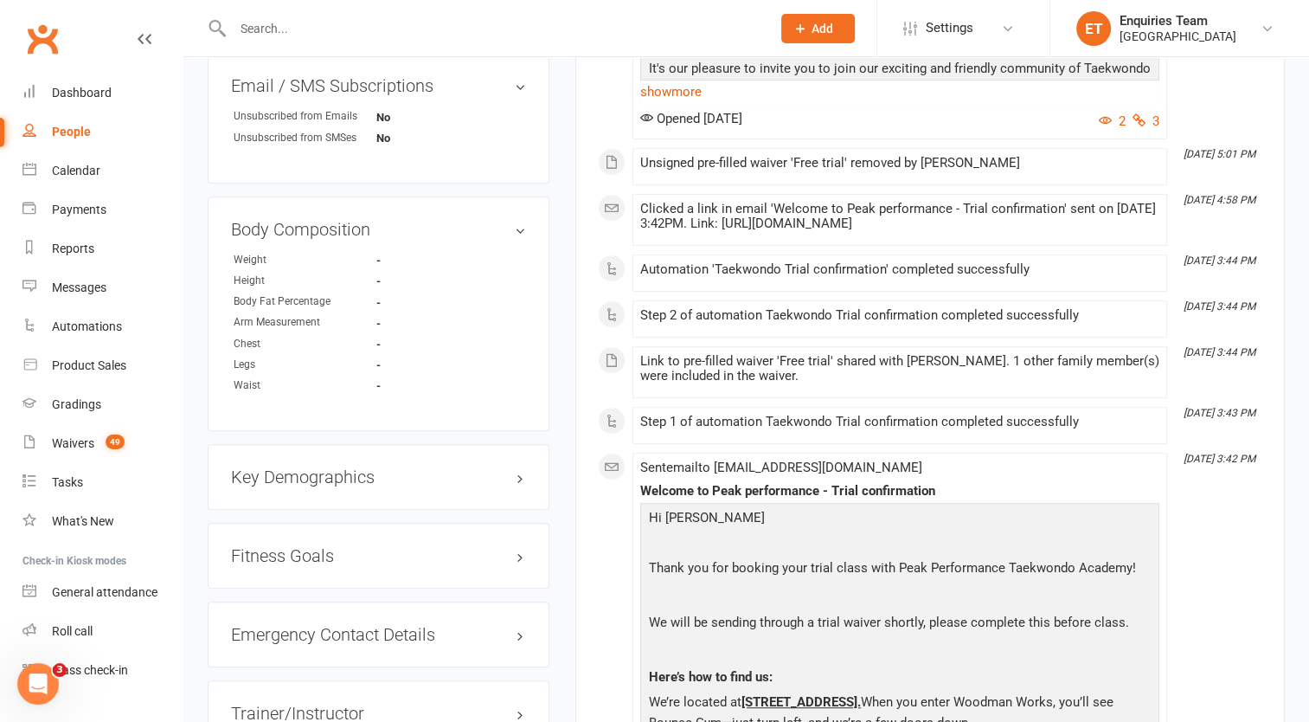
scroll to position [779, 0]
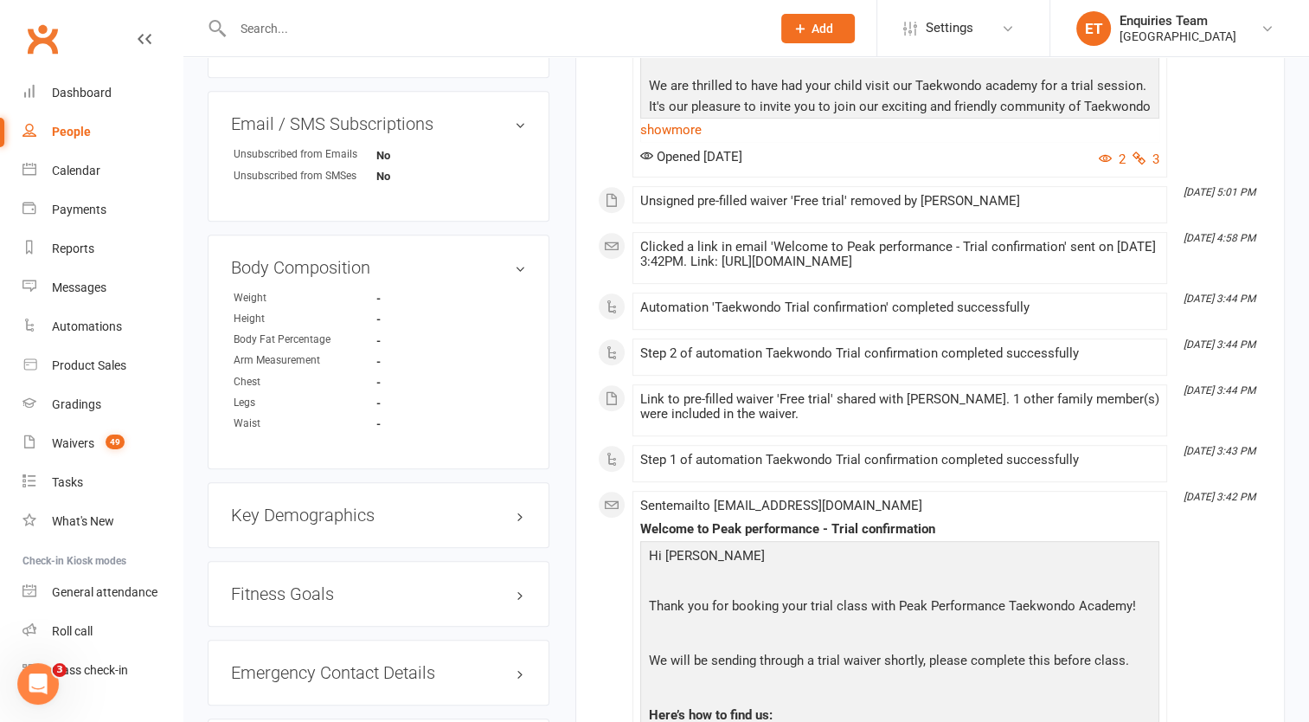
click at [260, 26] on input "text" at bounding box center [493, 28] width 531 height 24
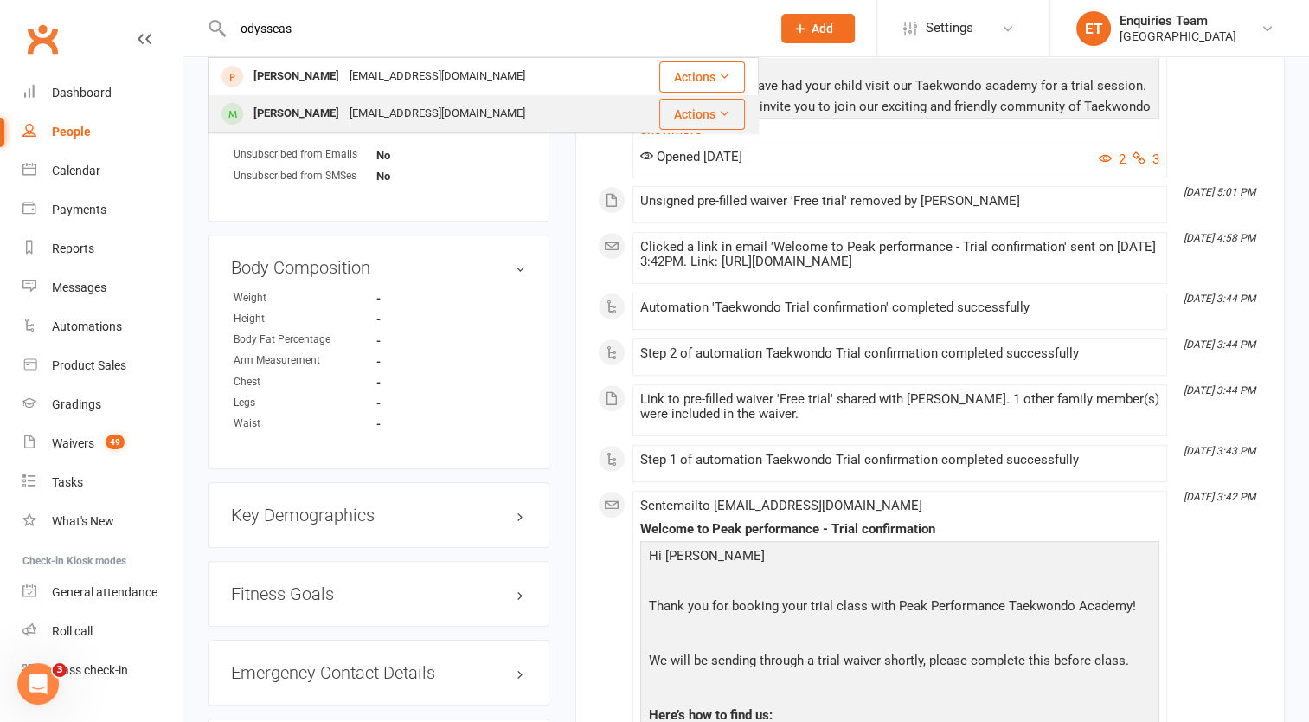
type input "odysseas"
click at [322, 112] on div "[PERSON_NAME]" at bounding box center [296, 113] width 96 height 25
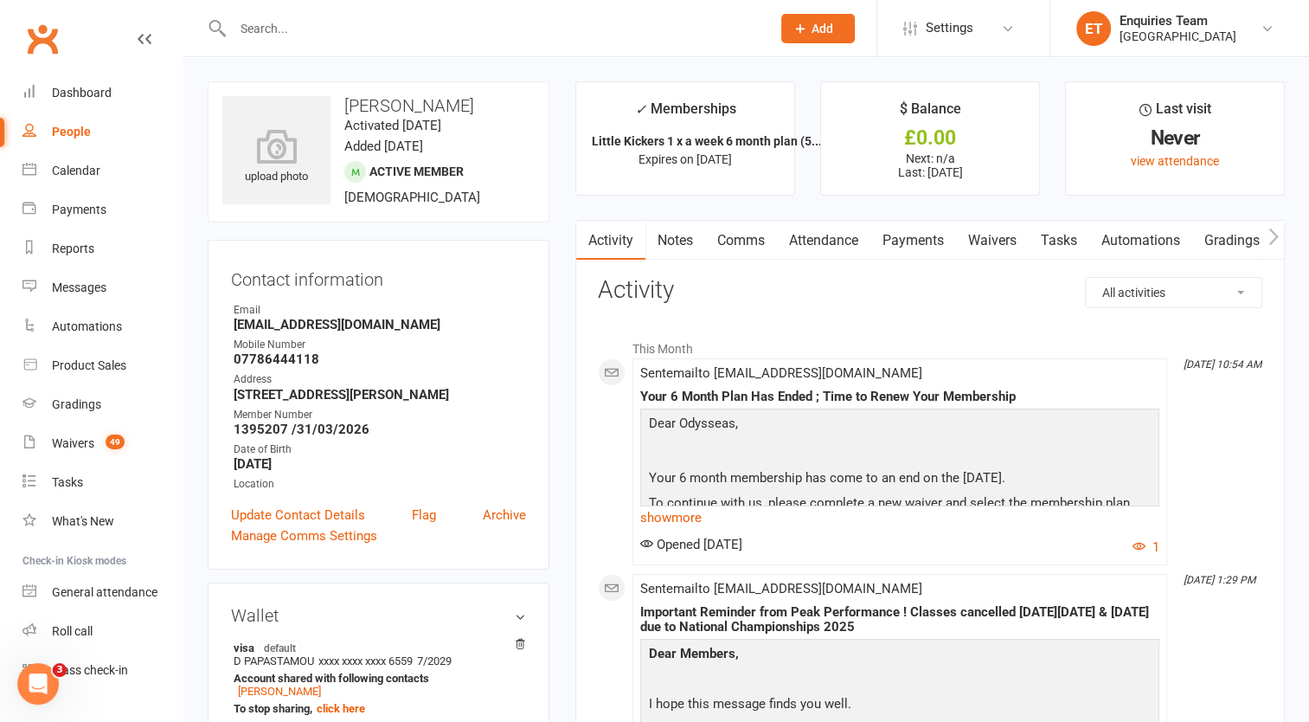
click at [297, 16] on input "text" at bounding box center [493, 28] width 531 height 24
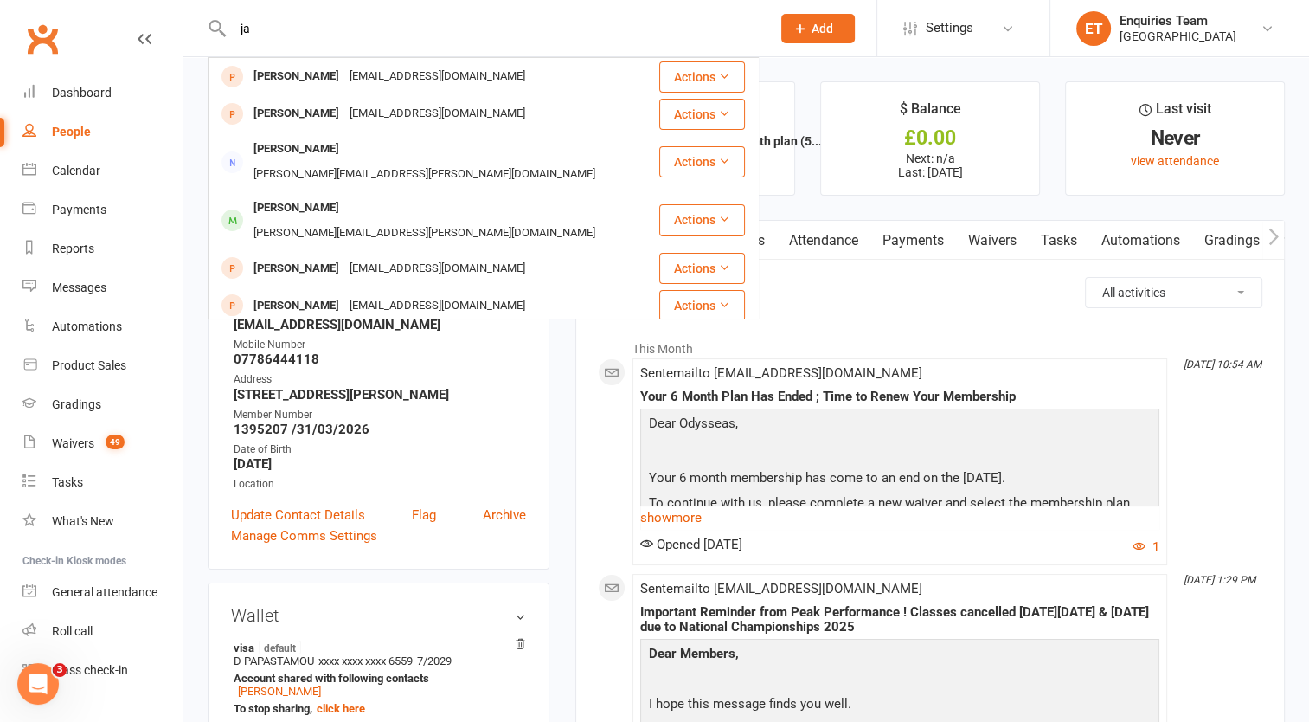
type input "j"
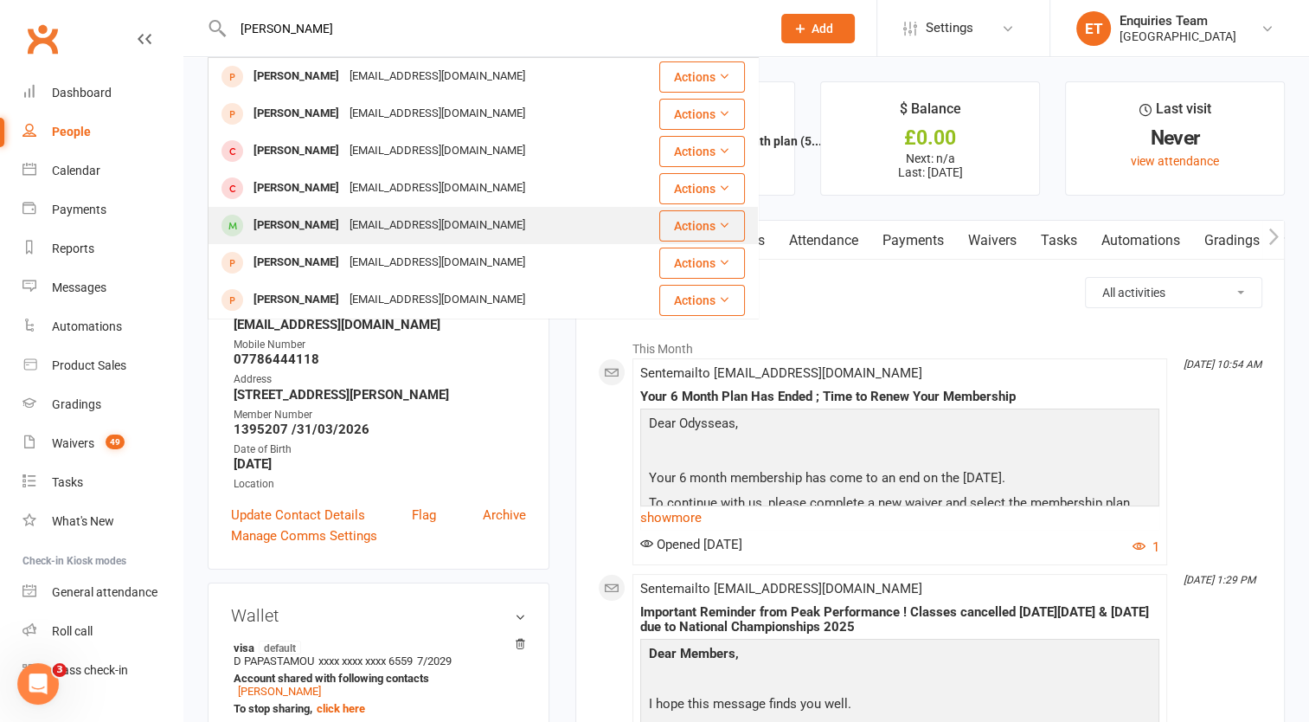
type input "[PERSON_NAME]"
click at [344, 229] on div "[EMAIL_ADDRESS][DOMAIN_NAME]" at bounding box center [437, 225] width 186 height 25
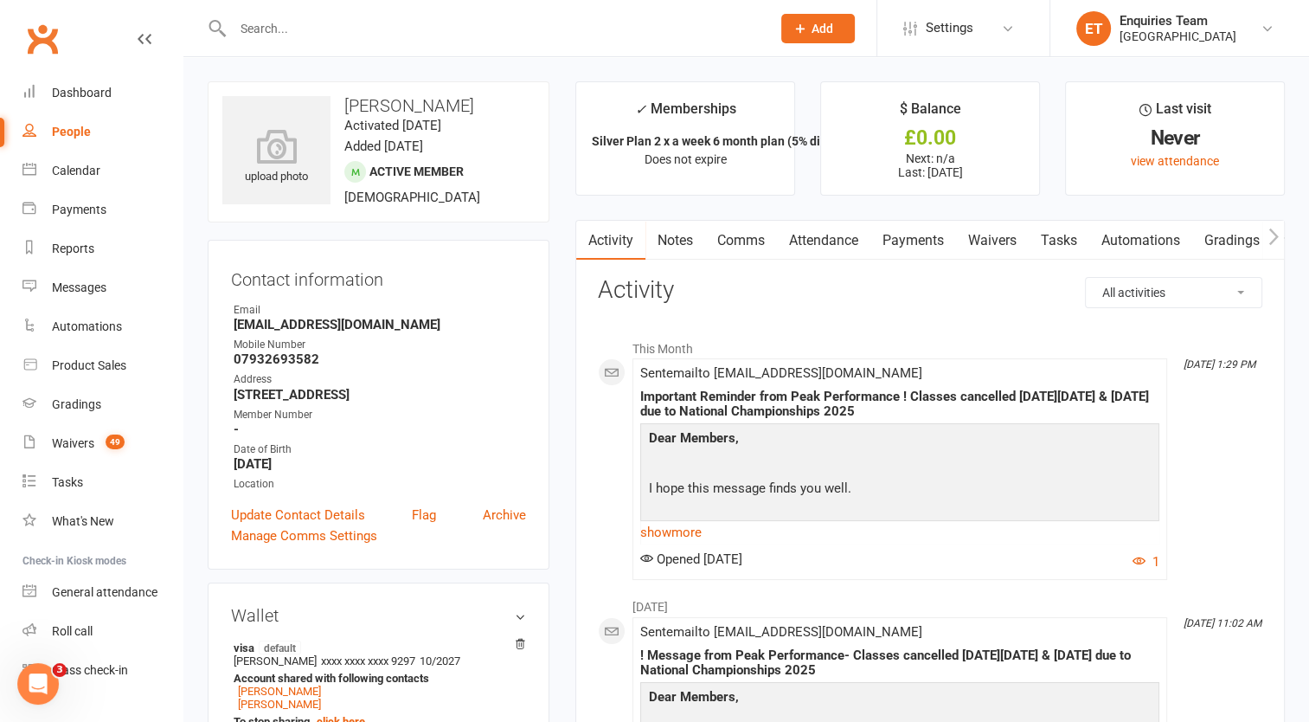
click at [908, 232] on link "Payments" at bounding box center [913, 241] width 86 height 40
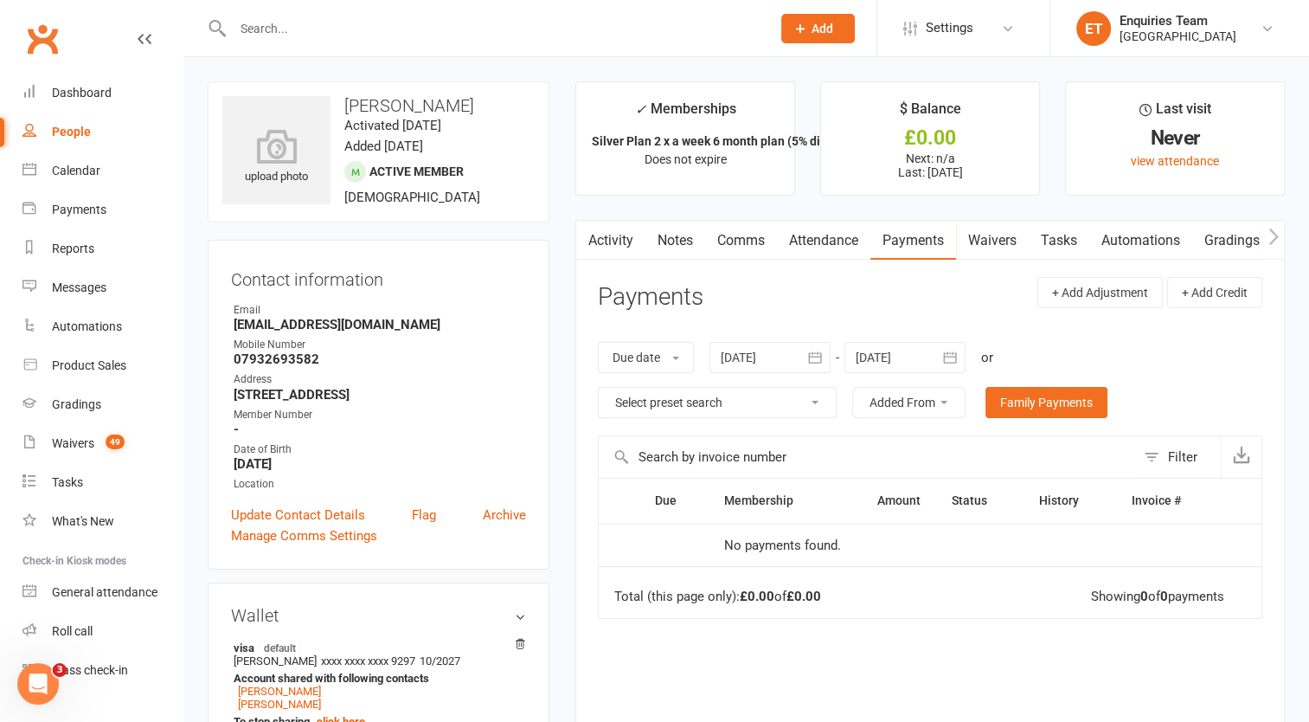
click at [744, 351] on div at bounding box center [769, 357] width 121 height 31
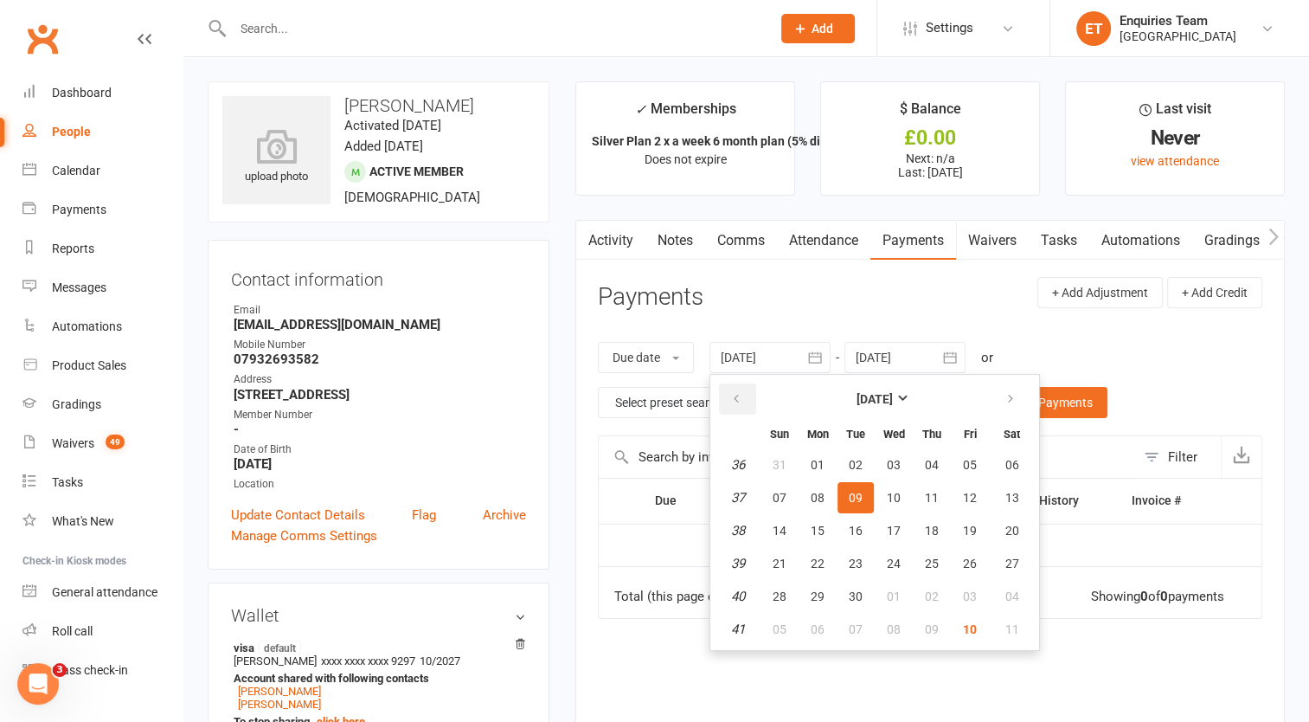
click at [738, 383] on button "button" at bounding box center [737, 398] width 37 height 31
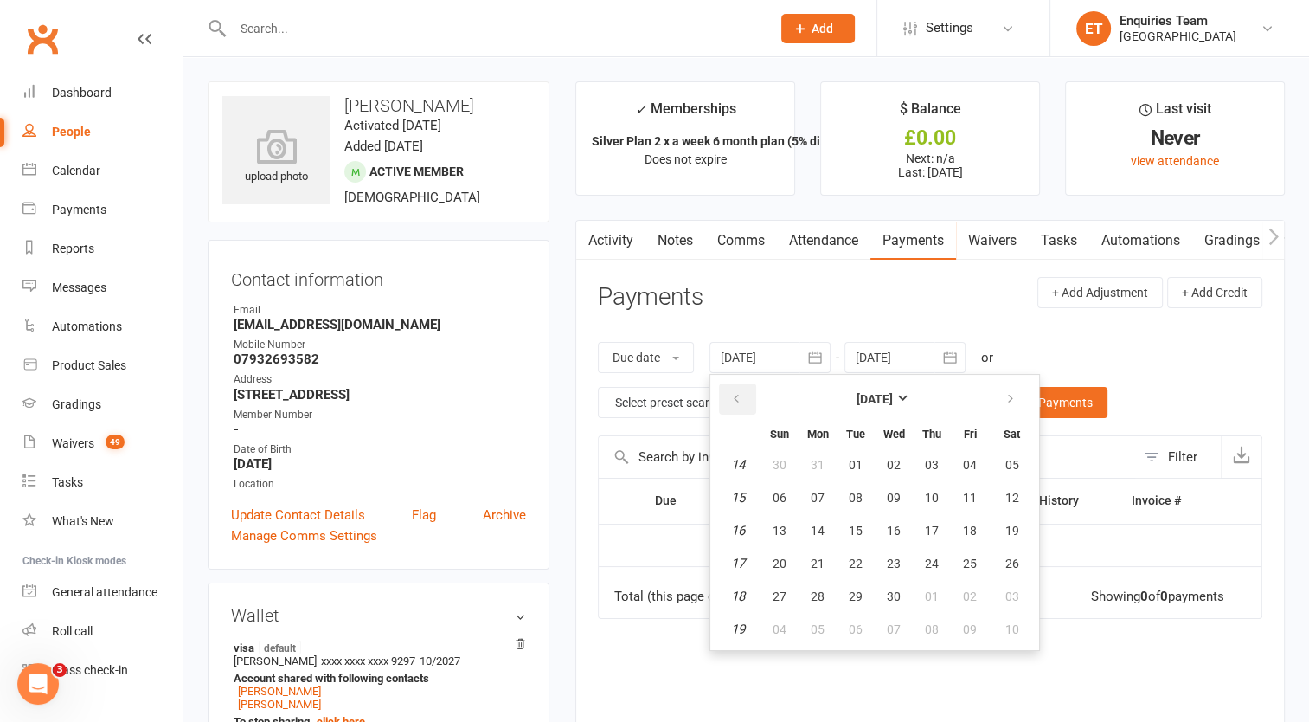
click at [738, 383] on button "button" at bounding box center [737, 398] width 37 height 31
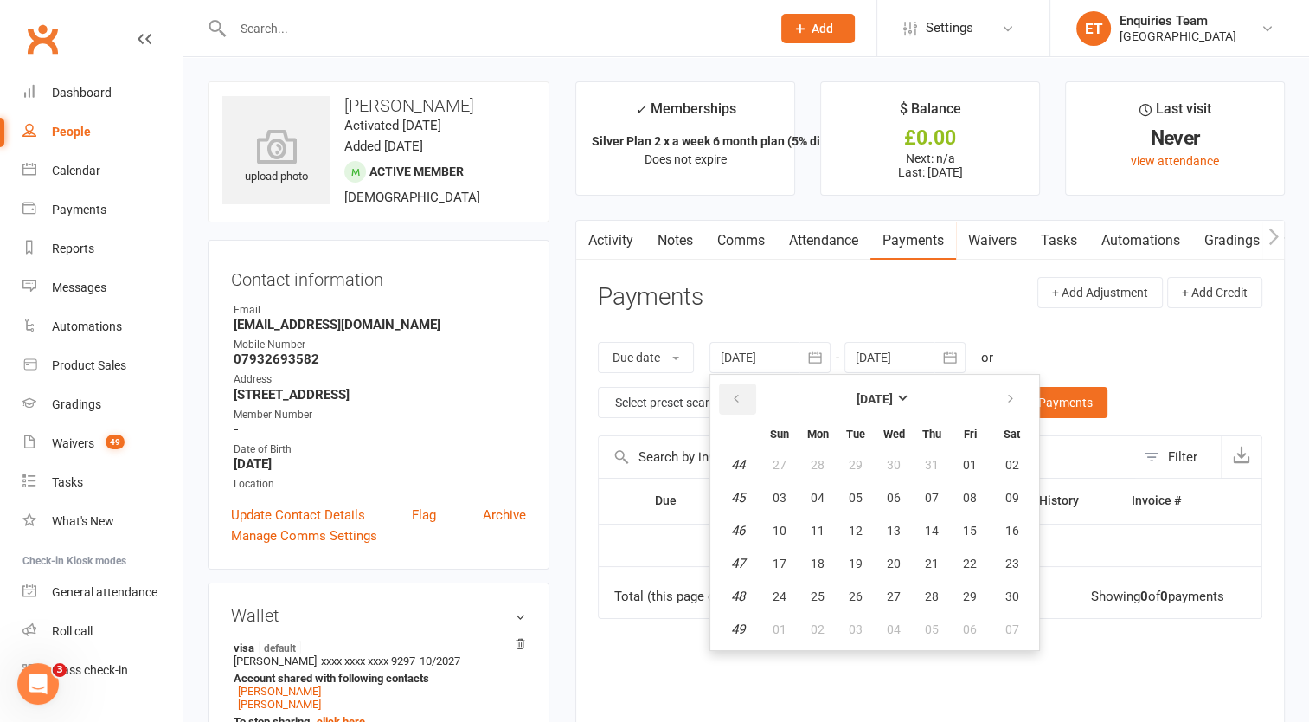
click at [738, 383] on button "button" at bounding box center [737, 398] width 37 height 31
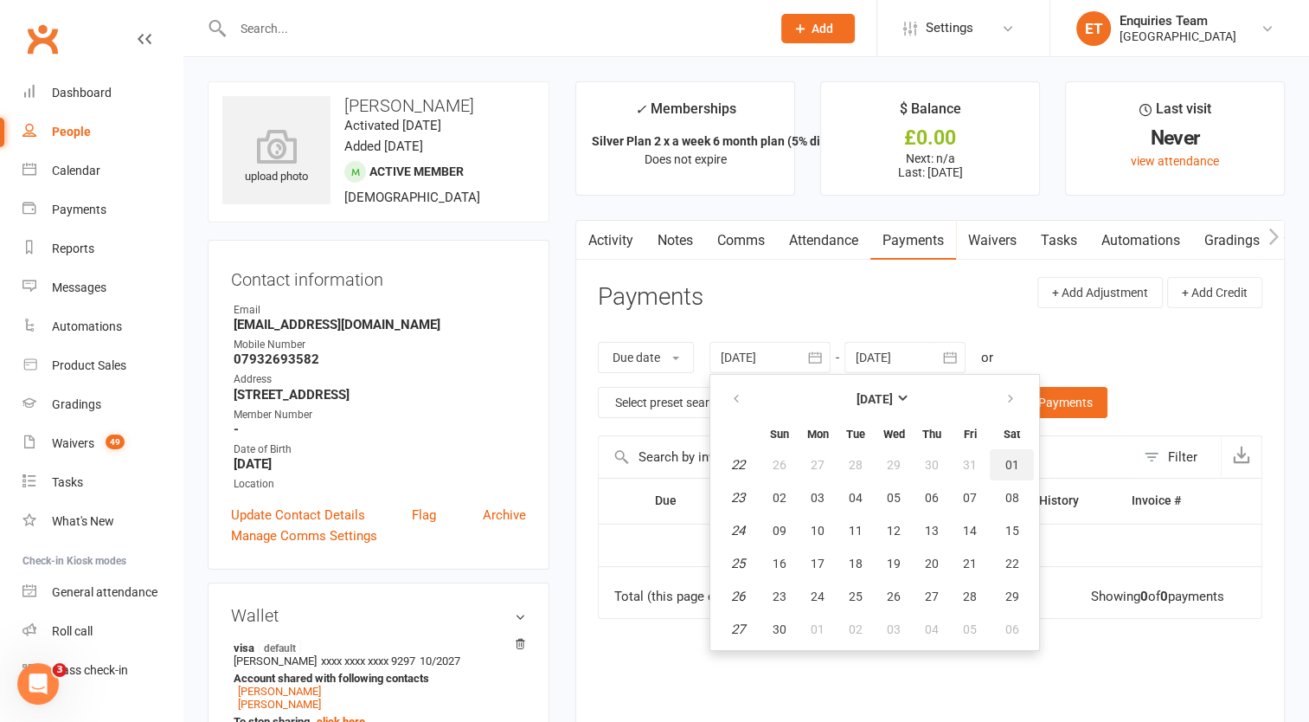
click at [1005, 467] on span "01" at bounding box center [1012, 465] width 14 height 14
type input "[DATE]"
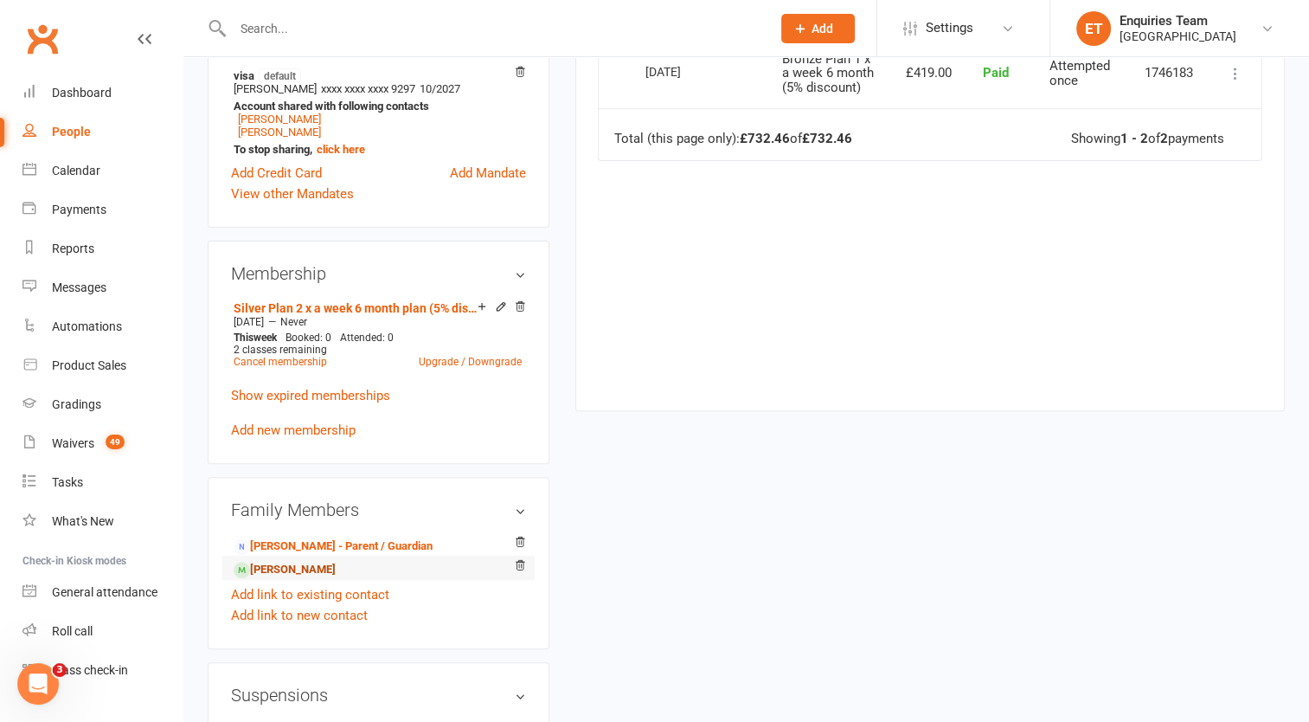
scroll to position [606, 0]
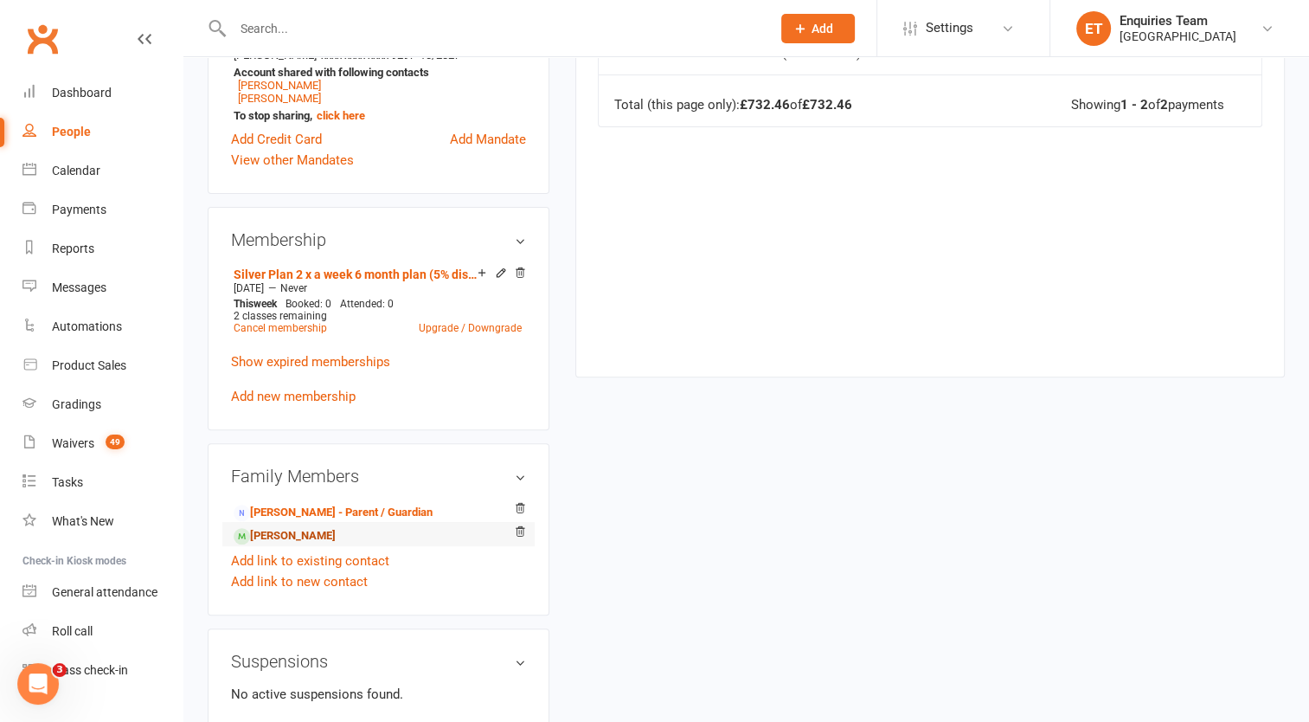
click at [299, 545] on link "[PERSON_NAME]" at bounding box center [285, 536] width 102 height 18
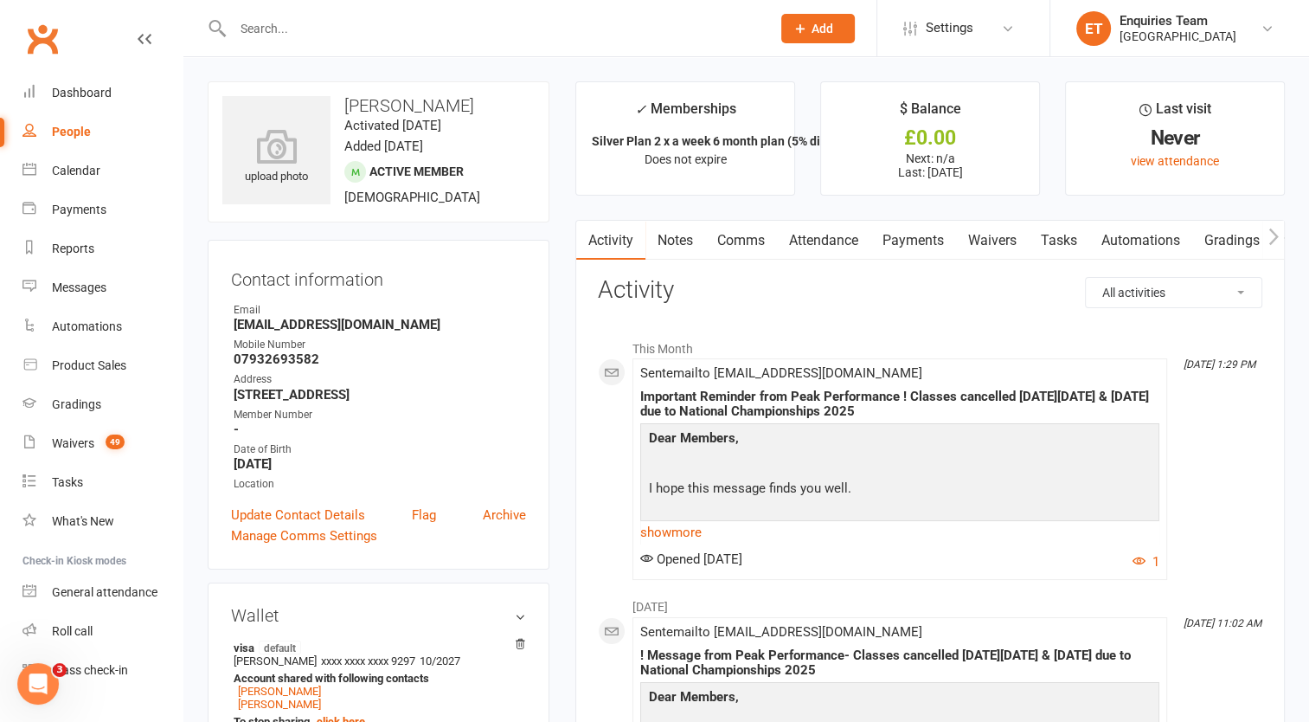
click at [73, 126] on div "People" at bounding box center [71, 132] width 39 height 14
select select "100"
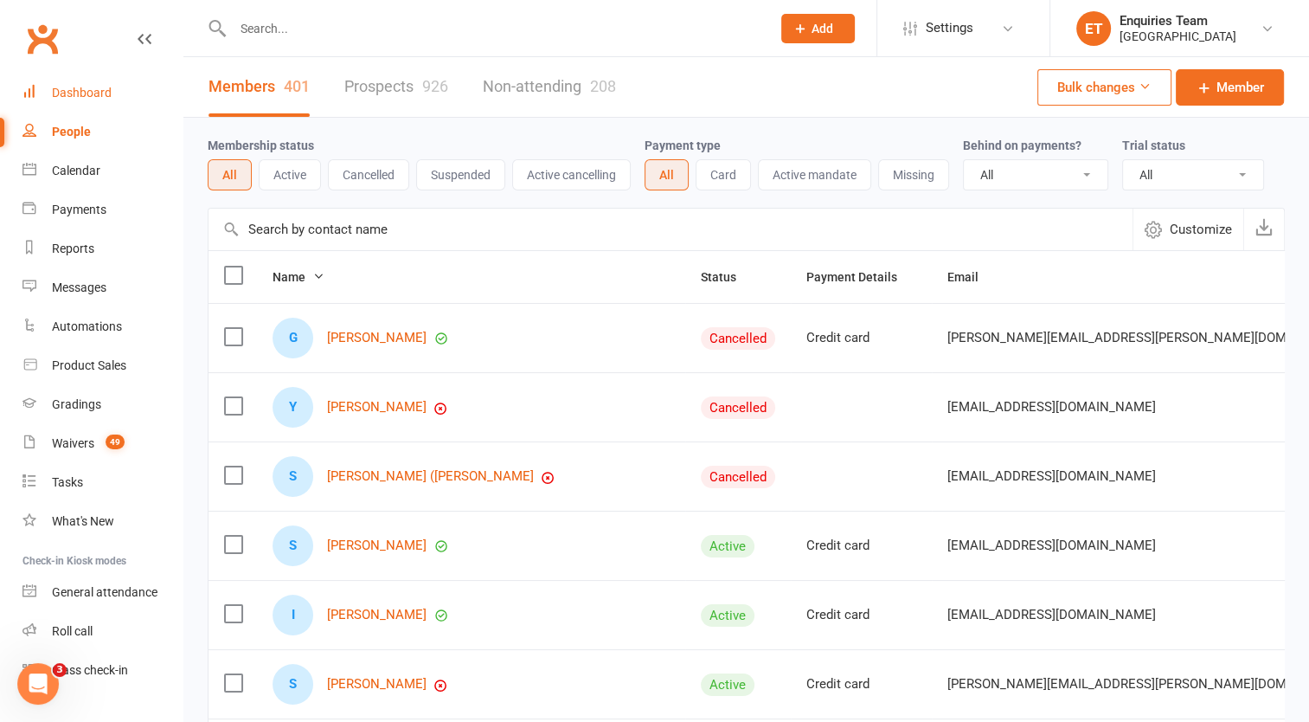
click at [93, 97] on div "Dashboard" at bounding box center [82, 93] width 60 height 14
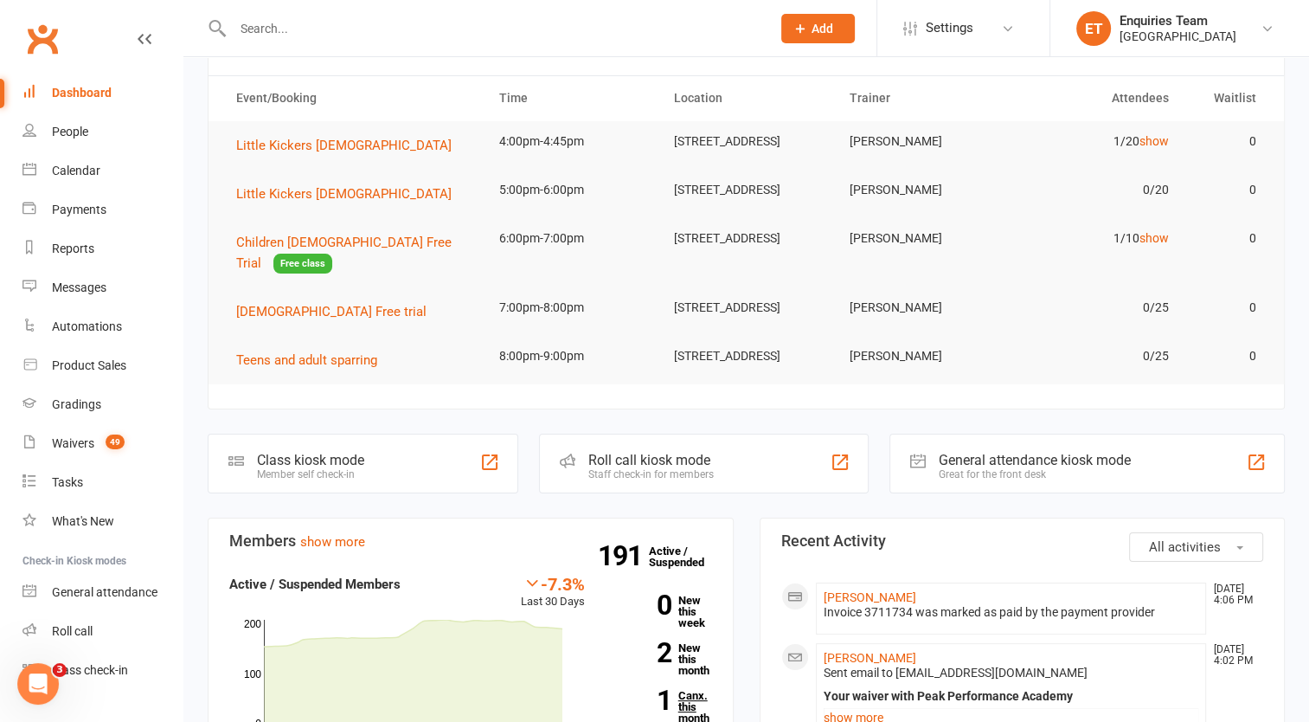
scroll to position [346, 0]
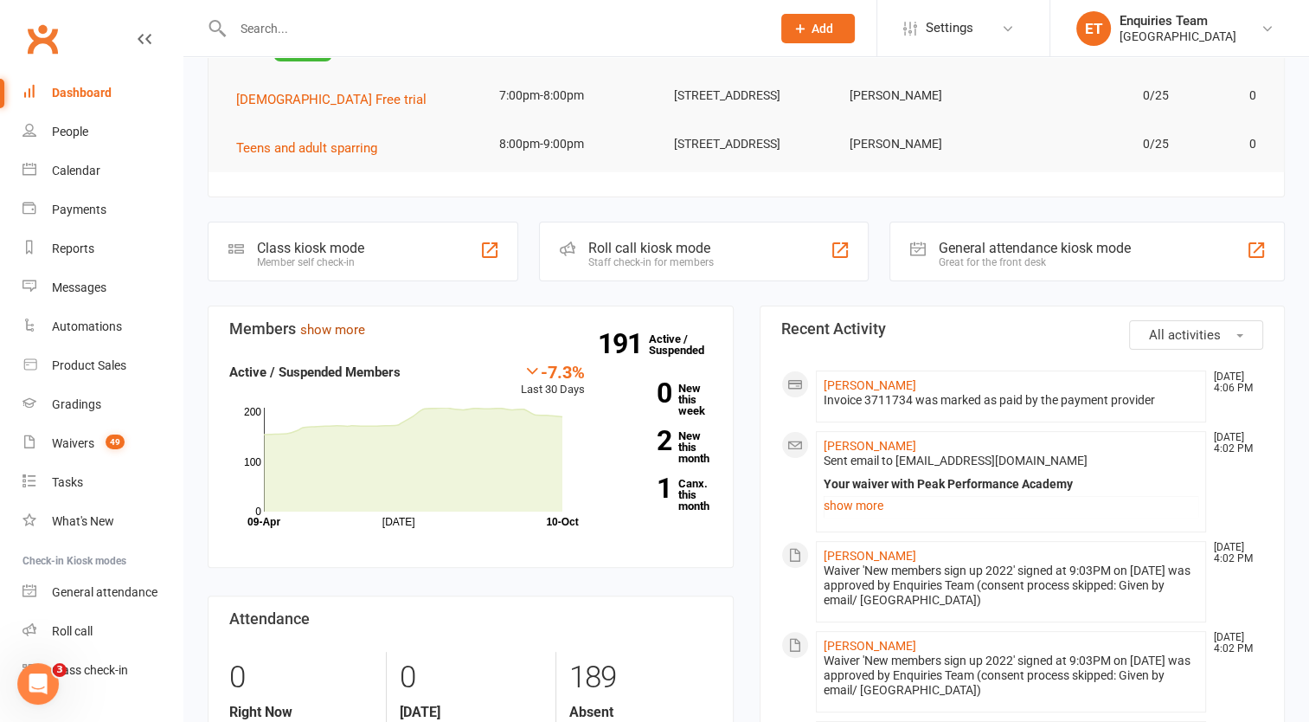
click at [343, 337] on link "show more" at bounding box center [332, 330] width 65 height 16
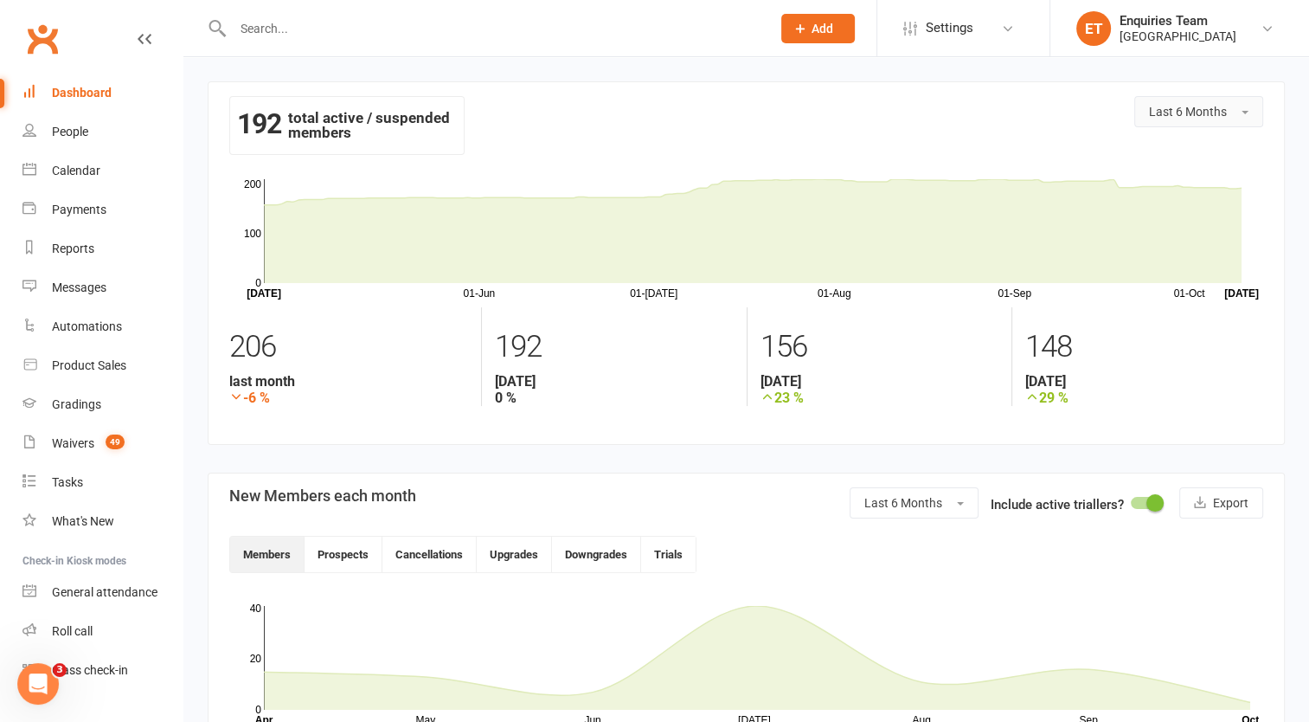
click at [1175, 112] on span "Last 6 Months" at bounding box center [1188, 112] width 78 height 14
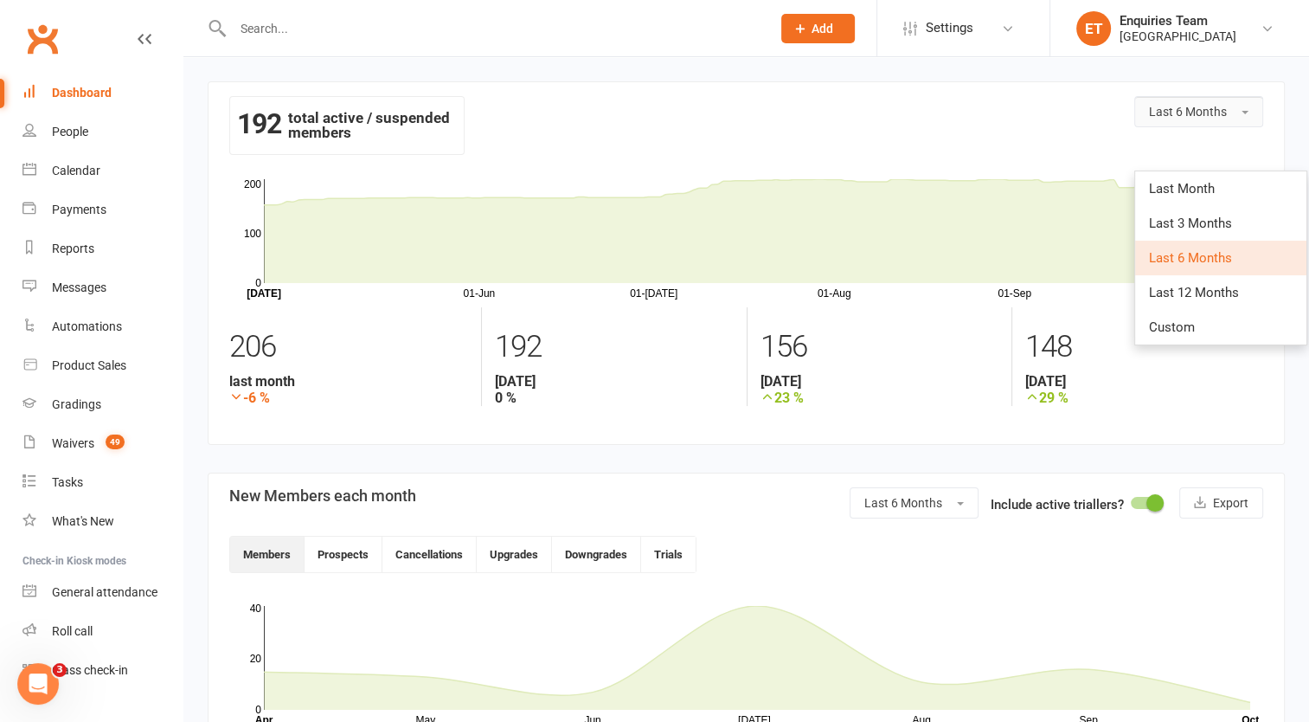
click at [1175, 112] on span "Last 6 Months" at bounding box center [1188, 112] width 78 height 14
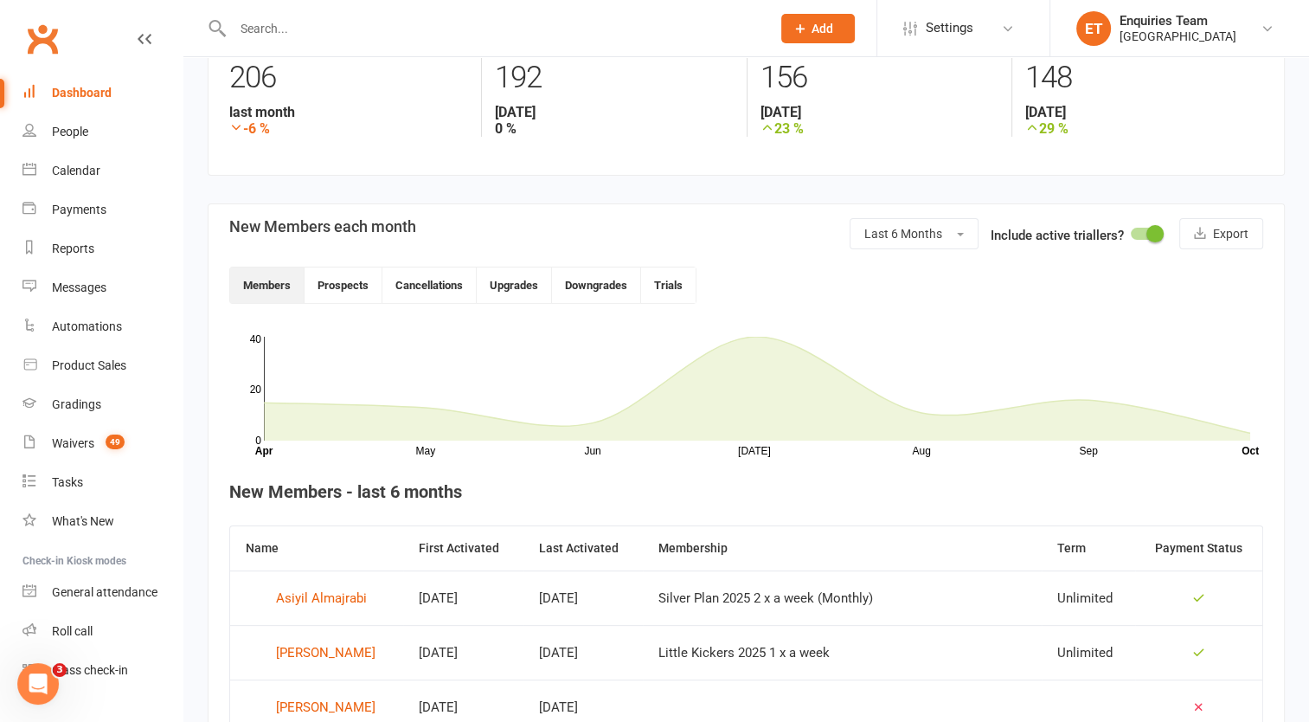
scroll to position [346, 0]
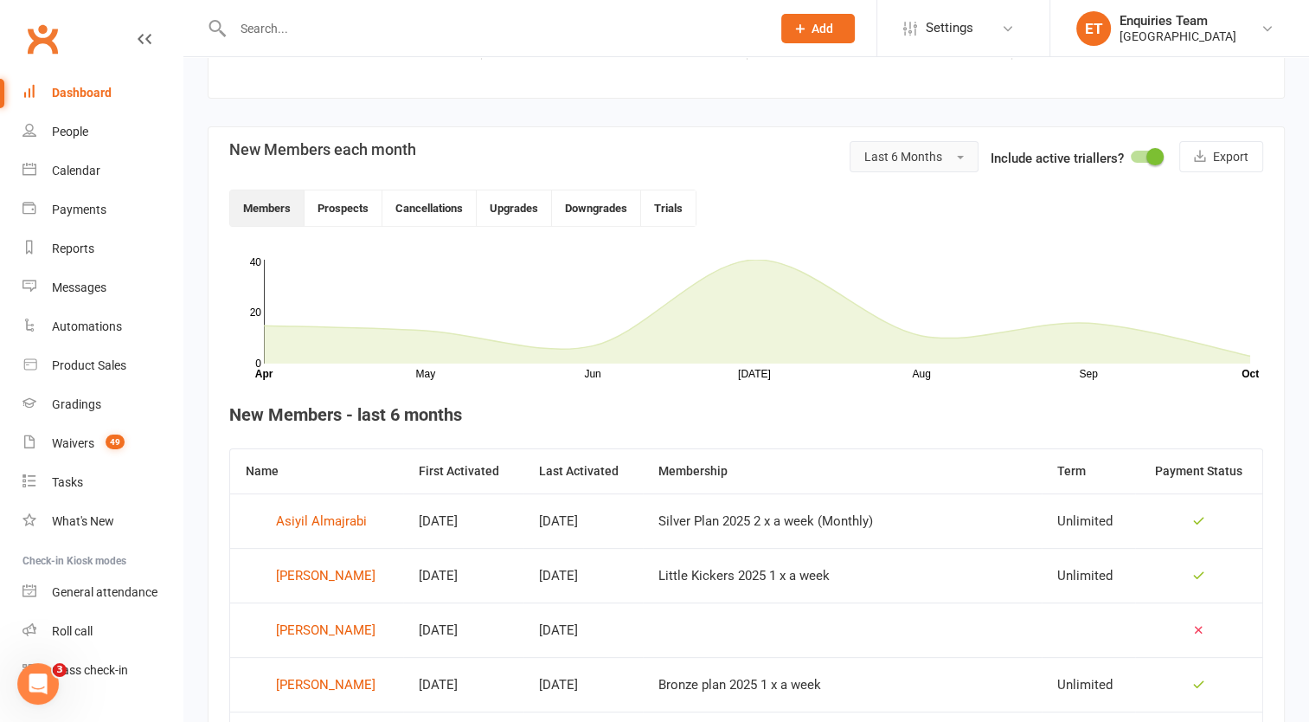
click at [946, 157] on button "Last 6 Months" at bounding box center [914, 156] width 129 height 31
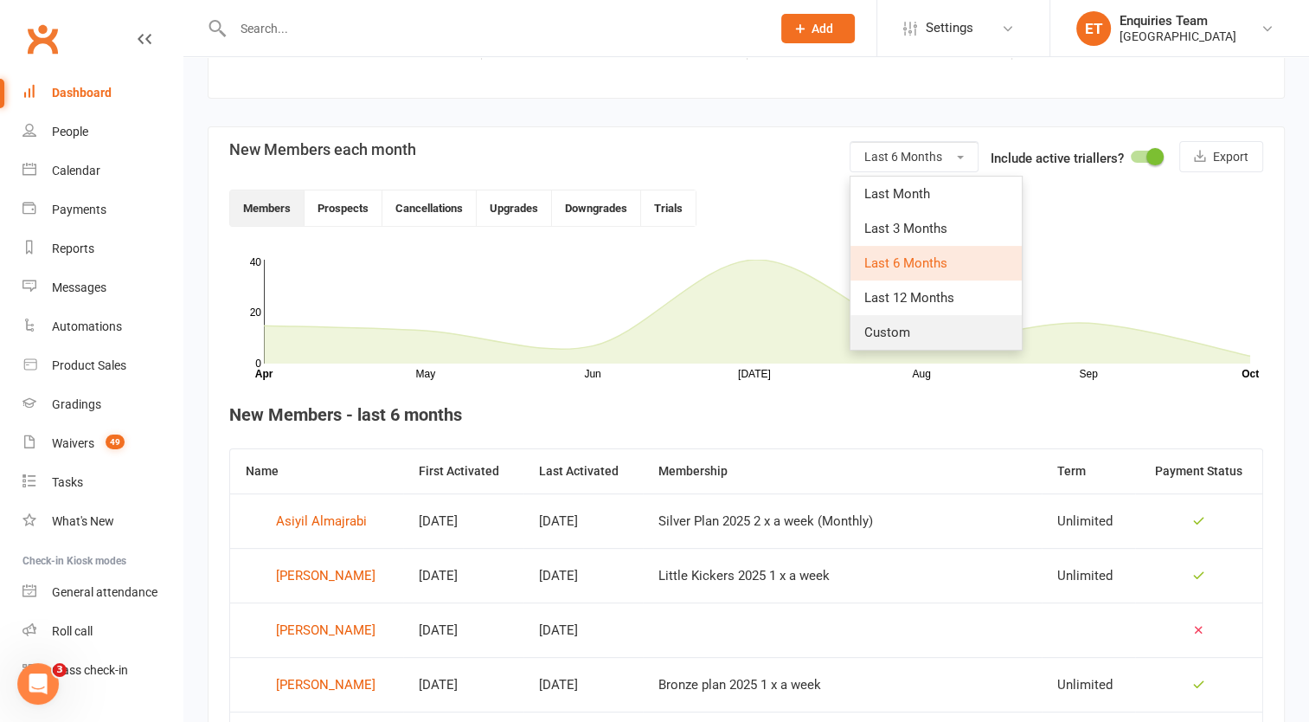
click at [901, 324] on span "Custom" at bounding box center [887, 332] width 46 height 16
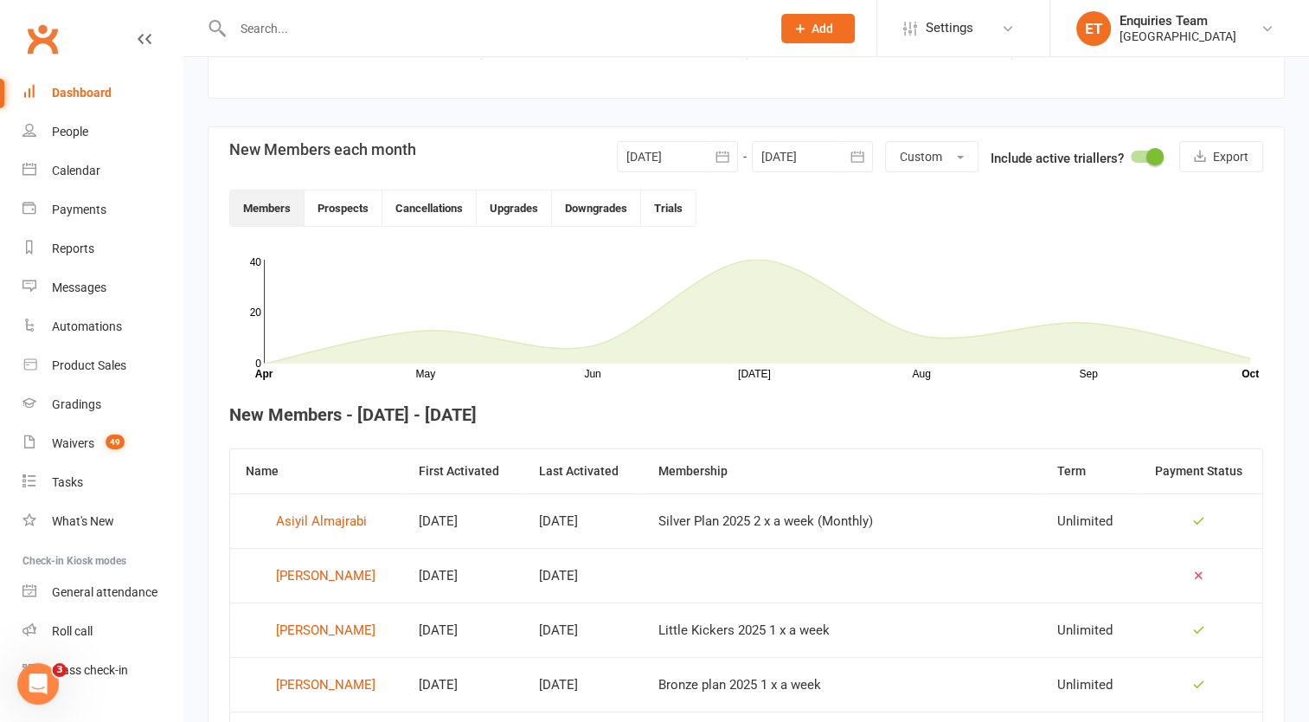
click at [647, 158] on div at bounding box center [677, 156] width 121 height 31
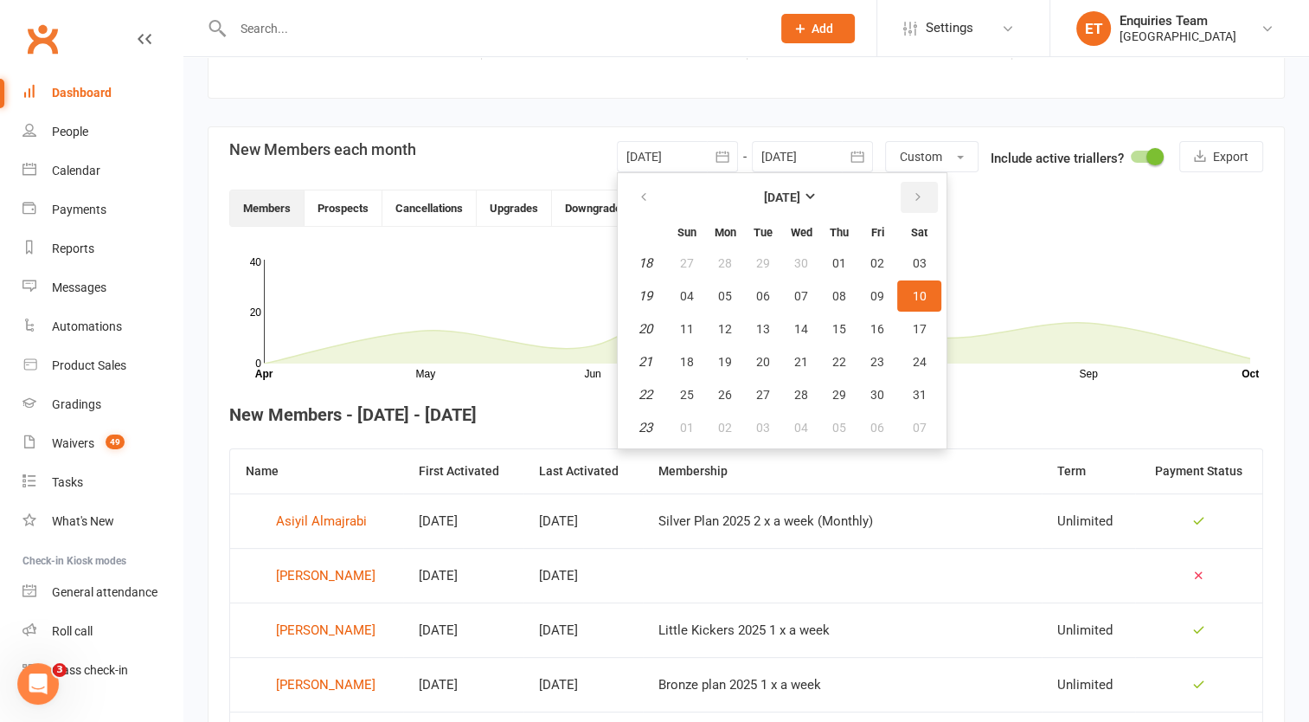
click at [918, 198] on icon "button" at bounding box center [918, 197] width 12 height 14
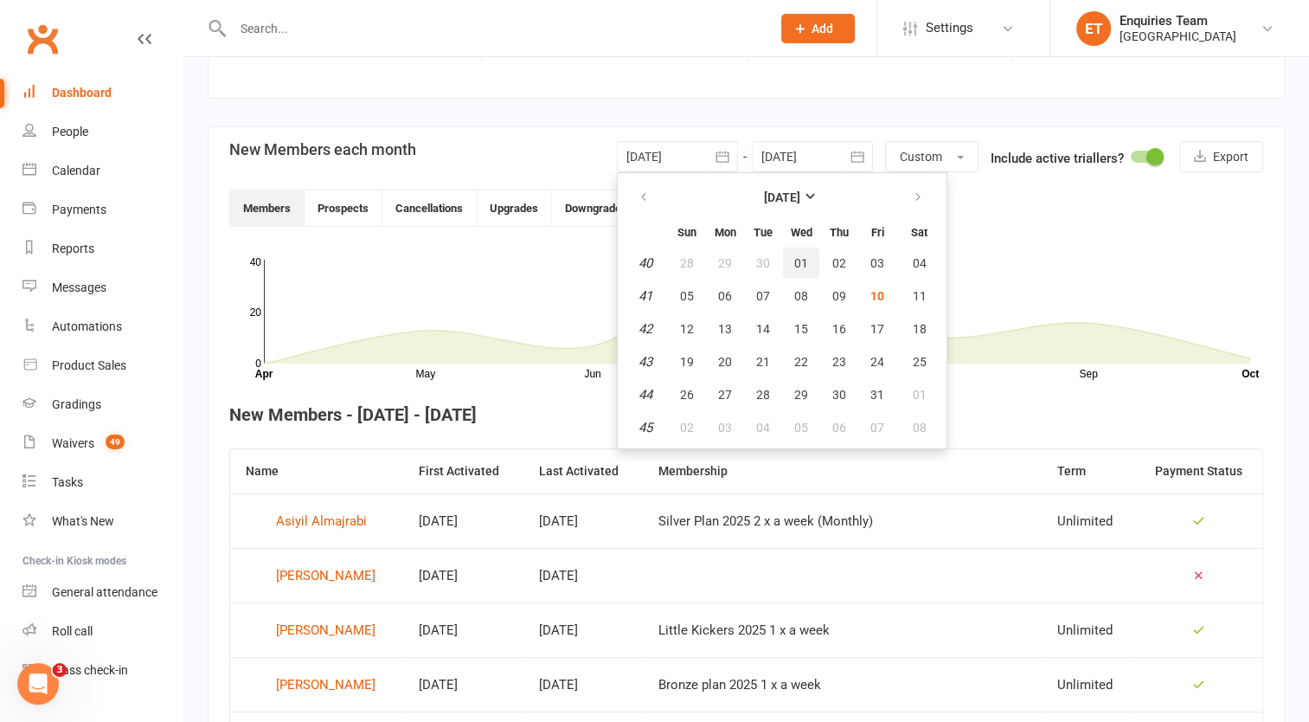
click at [794, 260] on span "01" at bounding box center [801, 263] width 14 height 14
type input "[DATE]"
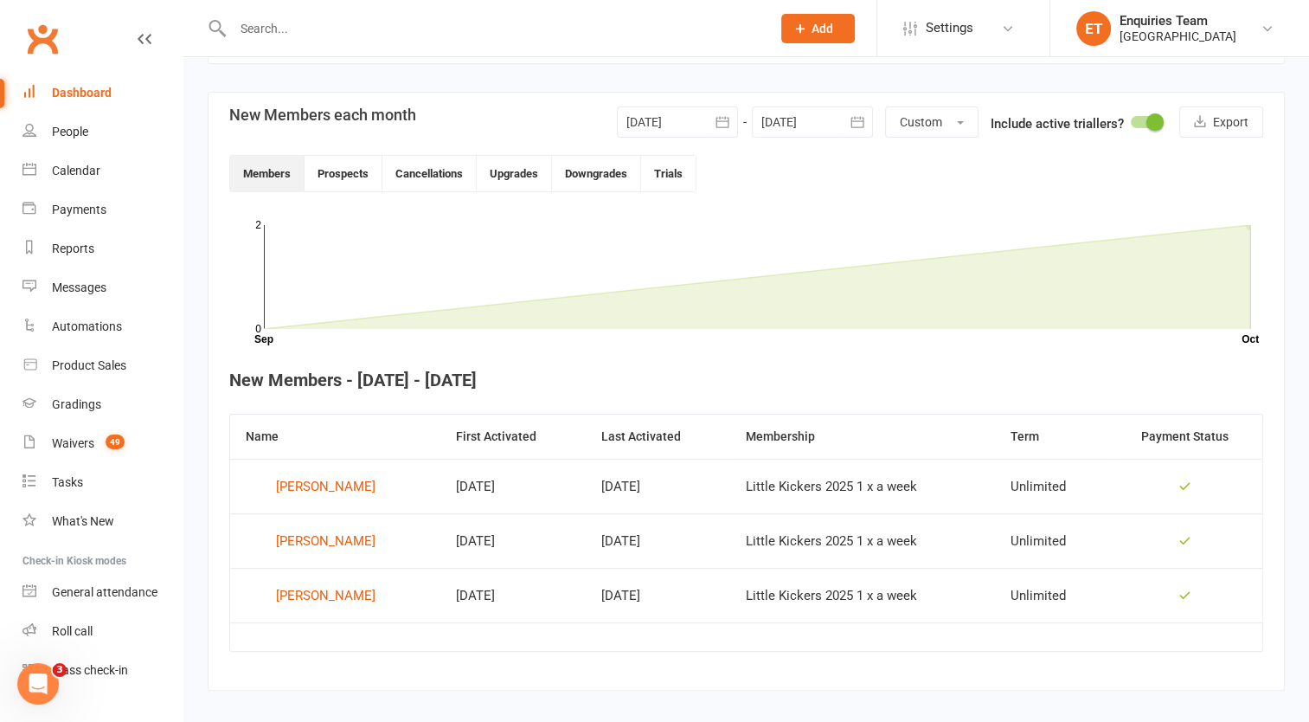
scroll to position [401, 0]
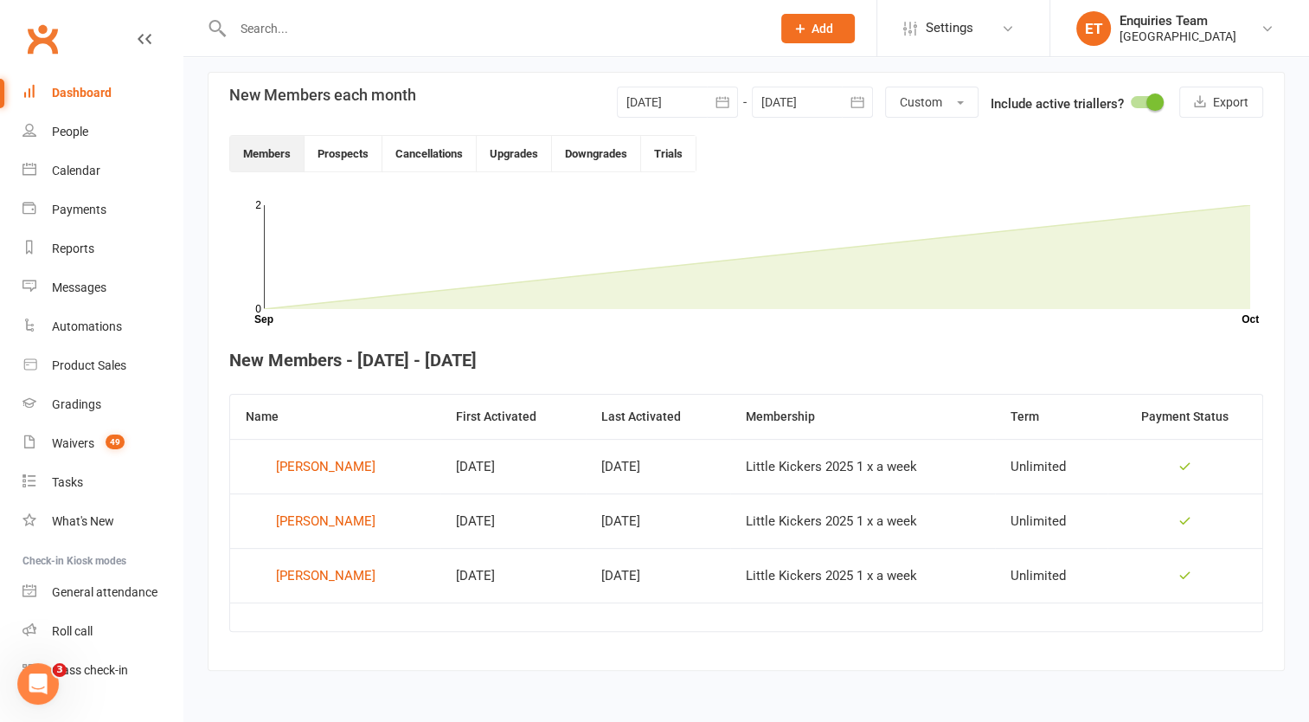
click at [99, 95] on div "Dashboard" at bounding box center [82, 93] width 60 height 14
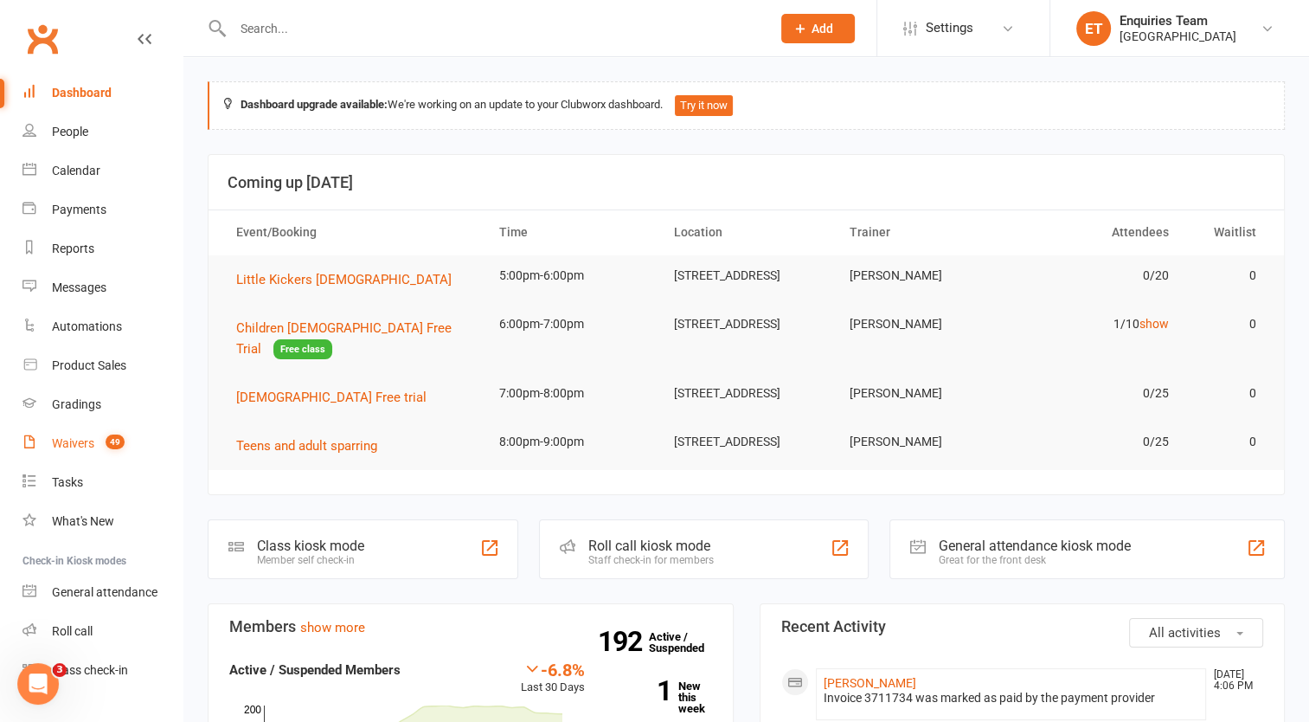
click at [70, 444] on div "Waivers" at bounding box center [73, 443] width 42 height 14
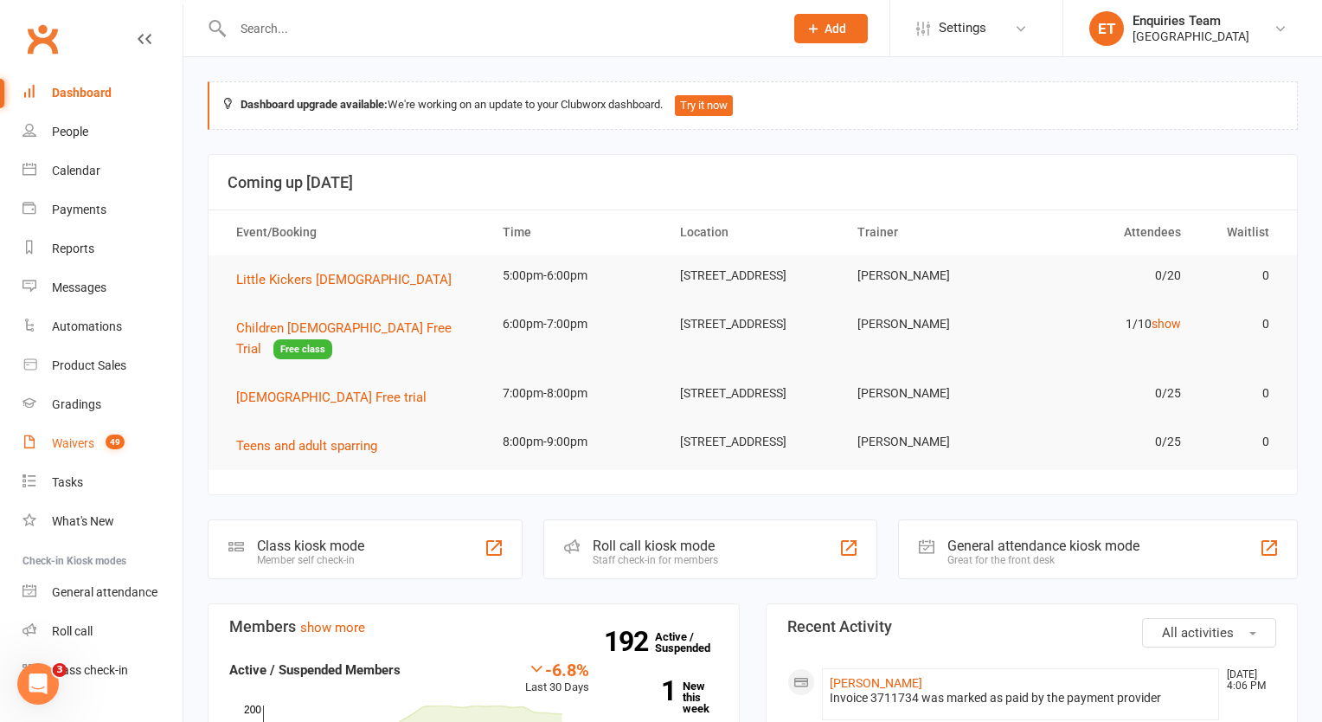
select select "100"
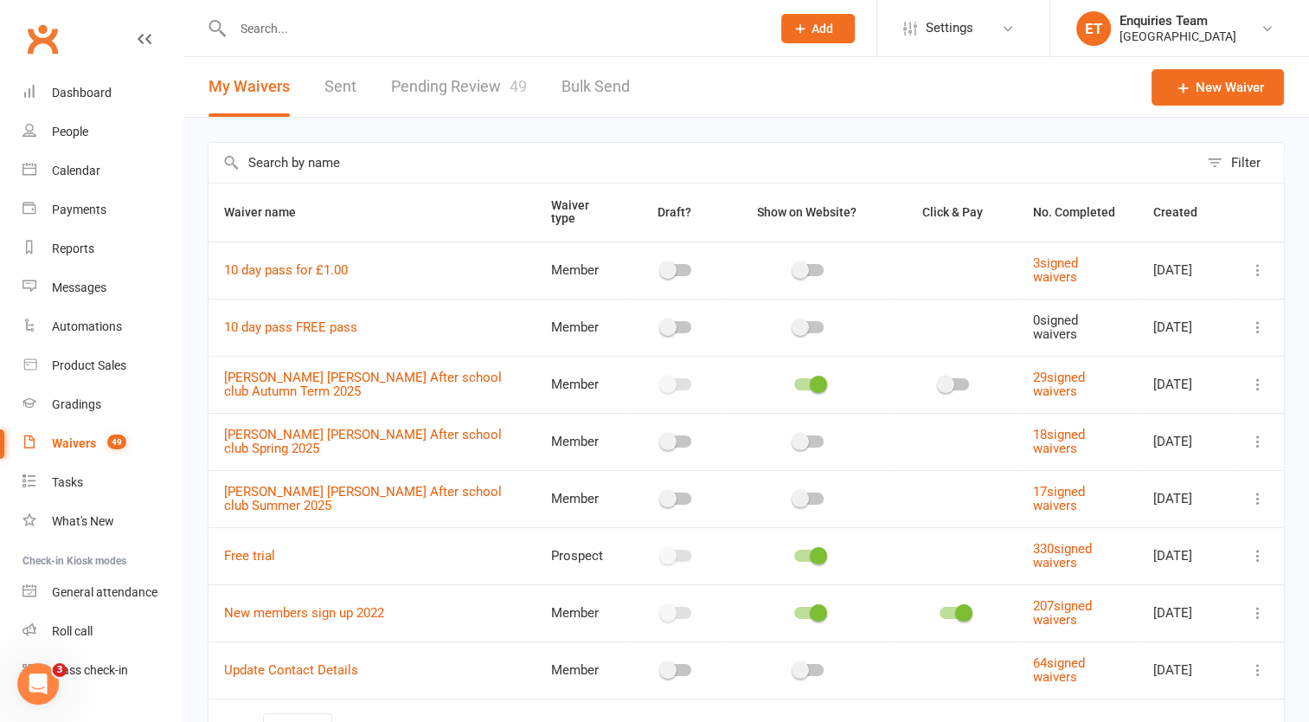
click at [463, 80] on link "Pending Review 49" at bounding box center [459, 87] width 136 height 60
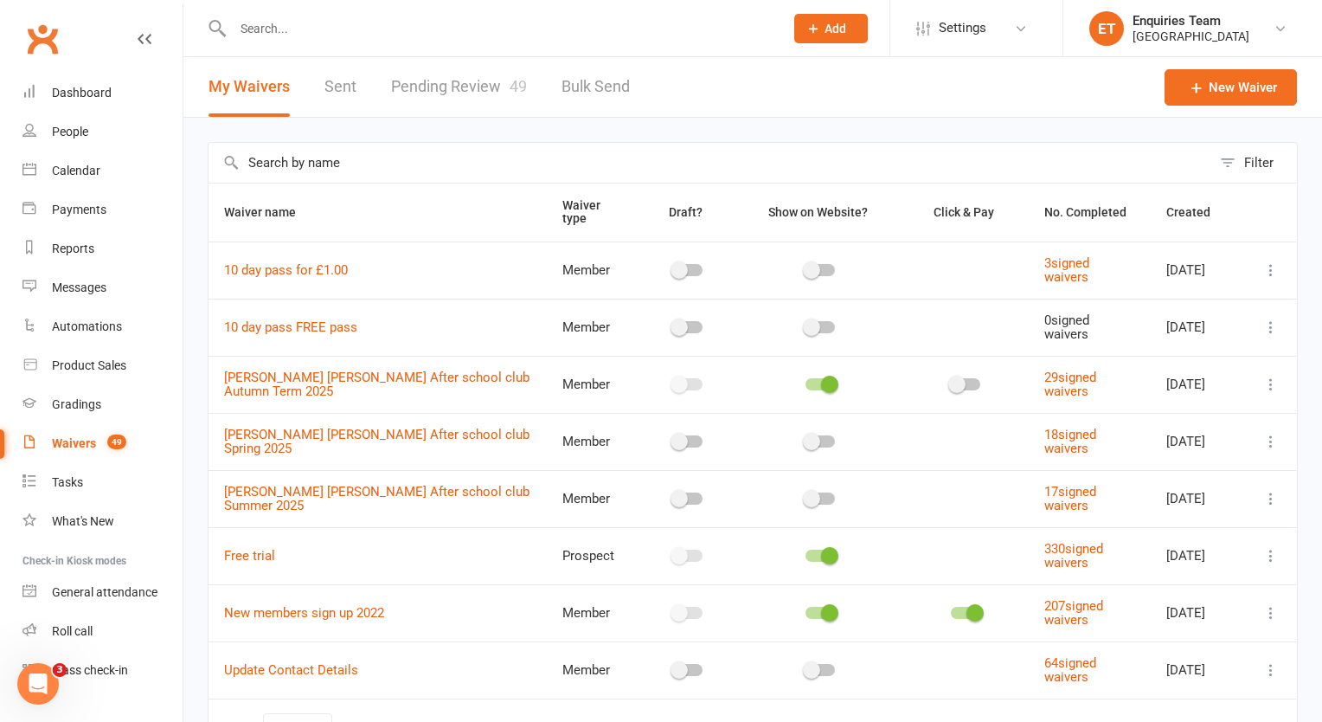
select select "50"
